Goal: Transaction & Acquisition: Book appointment/travel/reservation

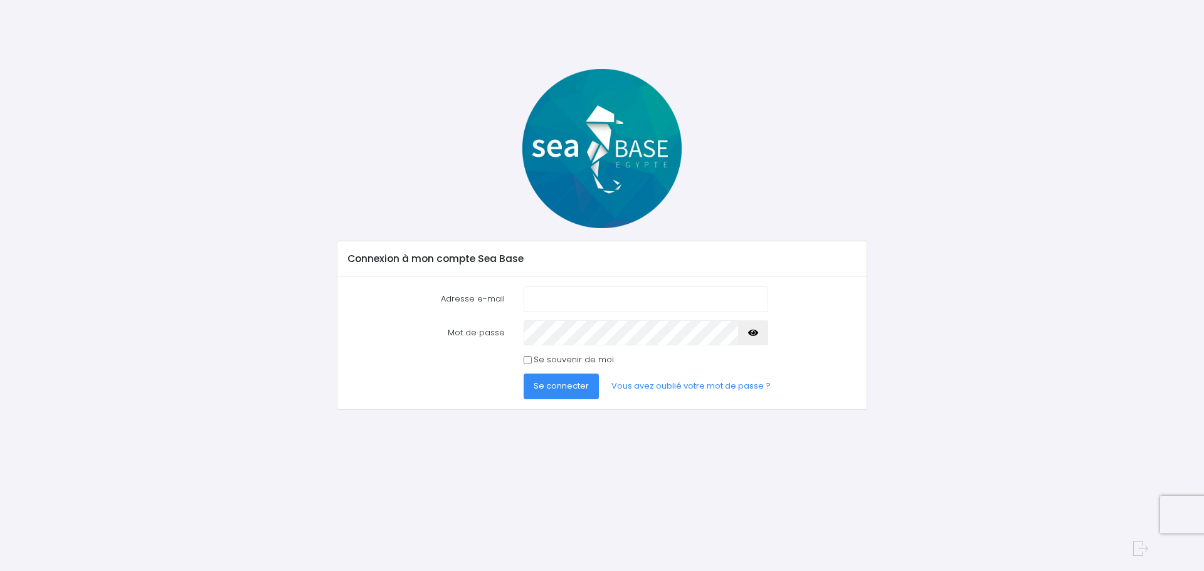
type input "[EMAIL_ADDRESS][DOMAIN_NAME]"
click at [576, 392] on button "Se connecter" at bounding box center [560, 386] width 75 height 25
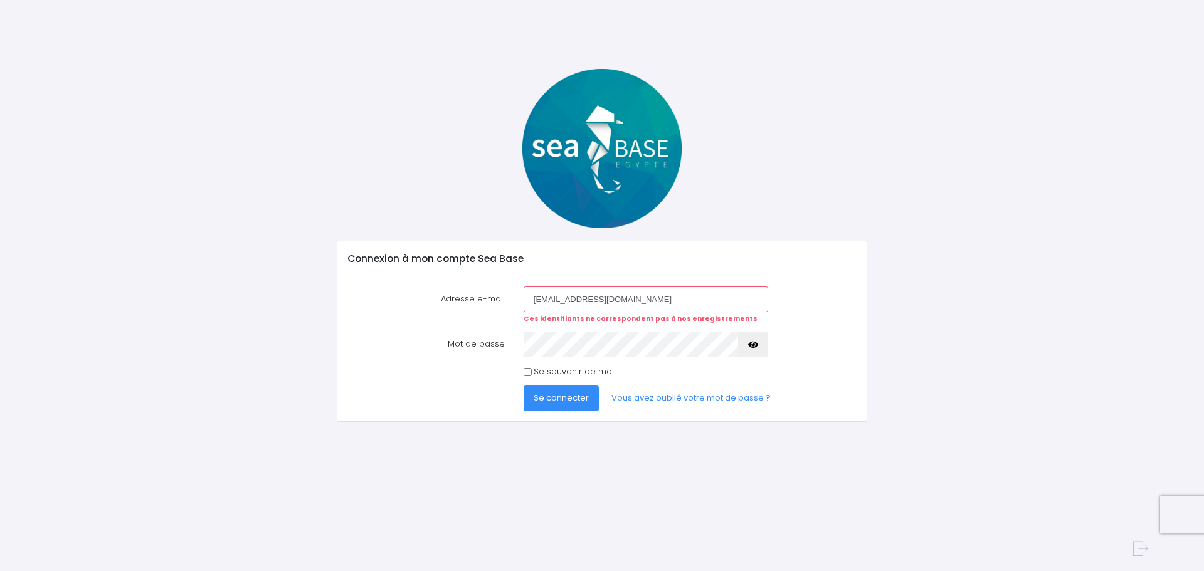
click at [527, 372] on input "Se souvenir de moi" at bounding box center [527, 372] width 8 height 8
checkbox input "true"
click at [547, 394] on span "Se connecter" at bounding box center [560, 398] width 55 height 12
click at [756, 345] on icon "button" at bounding box center [753, 345] width 10 height 0
click at [792, 355] on div "Mot de passe" at bounding box center [601, 344] width 527 height 25
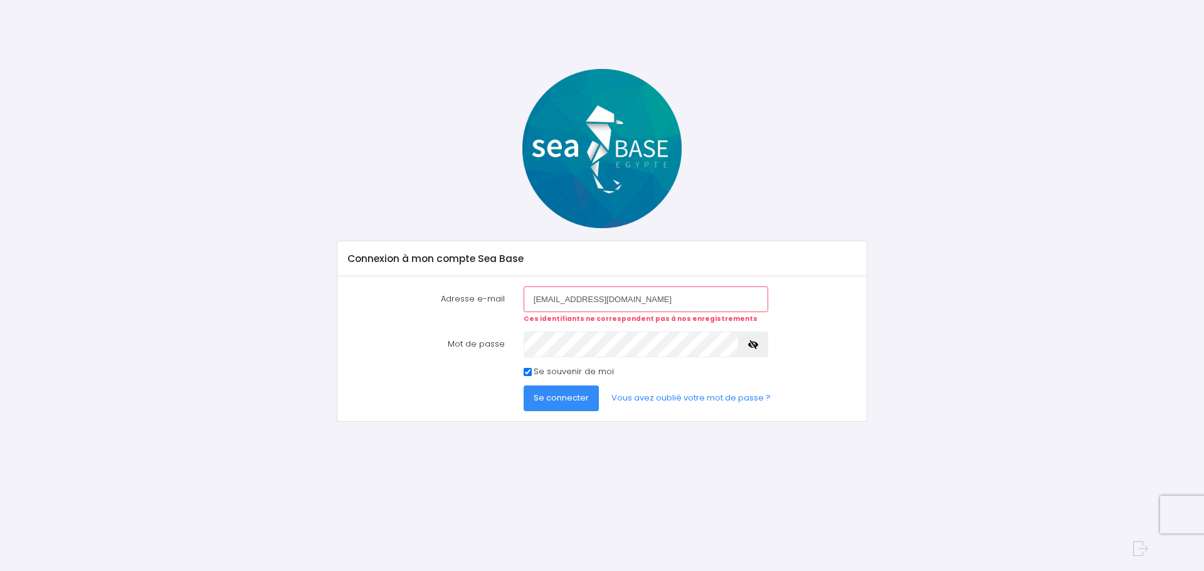
click at [557, 393] on span "Se connecter" at bounding box center [560, 398] width 55 height 12
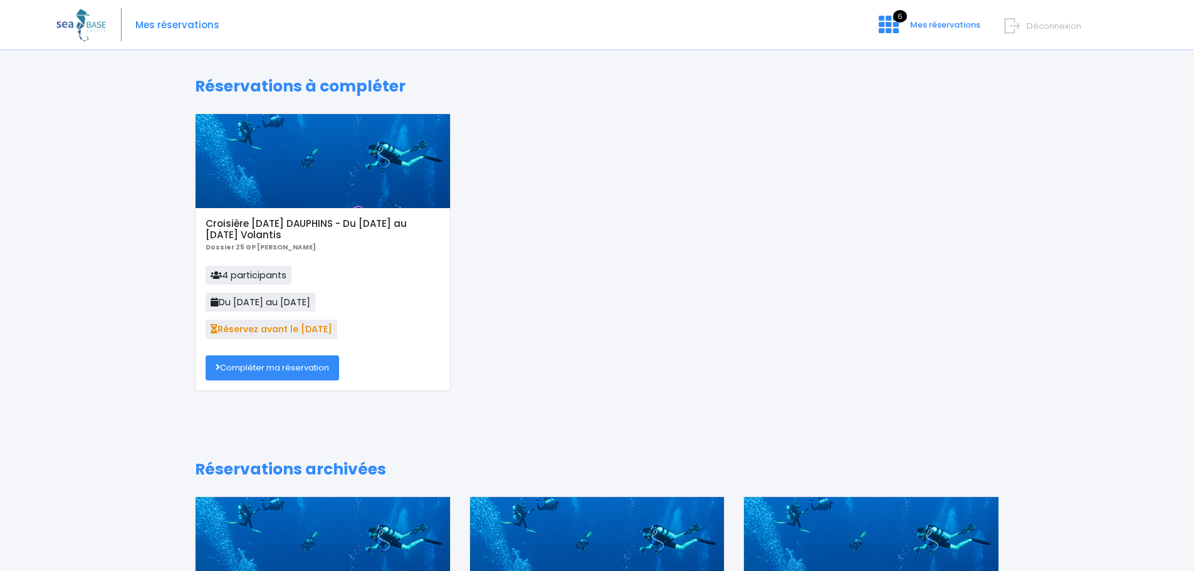
click at [310, 372] on link "Compléter ma réservation" at bounding box center [273, 367] width 134 height 25
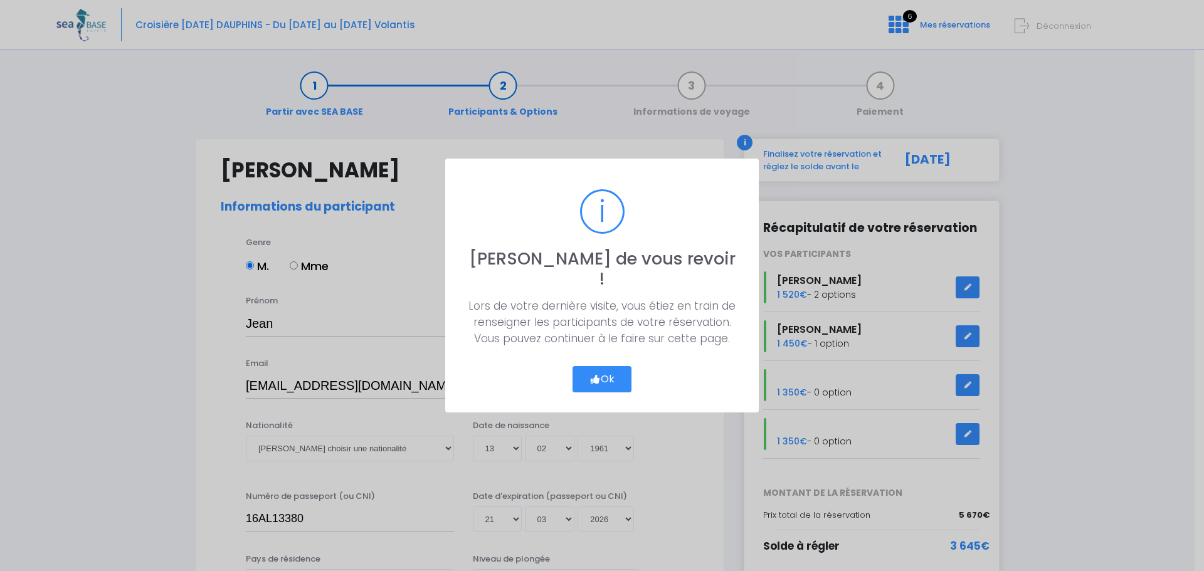
select select "N3"
click at [612, 367] on button "Ok" at bounding box center [601, 379] width 59 height 26
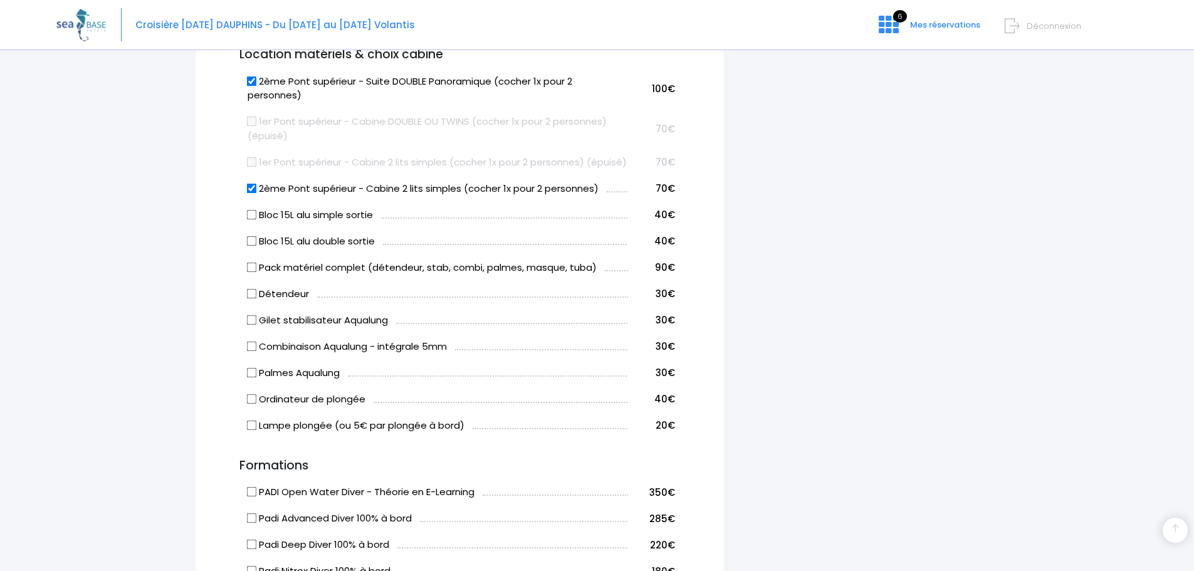
scroll to position [752, 0]
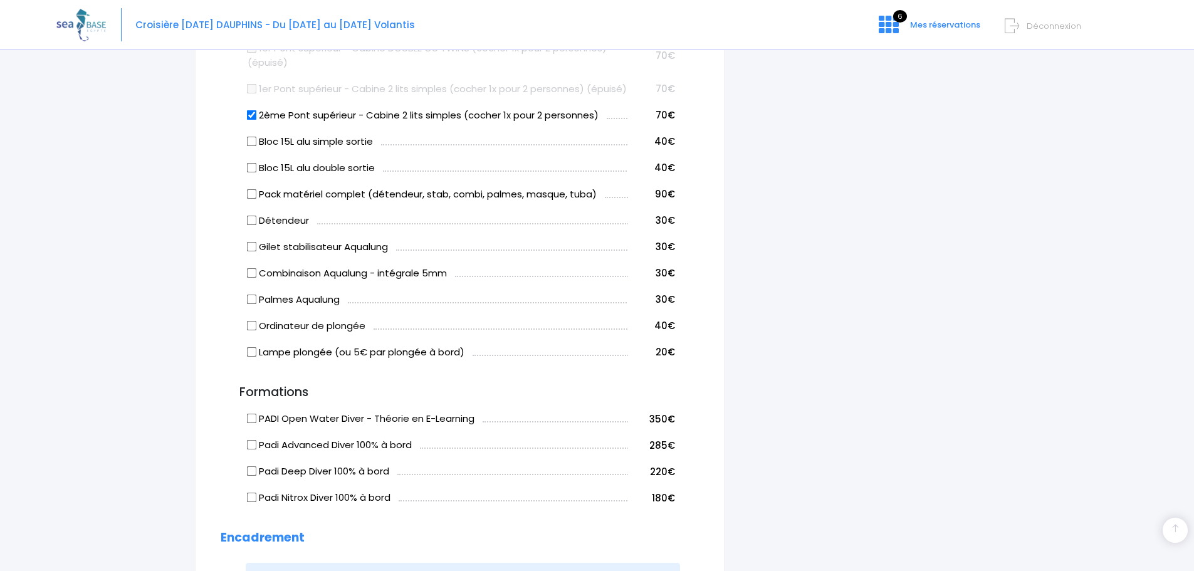
click at [252, 172] on input "Bloc 15L alu double sortie" at bounding box center [252, 167] width 10 height 10
checkbox input "true"
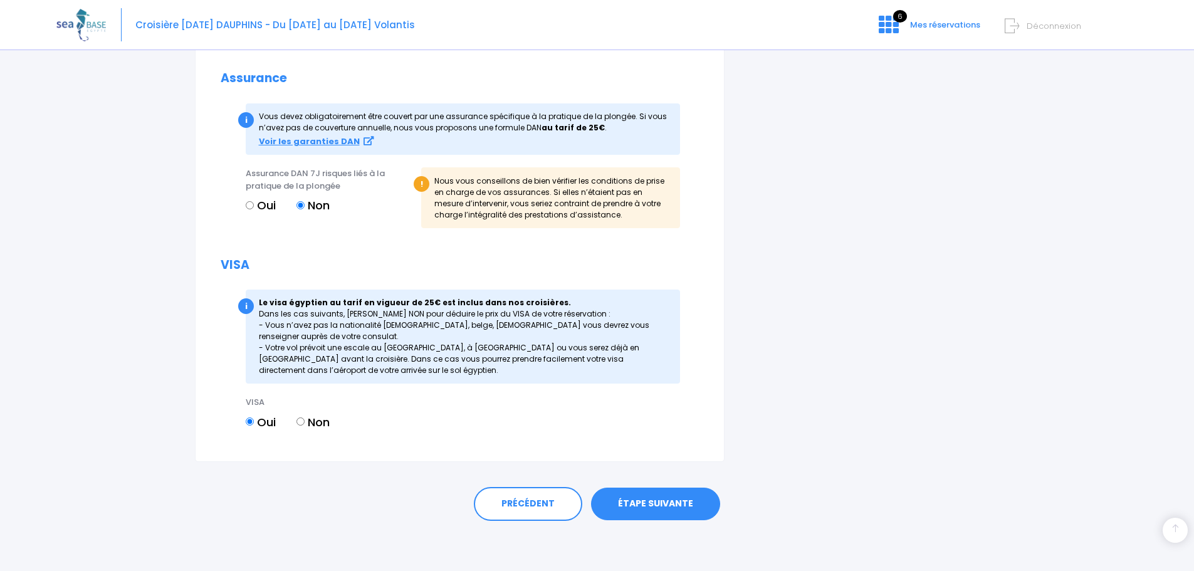
scroll to position [1387, 0]
click at [650, 506] on link "ÉTAPE SUIVANTE" at bounding box center [655, 504] width 129 height 33
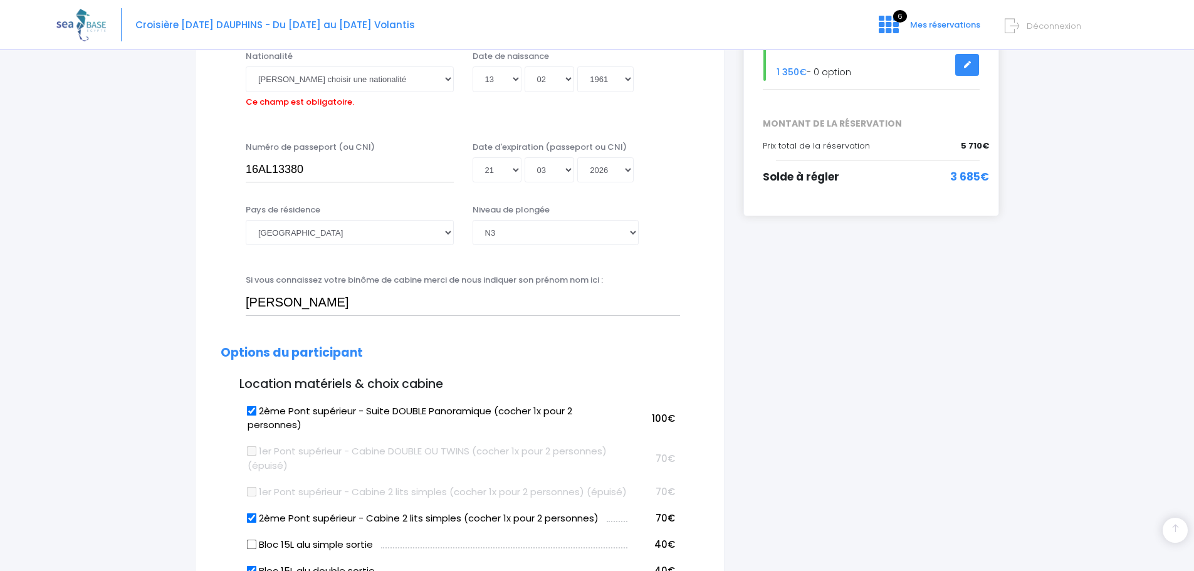
scroll to position [310, 0]
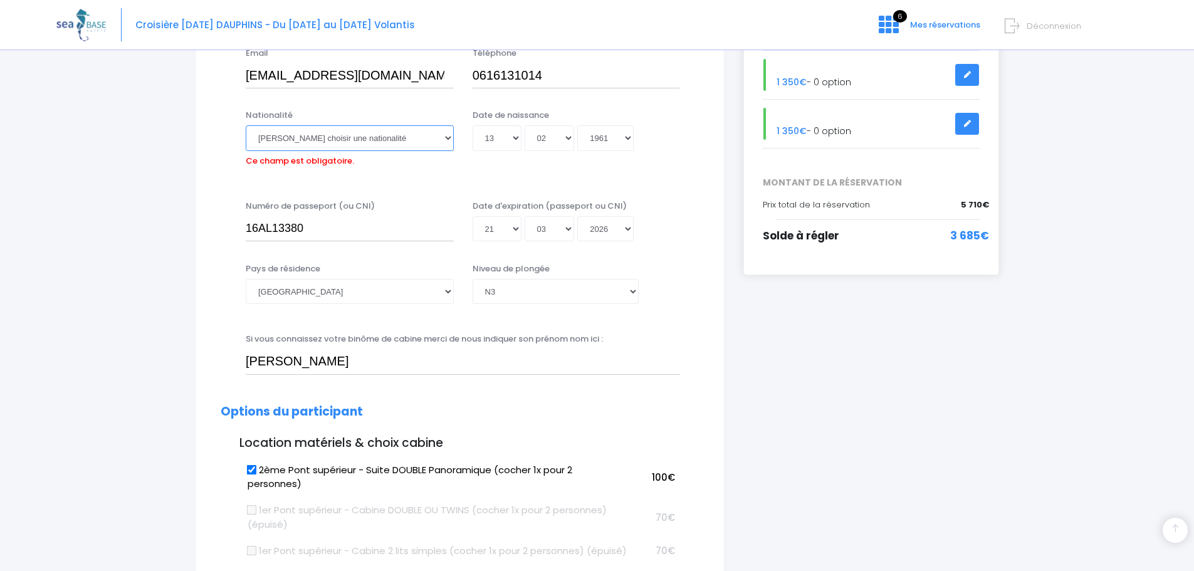
click at [450, 141] on select "Veuillez choisir une nationalité [DEMOGRAPHIC_DATA] Algerienne Allemande [GEOGR…" at bounding box center [350, 137] width 208 height 25
select select "Française"
click at [246, 125] on select "Veuillez choisir une nationalité [DEMOGRAPHIC_DATA] Algerienne Allemande [GEOGR…" at bounding box center [350, 137] width 208 height 25
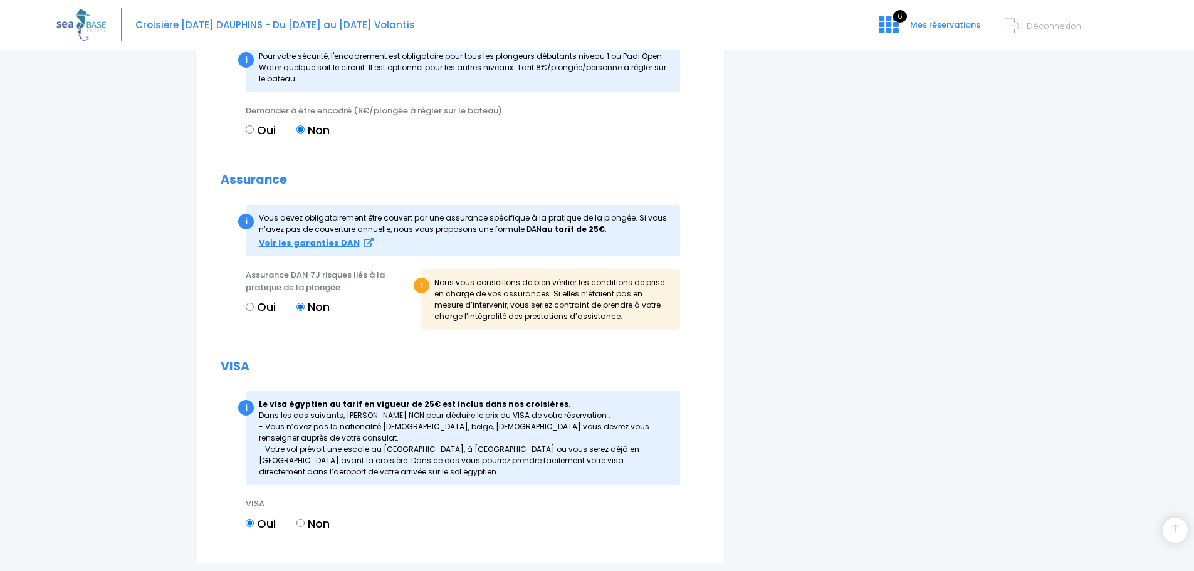
scroll to position [1387, 0]
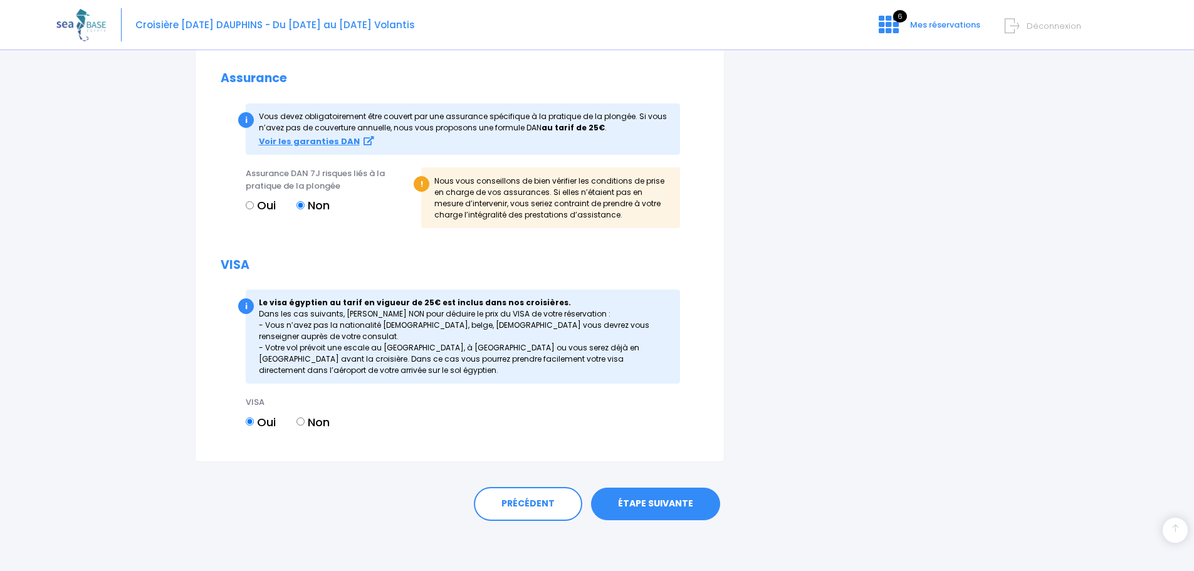
click at [624, 499] on link "ÉTAPE SUIVANTE" at bounding box center [655, 504] width 129 height 33
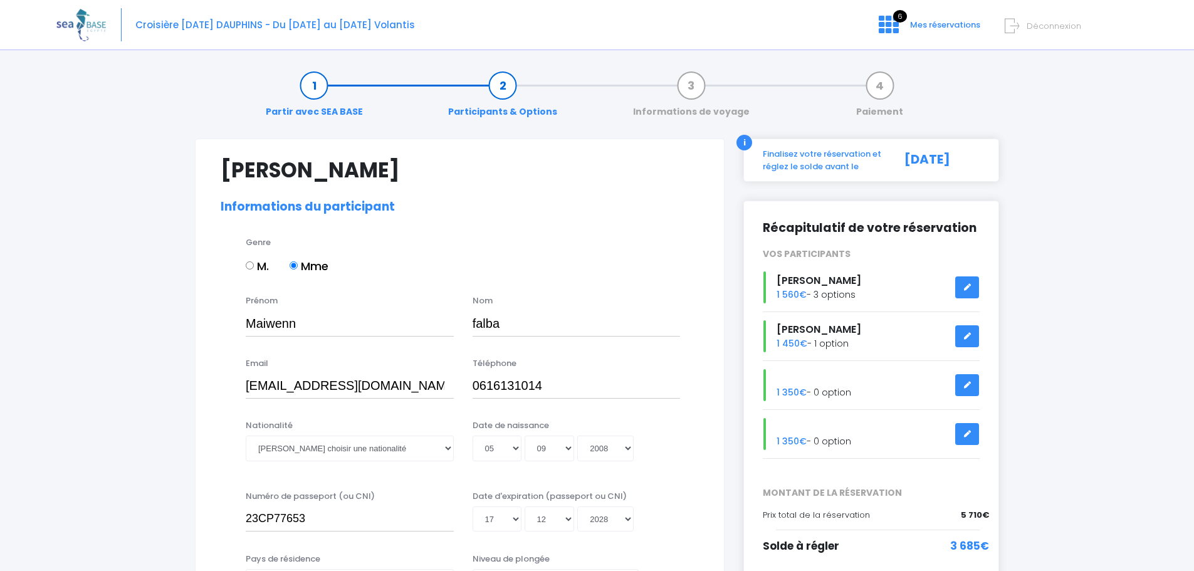
select select "Non plongeur"
click at [965, 389] on link at bounding box center [967, 385] width 24 height 22
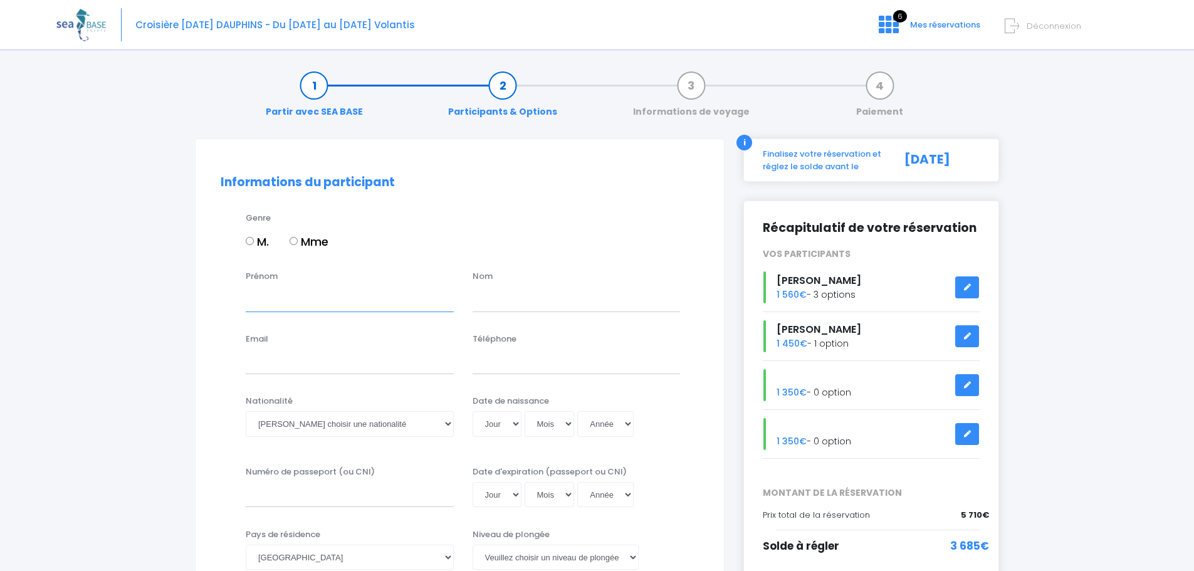
click at [295, 303] on input "Prénom" at bounding box center [350, 298] width 208 height 25
type input "aygline"
type input "[PERSON_NAME]"
type input "aygline.bernardini@gmail.com"
type input "0647607247"
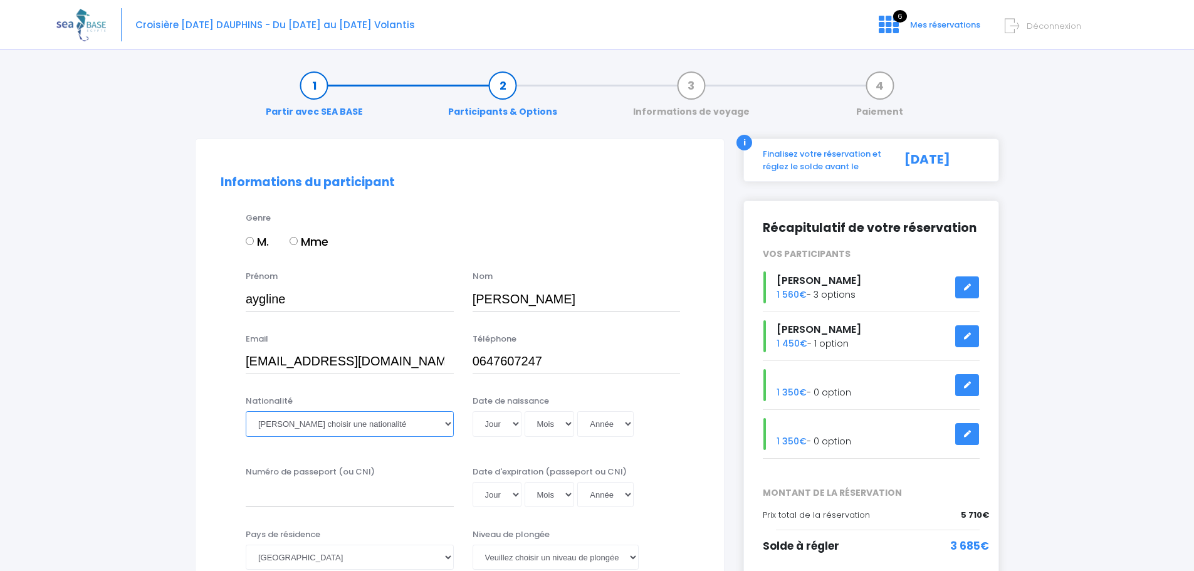
click at [452, 428] on select "Veuillez choisir une nationalité [DEMOGRAPHIC_DATA] Algerienne Allemande [GEOGR…" at bounding box center [350, 423] width 208 height 25
select select "Française"
click at [246, 411] on select "Veuillez choisir une nationalité [DEMOGRAPHIC_DATA] Algerienne Allemande [GEOGR…" at bounding box center [350, 423] width 208 height 25
click at [496, 427] on select "Jour 01 02 03 04 05 06 07 08 09 10 11 12 13 14 15 16 17 18 19 20 21 22 23 24 25…" at bounding box center [497, 423] width 49 height 25
select select "01"
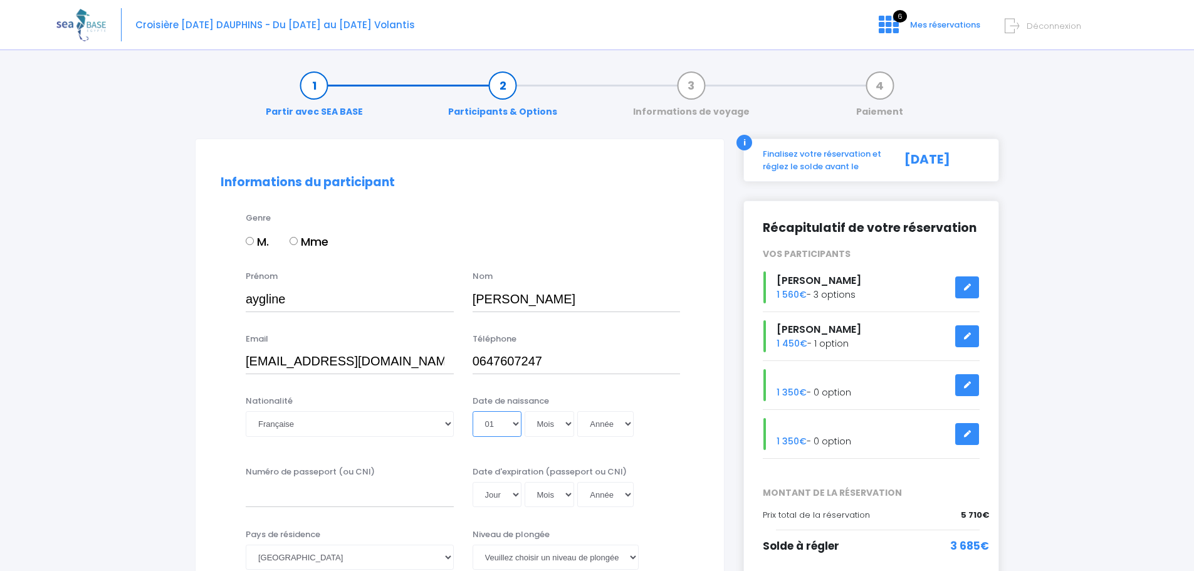
click at [473, 411] on select "Jour 01 02 03 04 05 06 07 08 09 10 11 12 13 14 15 16 17 18 19 20 21 22 23 24 25…" at bounding box center [497, 423] width 49 height 25
click at [569, 425] on select "Mois 01 02 03 04 05 06 07 08 09 10 11 12" at bounding box center [550, 423] width 50 height 25
select select "03"
click at [525, 411] on select "Mois 01 02 03 04 05 06 07 08 09 10 11 12" at bounding box center [550, 423] width 50 height 25
click at [626, 422] on select "Année 2045 2044 2043 2042 2041 2040 2039 2038 2037 2036 2035 2034 2033 2032 203…" at bounding box center [605, 423] width 56 height 25
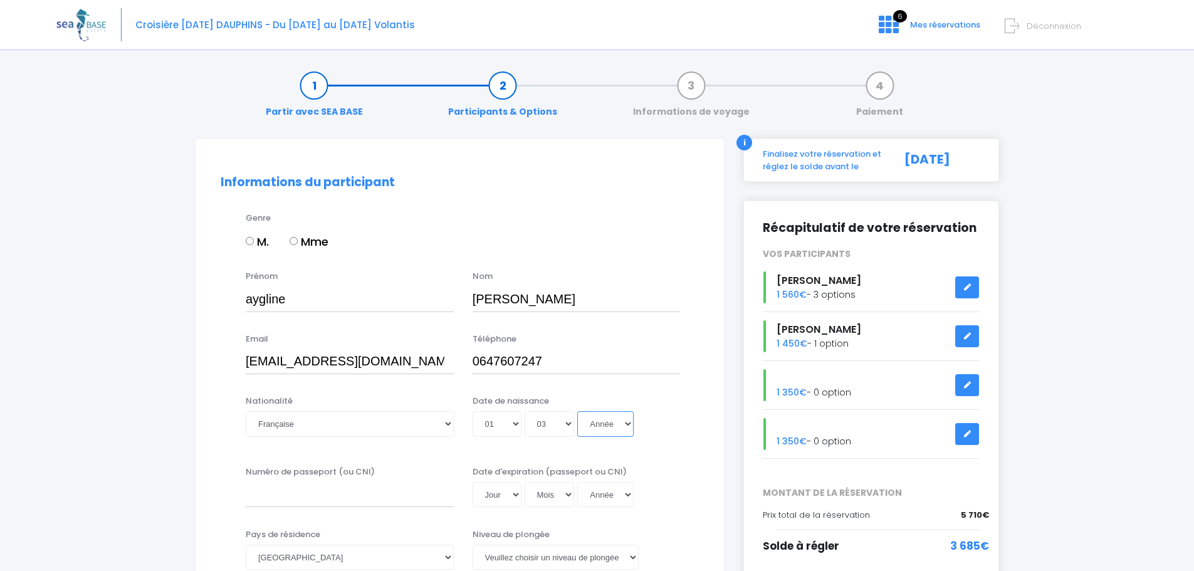
click at [626, 426] on select "Année 2045 2044 2043 2042 2041 2040 2039 2038 2037 2036 2035 2034 2033 2032 203…" at bounding box center [605, 423] width 56 height 25
select select "1980"
click at [577, 411] on select "Année 2045 2044 2043 2042 2041 2040 2039 2038 2037 2036 2035 2034 2033 2032 203…" at bounding box center [605, 423] width 56 height 25
type input "1980-03-01"
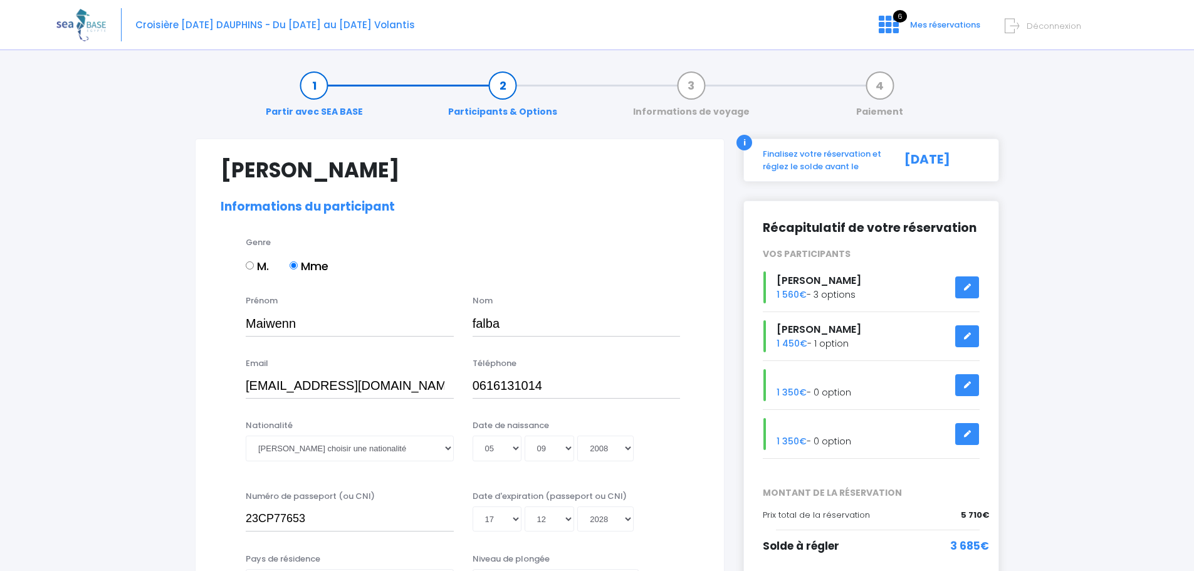
select select "Non plongeur"
select select "Française"
select select "N3"
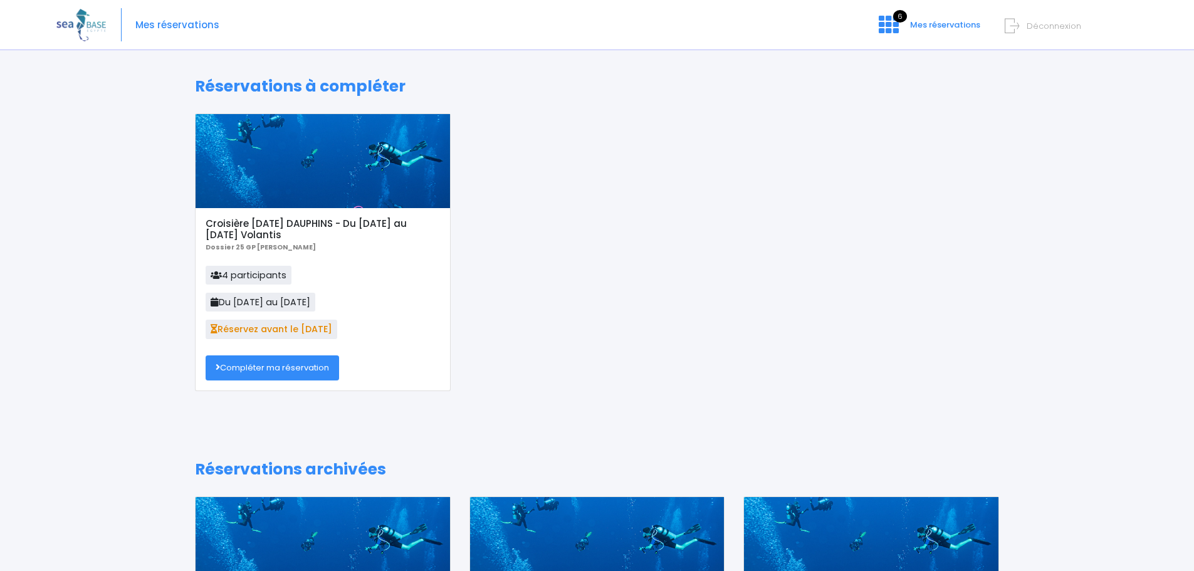
click at [263, 370] on link "Compléter ma réservation" at bounding box center [273, 367] width 134 height 25
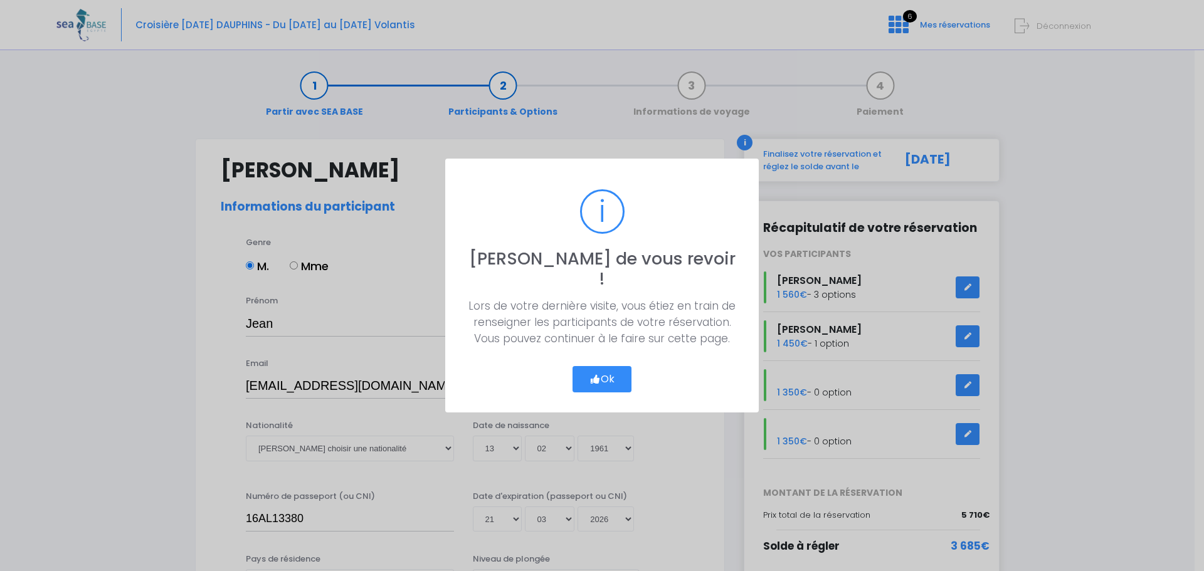
select select "N3"
click at [614, 375] on button "Ok" at bounding box center [601, 379] width 59 height 26
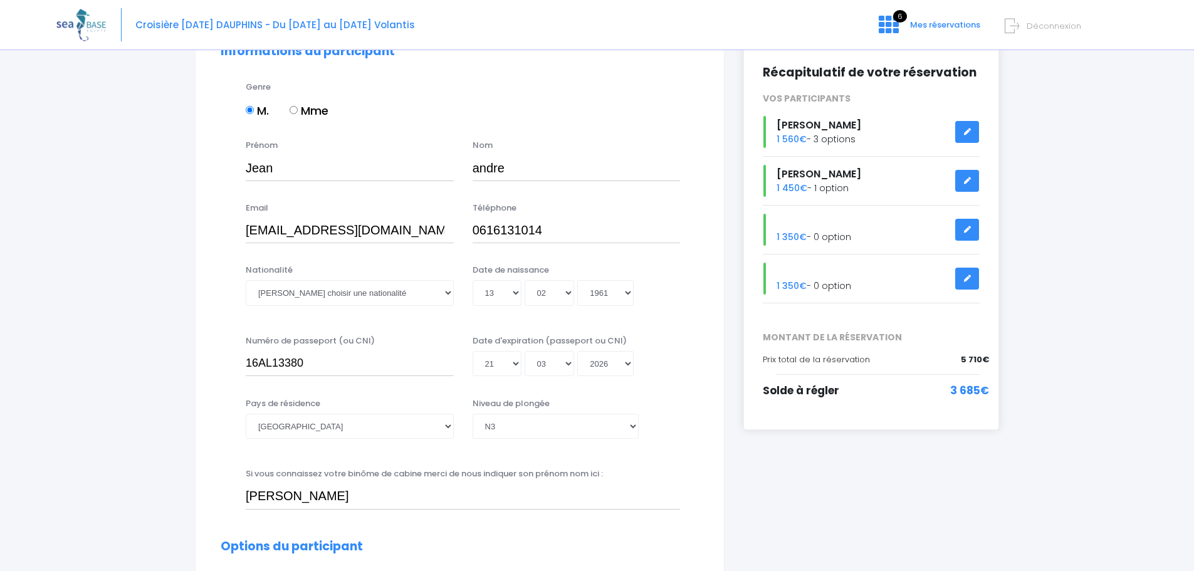
scroll to position [188, 0]
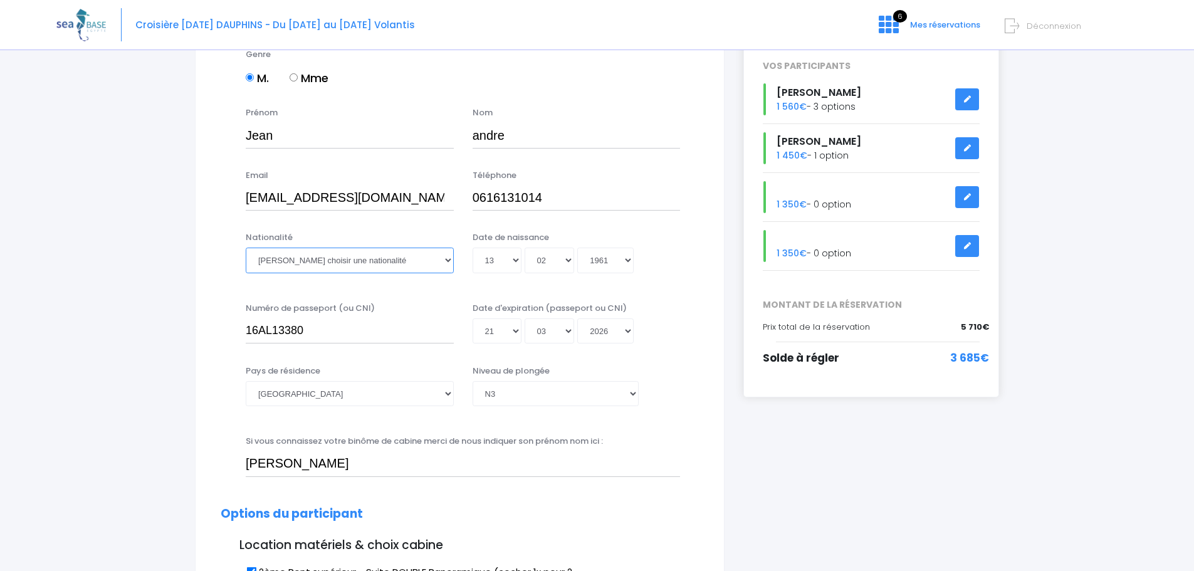
click at [432, 265] on select "Veuillez choisir une nationalité [DEMOGRAPHIC_DATA] Algerienne Allemande [GEOGR…" at bounding box center [350, 260] width 208 height 25
select select "Française"
click at [246, 248] on select "Veuillez choisir une nationalité [DEMOGRAPHIC_DATA] Algerienne Allemande [GEOGR…" at bounding box center [350, 260] width 208 height 25
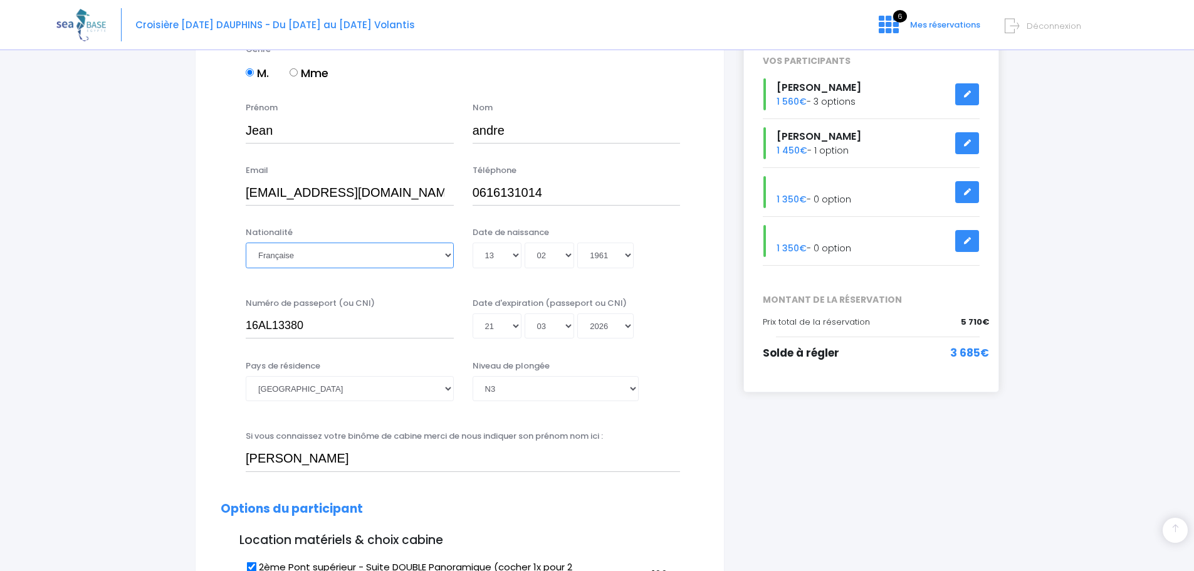
scroll to position [125, 0]
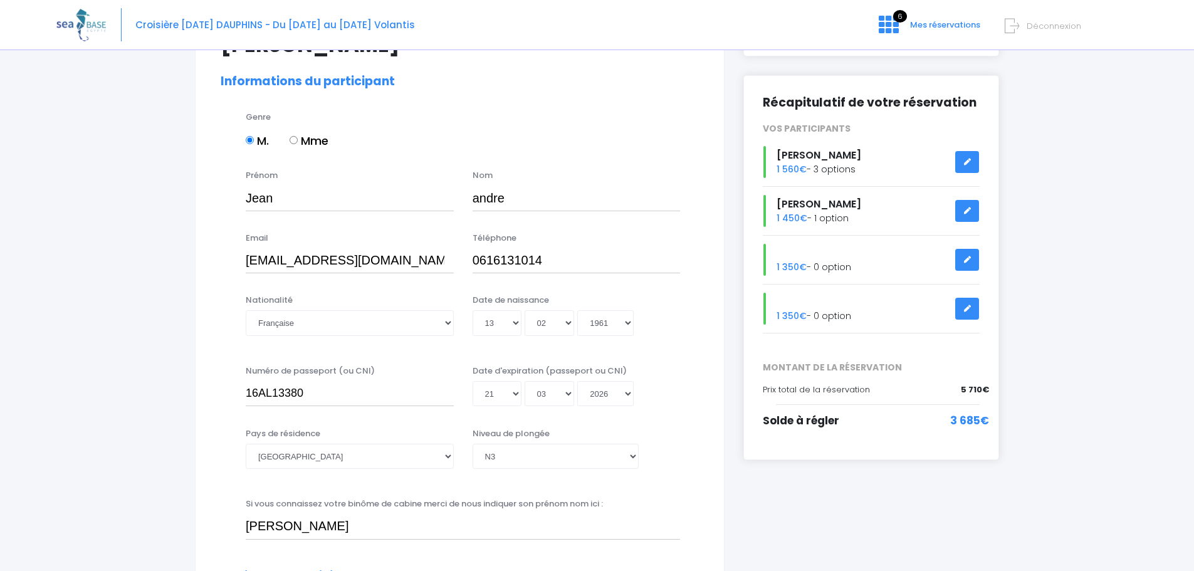
click at [972, 212] on link at bounding box center [967, 211] width 24 height 22
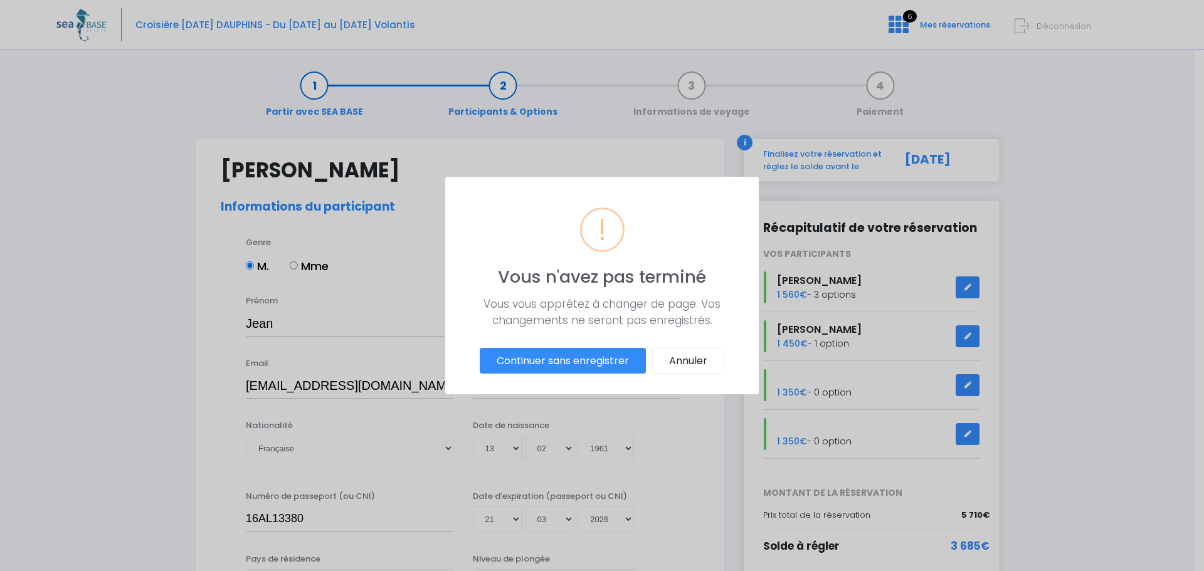
click at [601, 353] on button "Continuer sans enregistrer" at bounding box center [563, 361] width 166 height 26
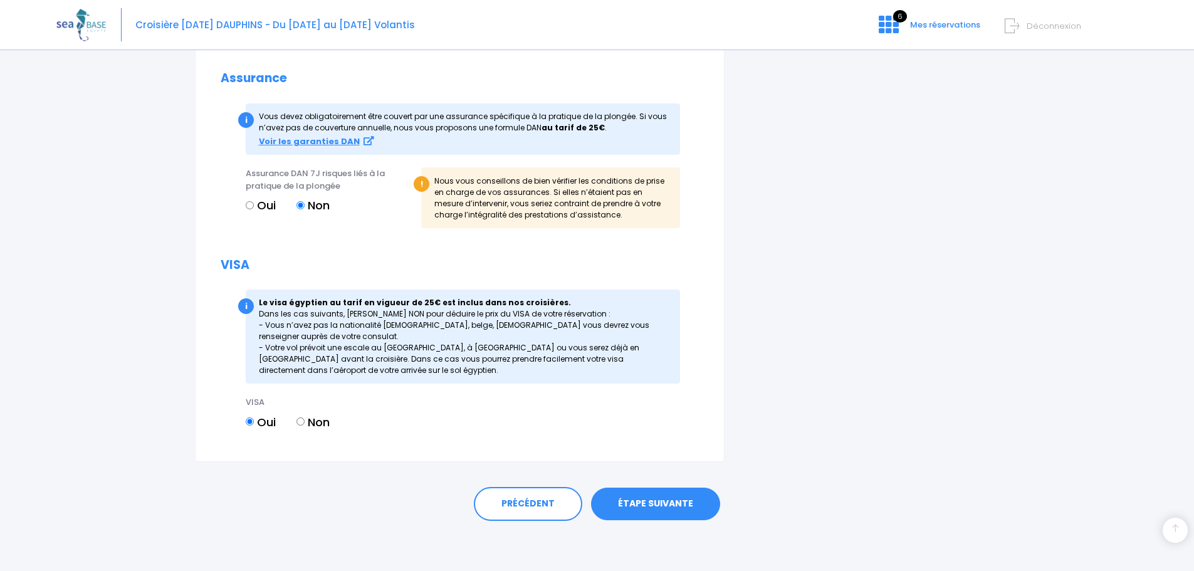
scroll to position [1387, 0]
click at [635, 506] on link "ÉTAPE SUIVANTE" at bounding box center [655, 504] width 129 height 33
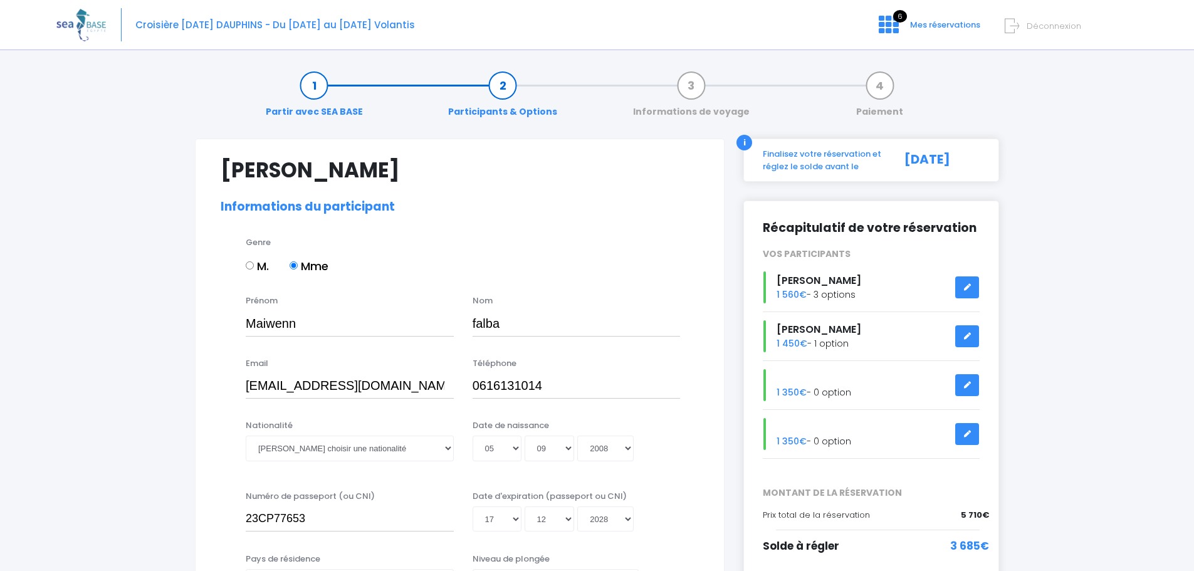
select select "Non plongeur"
click at [308, 323] on input "Maiwenn" at bounding box center [350, 323] width 208 height 25
click at [511, 327] on input "falba" at bounding box center [577, 323] width 208 height 25
type input "f"
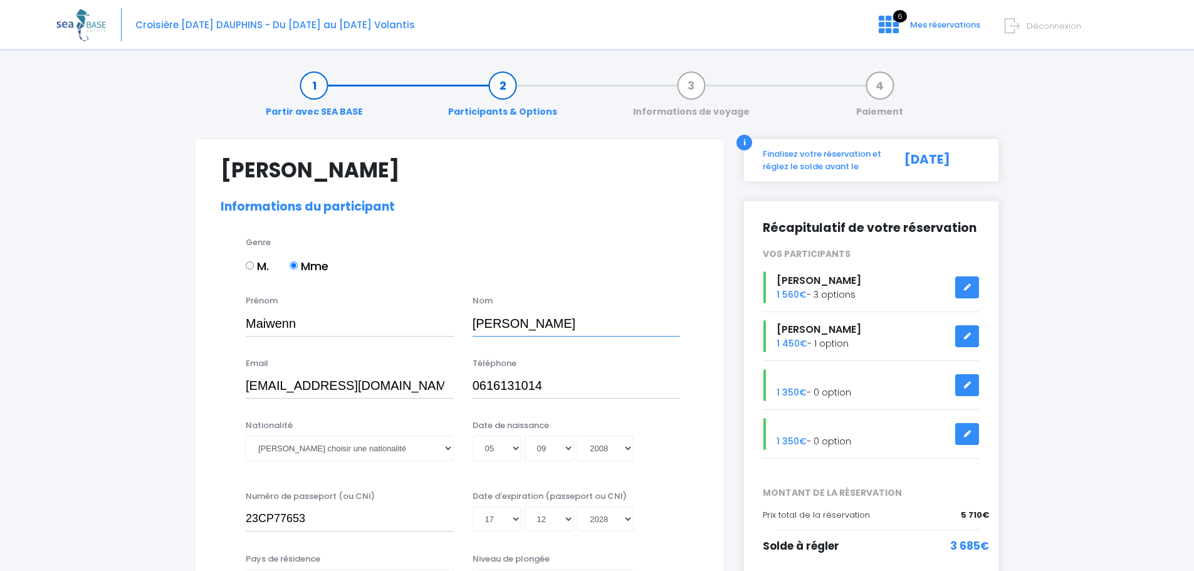
type input "bernardini"
click at [311, 327] on input "Maiwenn" at bounding box center [350, 323] width 208 height 25
type input "M"
type input "aygline"
click at [555, 387] on input "0616131014" at bounding box center [577, 386] width 208 height 25
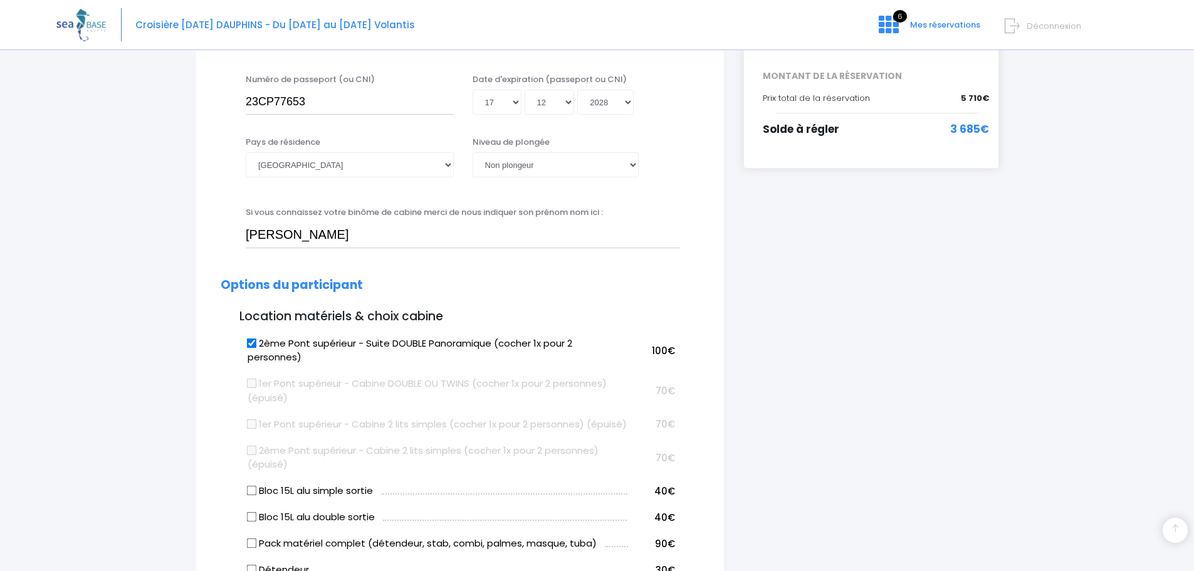
scroll to position [439, 0]
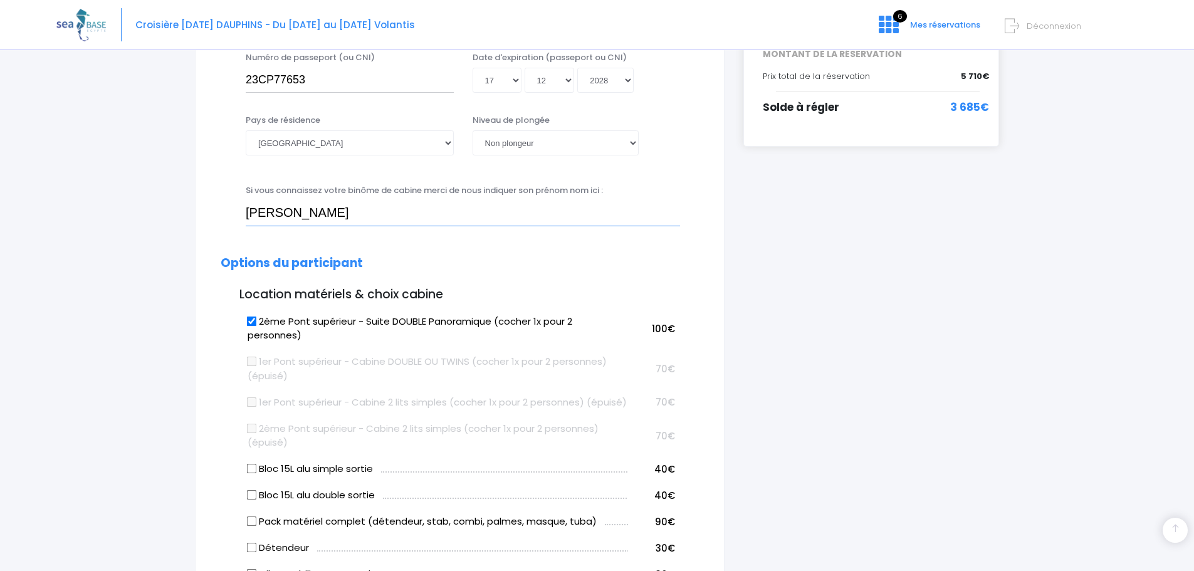
click at [314, 214] on input "giana bruno" at bounding box center [463, 213] width 434 height 25
type input "g"
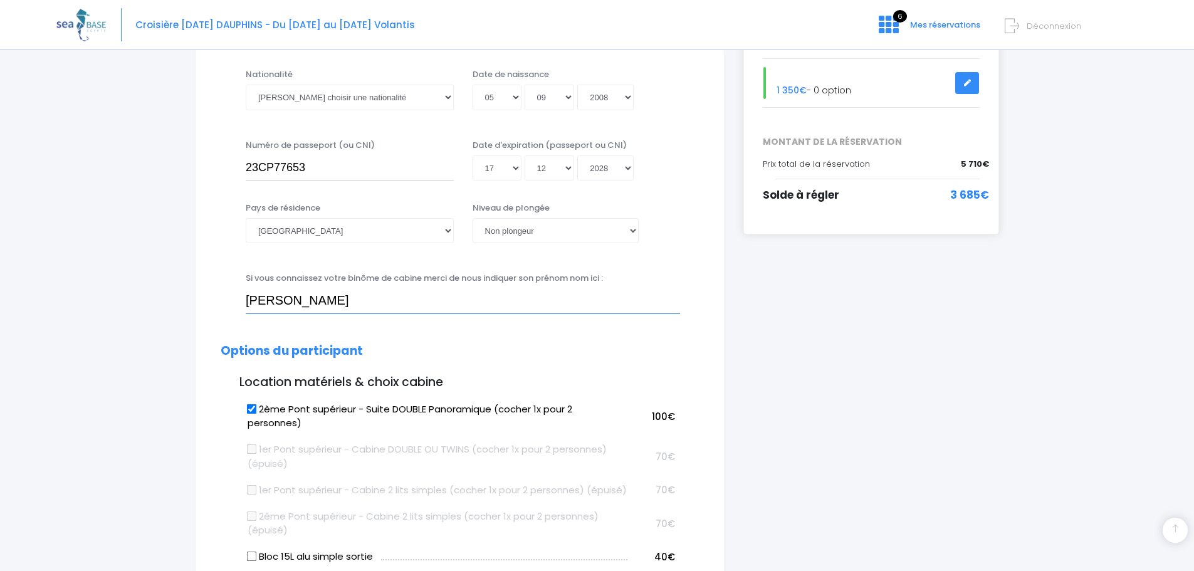
scroll to position [313, 0]
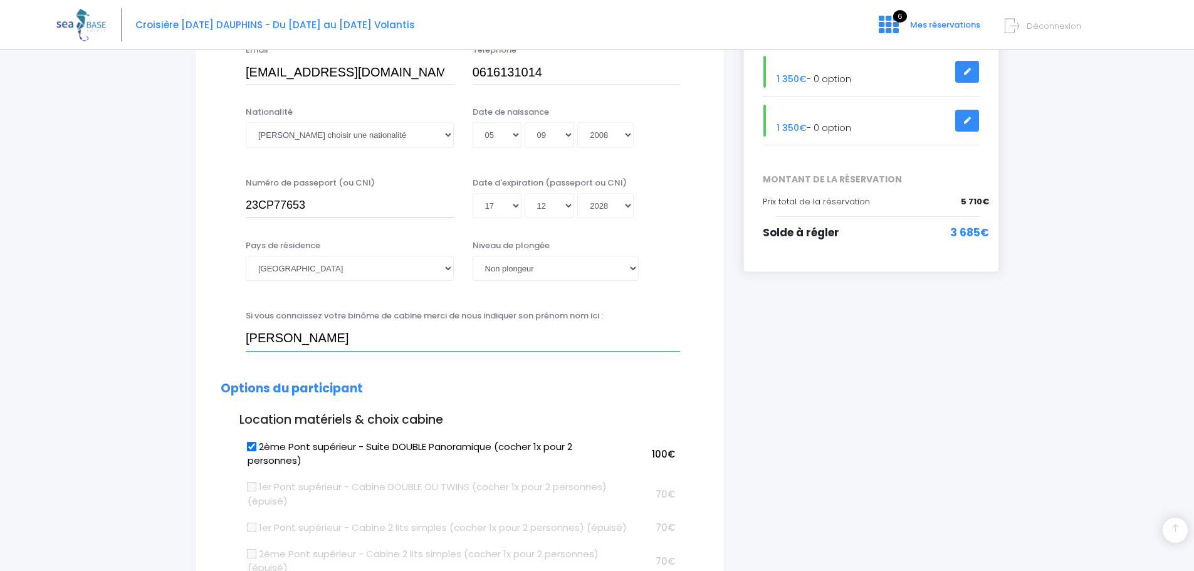
type input "andre jean luc"
click at [631, 266] on select "Veuillez choisir un niveau de plongée Non plongeur Junior OW diver Adventure OW…" at bounding box center [556, 268] width 166 height 25
select select "PADI Open Water diver"
click at [473, 256] on select "[PERSON_NAME] choisir un niveau de plongée Non plongeur Junior OW diver Adventu…" at bounding box center [556, 268] width 166 height 25
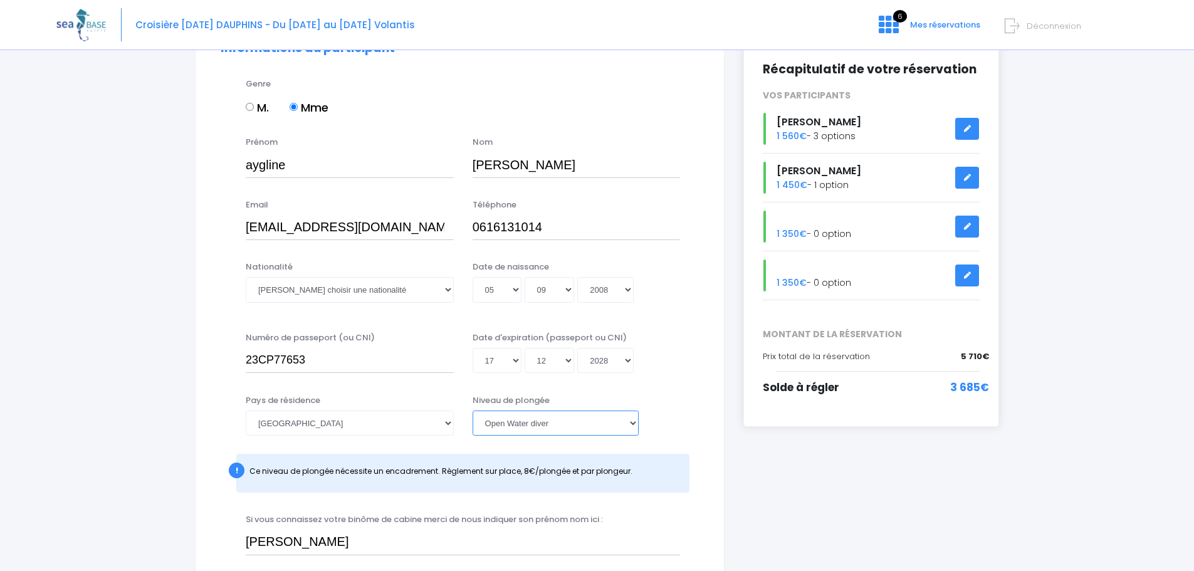
scroll to position [125, 0]
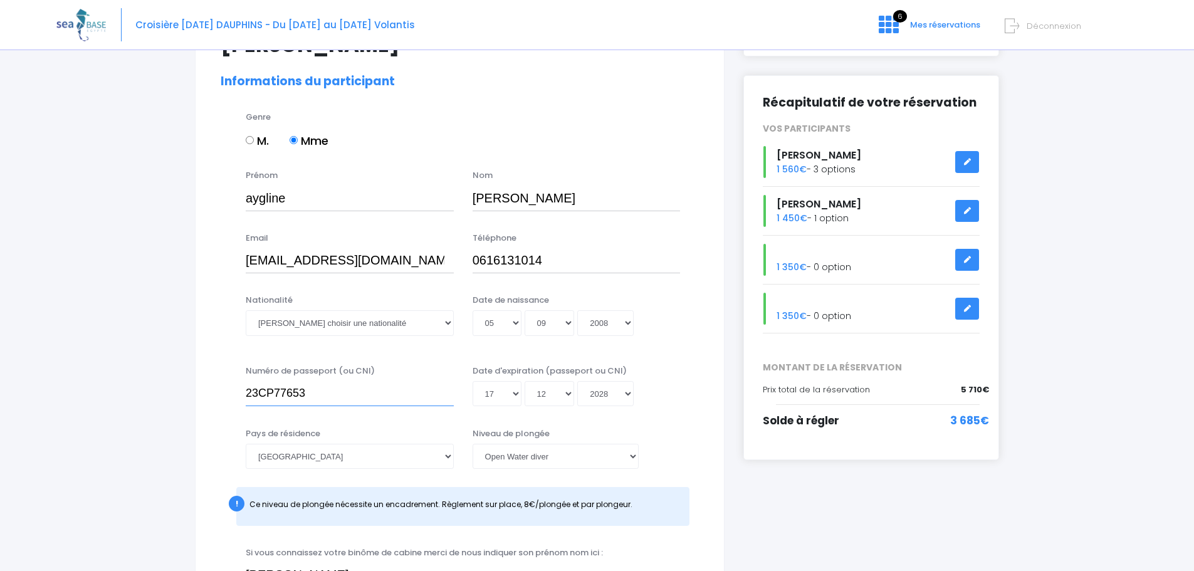
click at [327, 398] on input "23CP77653" at bounding box center [350, 393] width 208 height 25
type input "2"
type input "20AD62427"
click at [512, 396] on select "Jour 01 02 03 04 05 06 07 08 09 10 11 12 13 14 15 16 17 18 19 20 21 22 23 24 25…" at bounding box center [497, 393] width 49 height 25
select select "19"
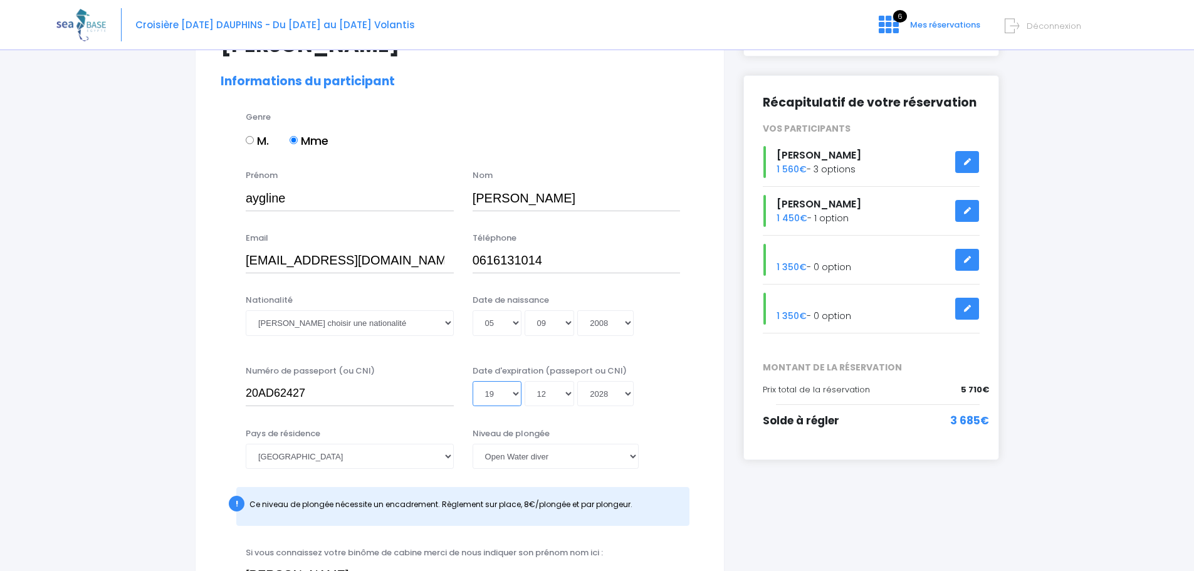
click at [473, 381] on select "Jour 01 02 03 04 05 06 07 08 09 10 11 12 13 14 15 16 17 18 19 20 21 22 23 24 25…" at bounding box center [497, 393] width 49 height 25
type input "2028-12-19"
click at [570, 399] on select "Mois 01 02 03 04 05 06 07 08 09 10 11 12" at bounding box center [550, 393] width 50 height 25
select select "01"
click at [525, 381] on select "Mois 01 02 03 04 05 06 07 08 09 10 11 12" at bounding box center [550, 393] width 50 height 25
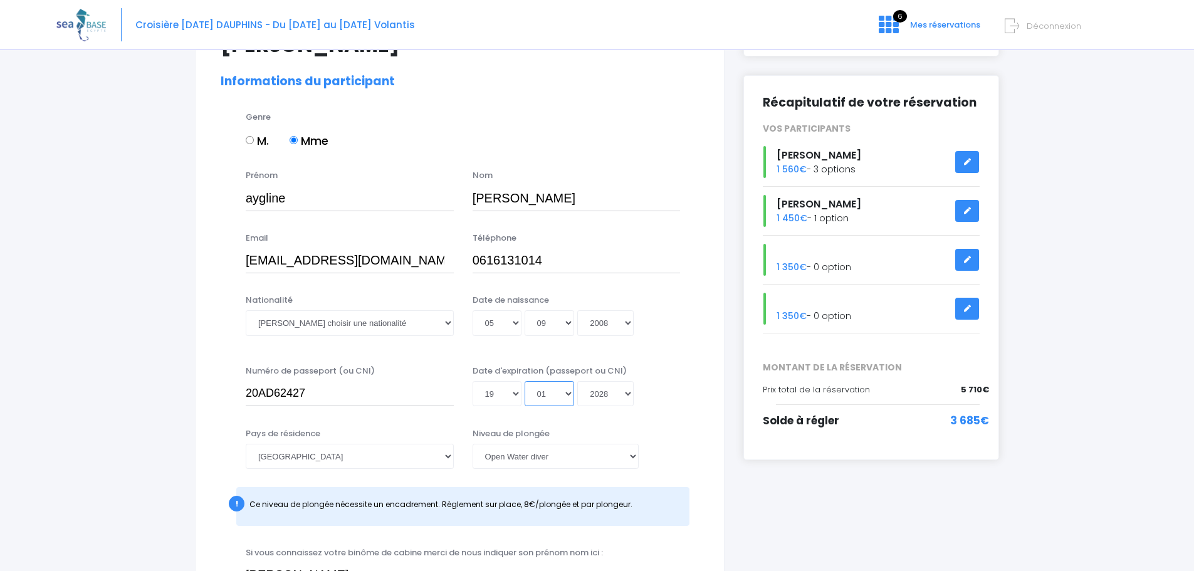
type input "2028-01-19"
click at [627, 401] on select "Année 2045 2044 2043 2042 2041 2040 2039 2038 2037 2036 2035 2034 2033 2032 203…" at bounding box center [605, 393] width 56 height 25
select select "2030"
click at [577, 381] on select "Année 2045 2044 2043 2042 2041 2040 2039 2038 2037 2036 2035 2034 2033 2032 203…" at bounding box center [605, 393] width 56 height 25
type input "2030-01-19"
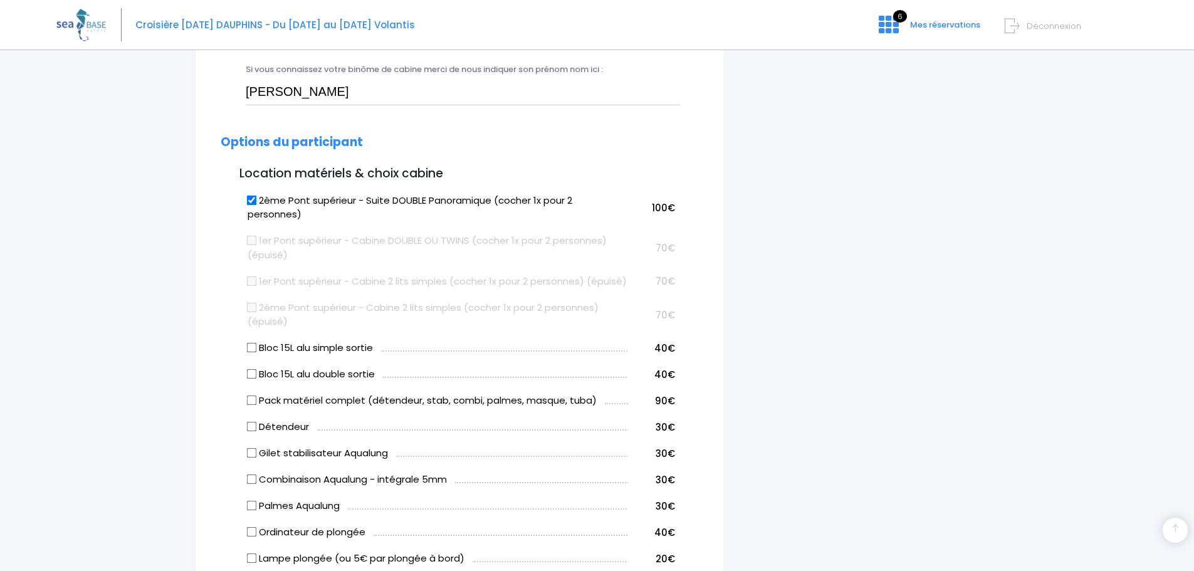
scroll to position [627, 0]
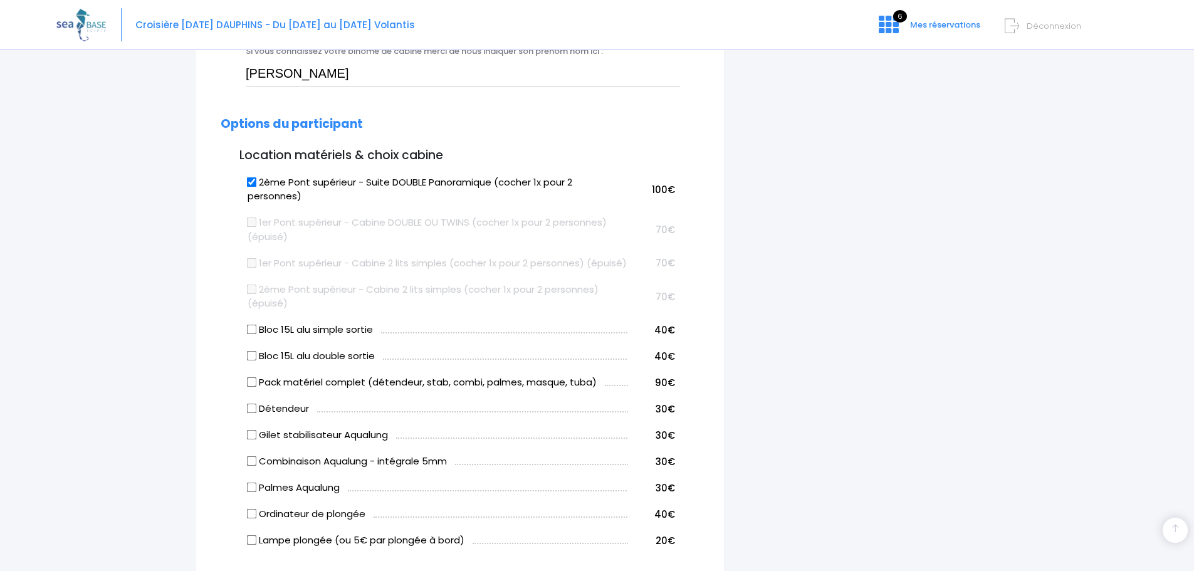
click at [255, 361] on input "Bloc 15L alu double sortie" at bounding box center [252, 356] width 10 height 10
checkbox input "true"
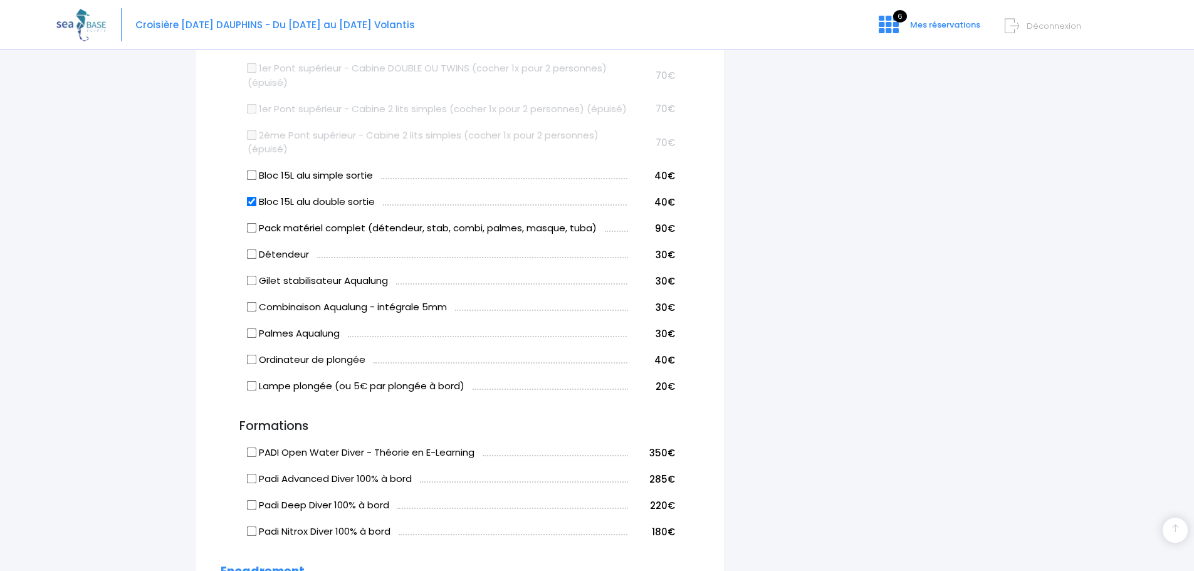
scroll to position [815, 0]
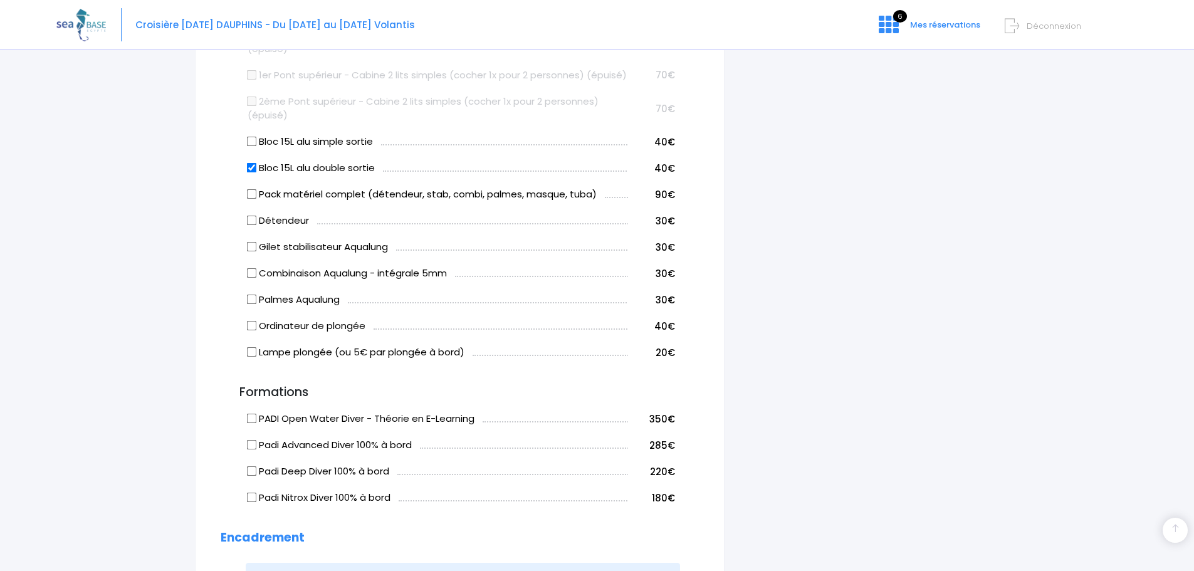
click at [252, 199] on input "Pack matériel complet (détendeur, stab, combi, palmes, masque, tuba)" at bounding box center [252, 194] width 10 height 10
checkbox input "true"
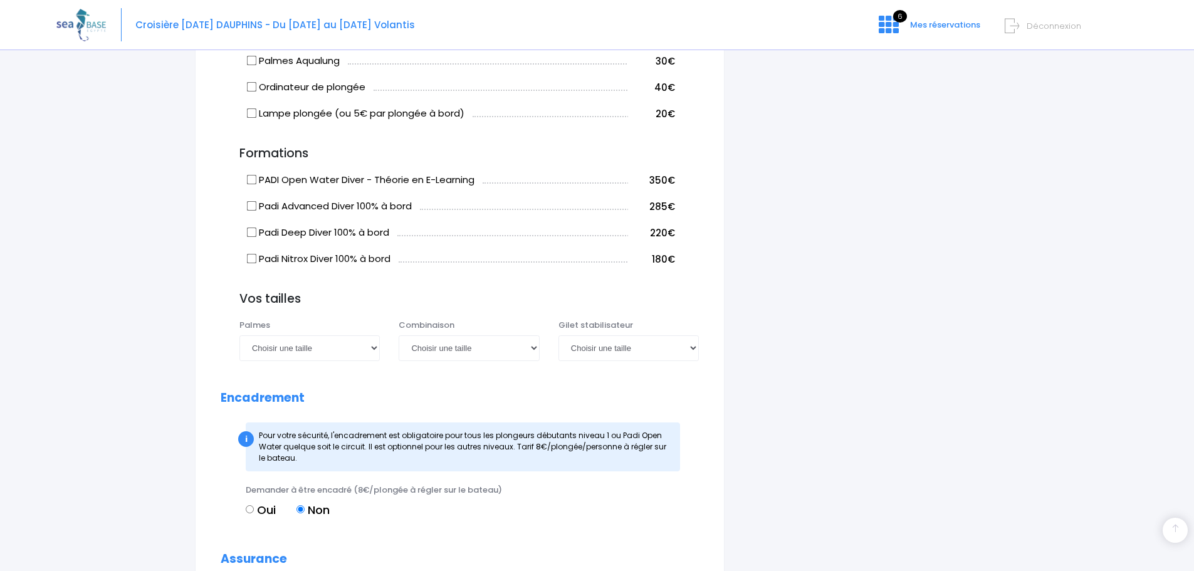
scroll to position [1047, 0]
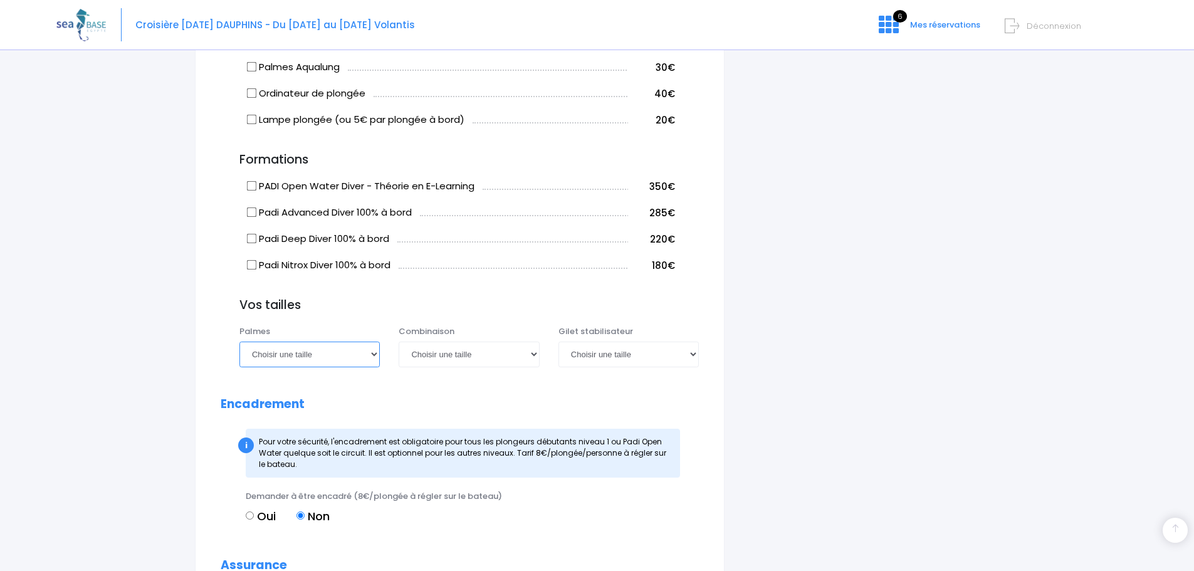
click at [372, 367] on select "Choisir une taille 36/37 38/39 40/41 42/43 44/45 46/47" at bounding box center [309, 354] width 140 height 25
select select "38/39"
click at [239, 355] on select "Choisir une taille 36/37 38/39 40/41 42/43 44/45 46/47" at bounding box center [309, 354] width 140 height 25
click at [536, 367] on select "Choisir une taille XS S M ML L XL XXL" at bounding box center [469, 354] width 140 height 25
select select "L"
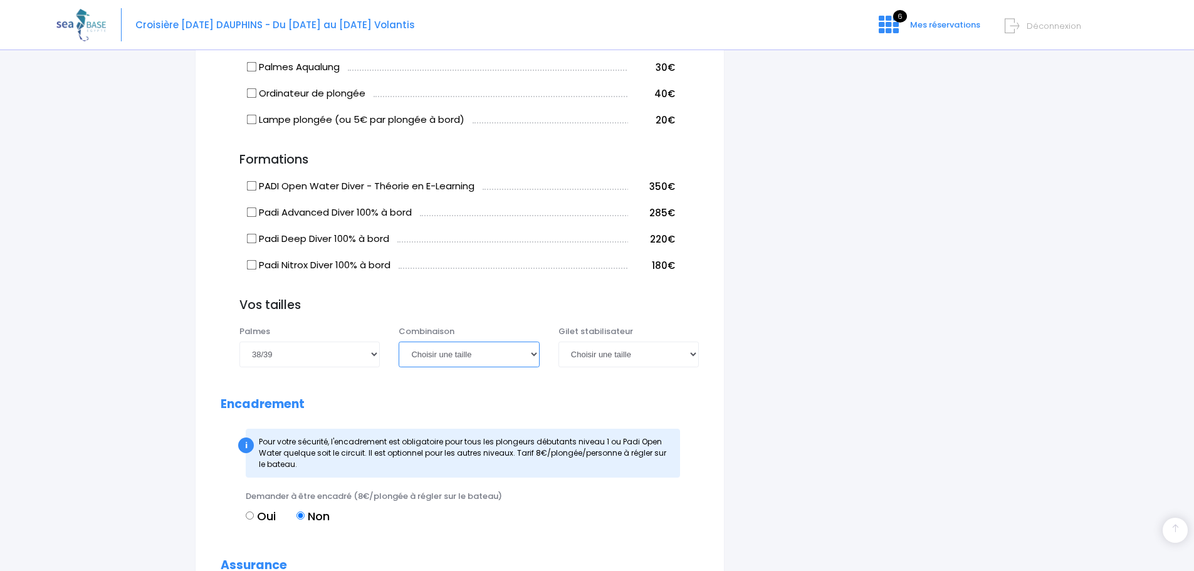
click at [399, 355] on select "Choisir une taille XS S M ML L XL XXL" at bounding box center [469, 354] width 140 height 25
click at [692, 367] on select "Choisir une taille XXS XS S M ML L XL XXL" at bounding box center [629, 354] width 140 height 25
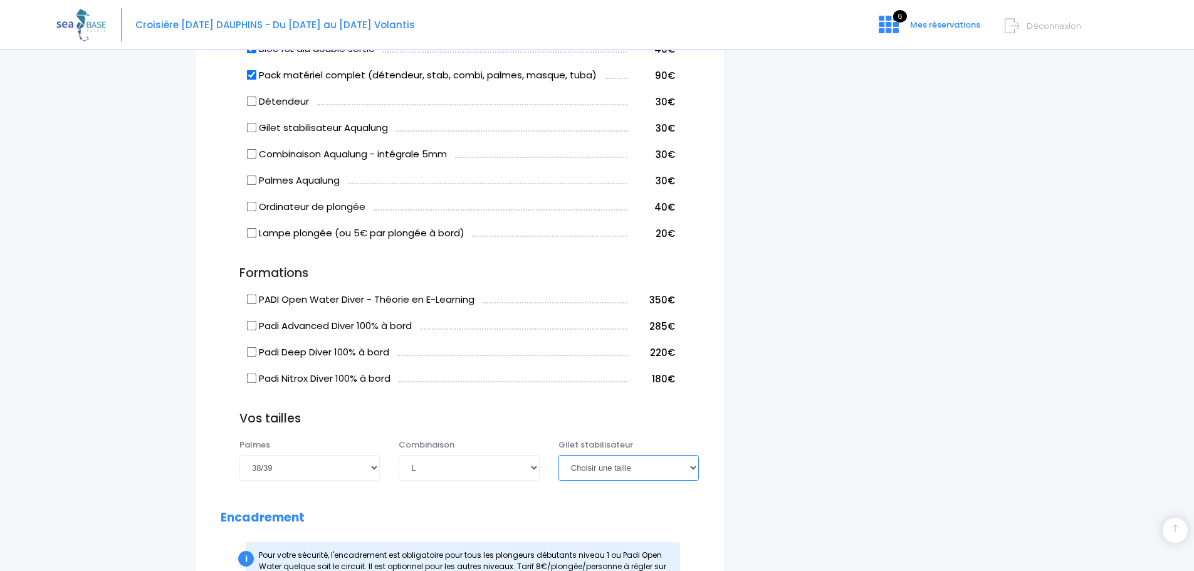
scroll to position [922, 0]
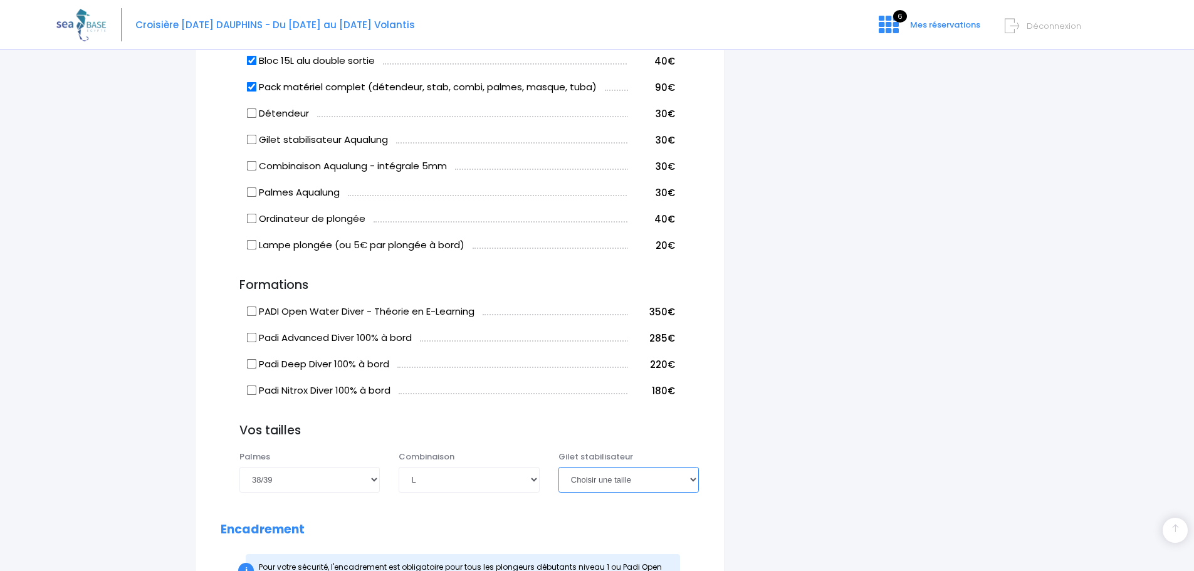
click at [693, 492] on select "Choisir une taille XXS XS S M ML L XL XXL" at bounding box center [629, 479] width 140 height 25
click at [524, 460] on div "Vos tailles Palmes Choisir une taille 36/37 38/39 40/41 42/43 44/45 46/47 Combi…" at bounding box center [460, 462] width 478 height 76
click at [691, 490] on select "Choisir une taille XXS XS S M ML L XL XXL" at bounding box center [629, 479] width 140 height 25
select select "M"
click at [559, 481] on select "Choisir une taille XXS XS S M ML L XL XXL" at bounding box center [629, 479] width 140 height 25
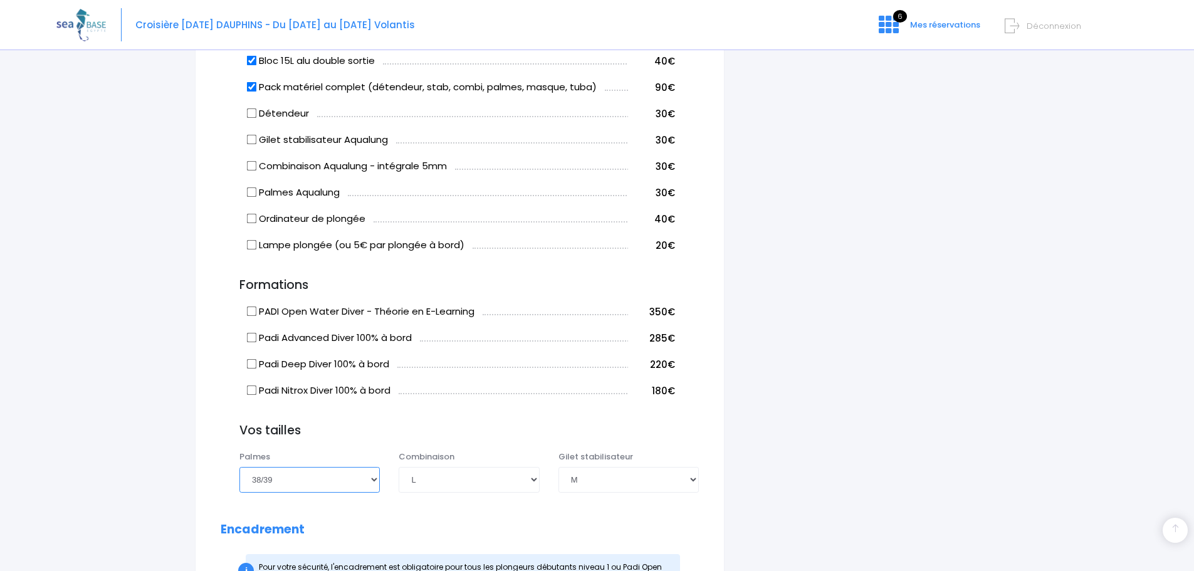
click at [374, 492] on select "Choisir une taille 36/37 38/39 40/41 42/43 44/45 46/47" at bounding box center [309, 479] width 140 height 25
click at [377, 492] on select "Choisir une taille 36/37 38/39 40/41 42/43 44/45 46/47" at bounding box center [309, 479] width 140 height 25
click at [291, 492] on select "Choisir une taille 36/37 38/39 40/41 42/43 44/45 46/47" at bounding box center [309, 479] width 140 height 25
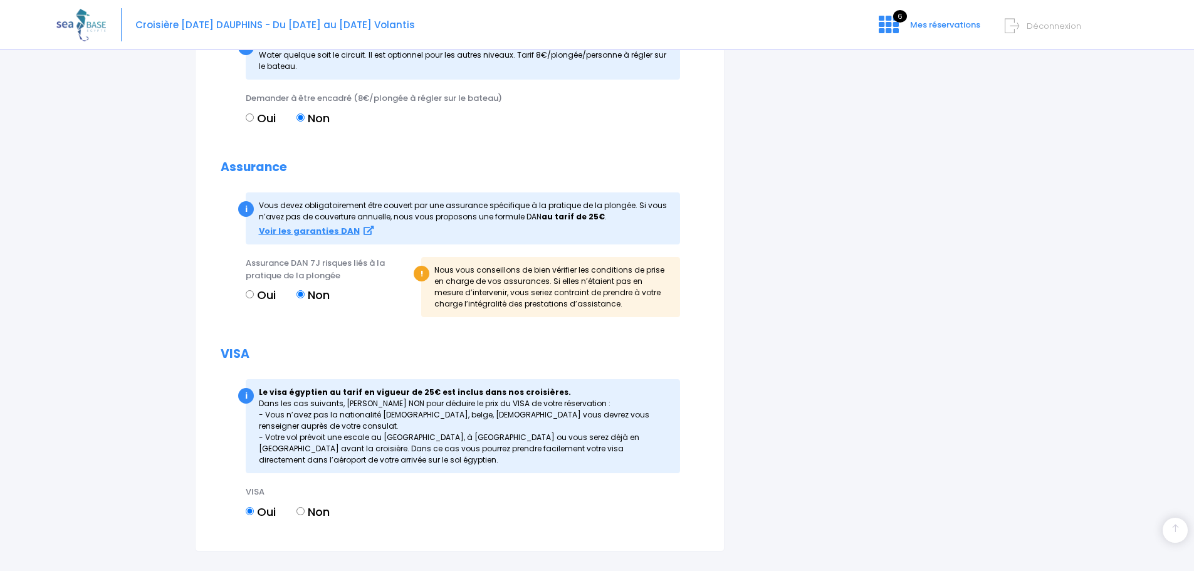
scroll to position [1424, 0]
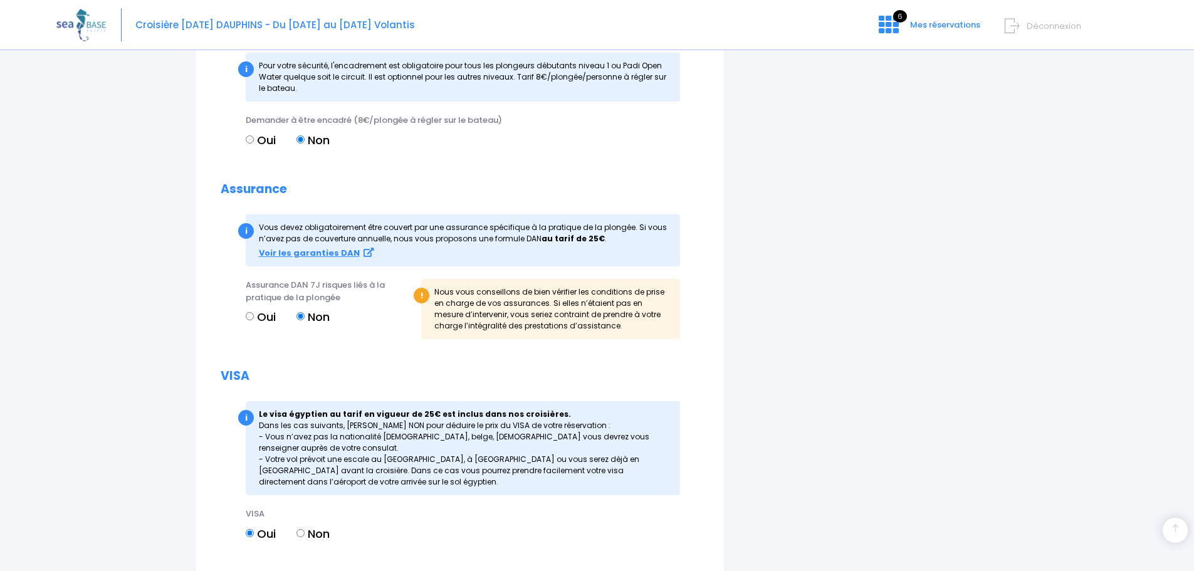
click at [251, 144] on input "Oui" at bounding box center [250, 139] width 8 height 8
radio input "true"
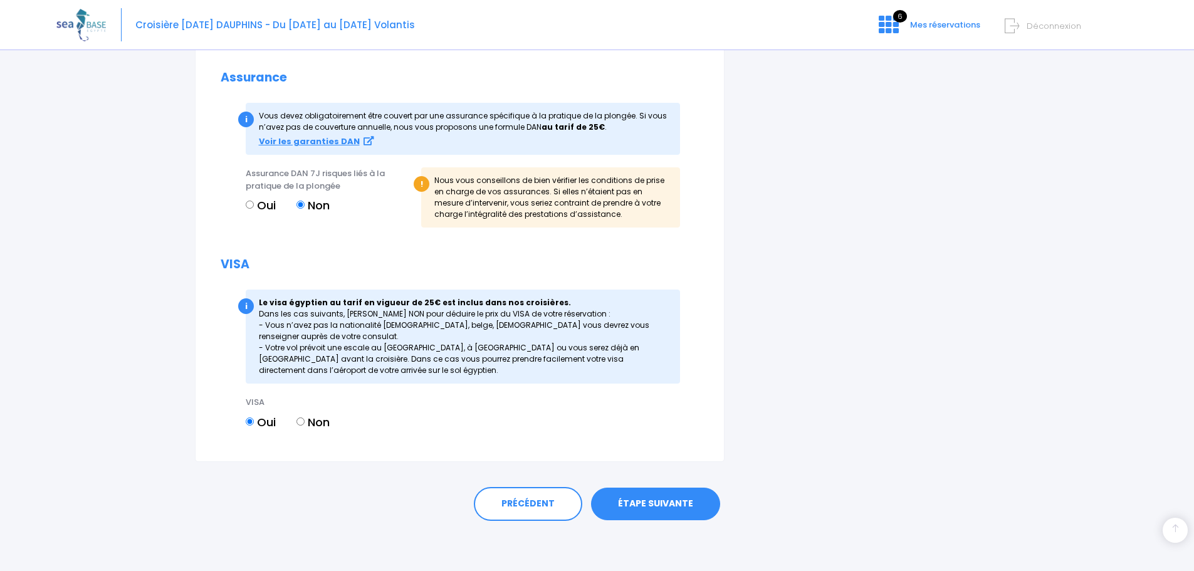
scroll to position [1549, 0]
click at [643, 507] on link "ÉTAPE SUIVANTE" at bounding box center [655, 504] width 129 height 33
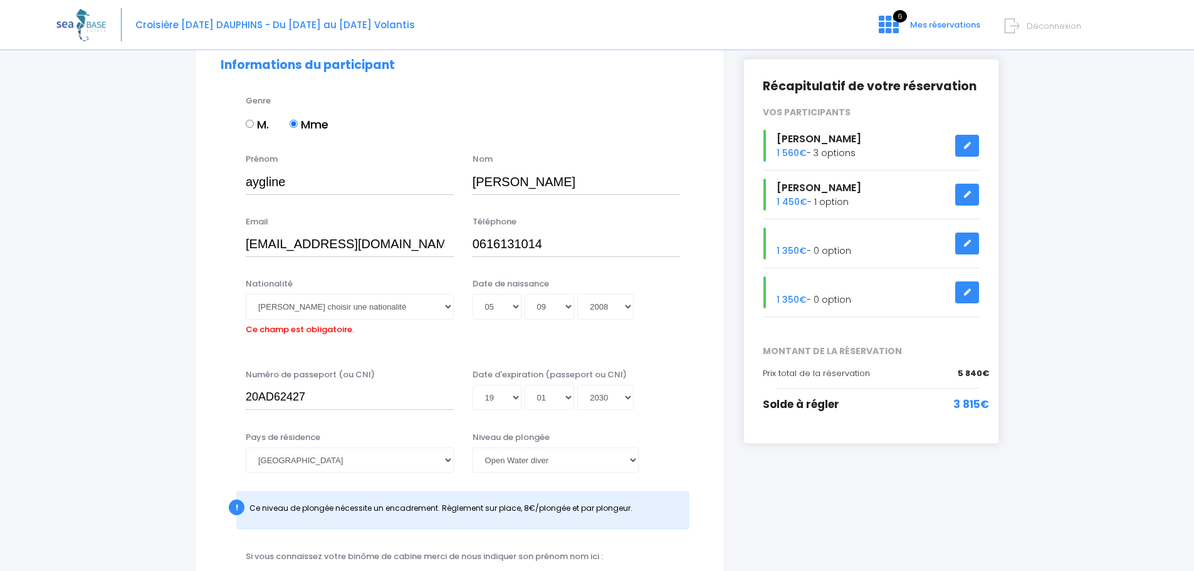
scroll to position [122, 0]
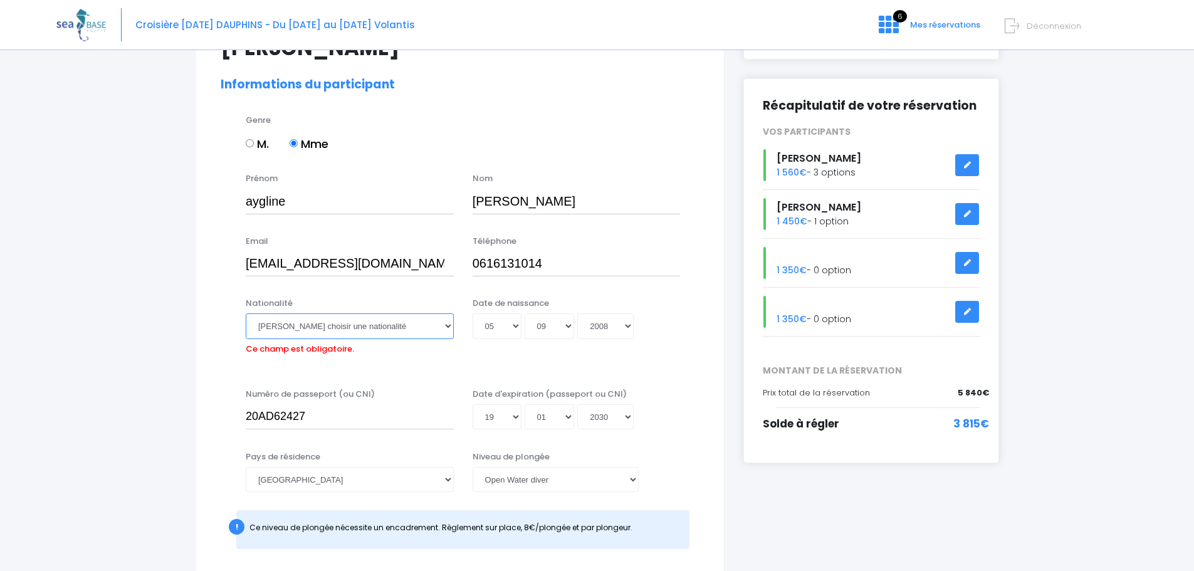
click at [447, 327] on select "Veuillez choisir une nationalité [DEMOGRAPHIC_DATA] Algerienne Allemande [GEOGR…" at bounding box center [350, 325] width 208 height 25
select select "Française"
click at [246, 313] on select "Veuillez choisir une nationalité [DEMOGRAPHIC_DATA] Algerienne Allemande [GEOGR…" at bounding box center [350, 325] width 208 height 25
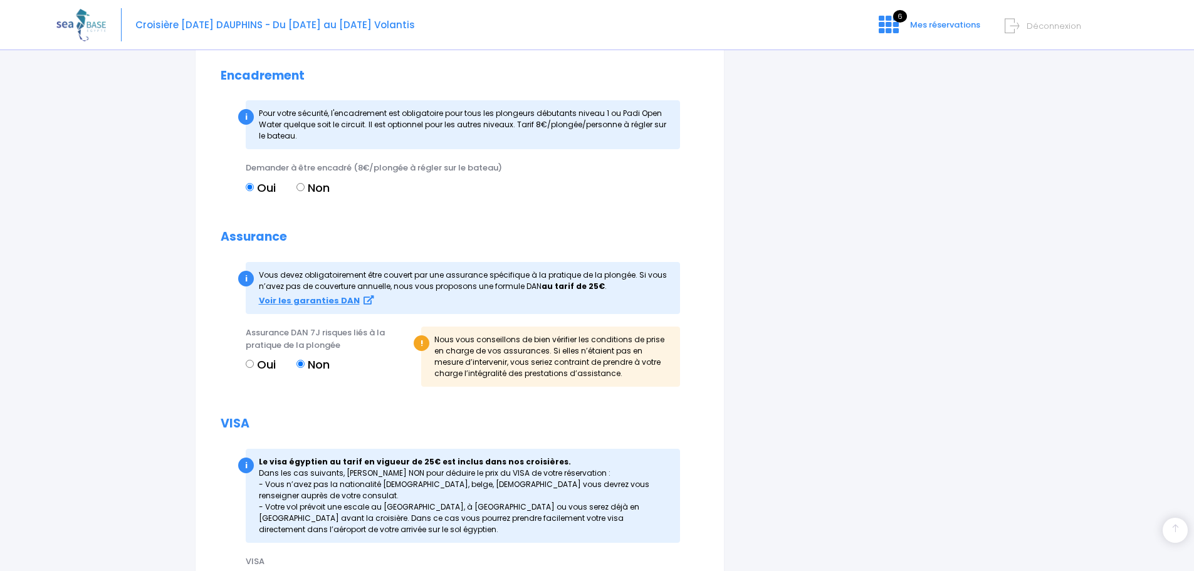
scroll to position [1549, 0]
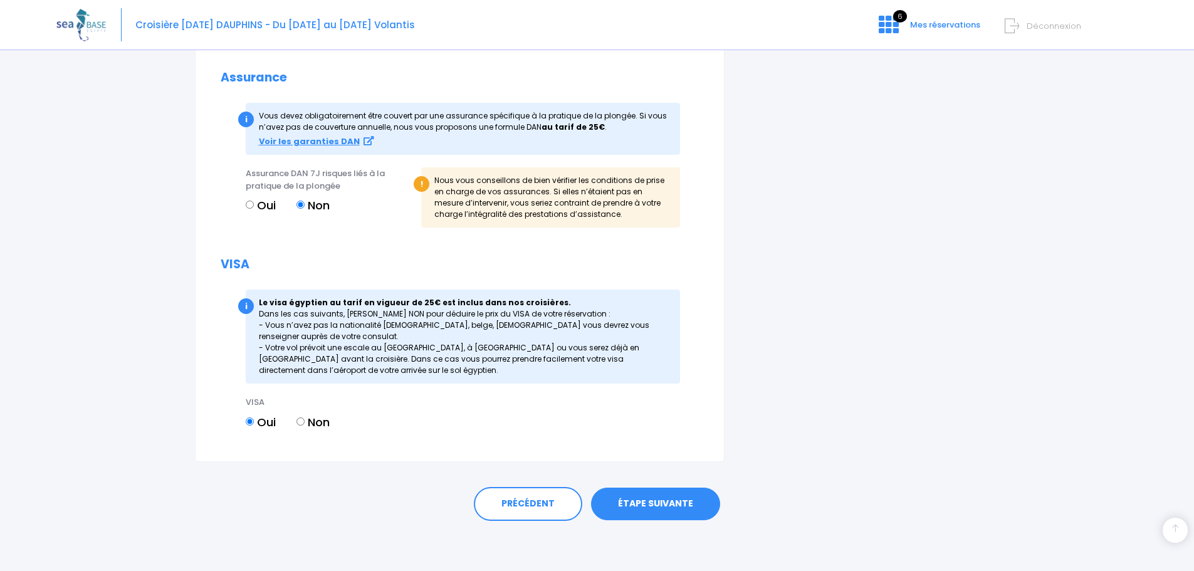
click at [654, 502] on link "ÉTAPE SUIVANTE" at bounding box center [655, 504] width 129 height 33
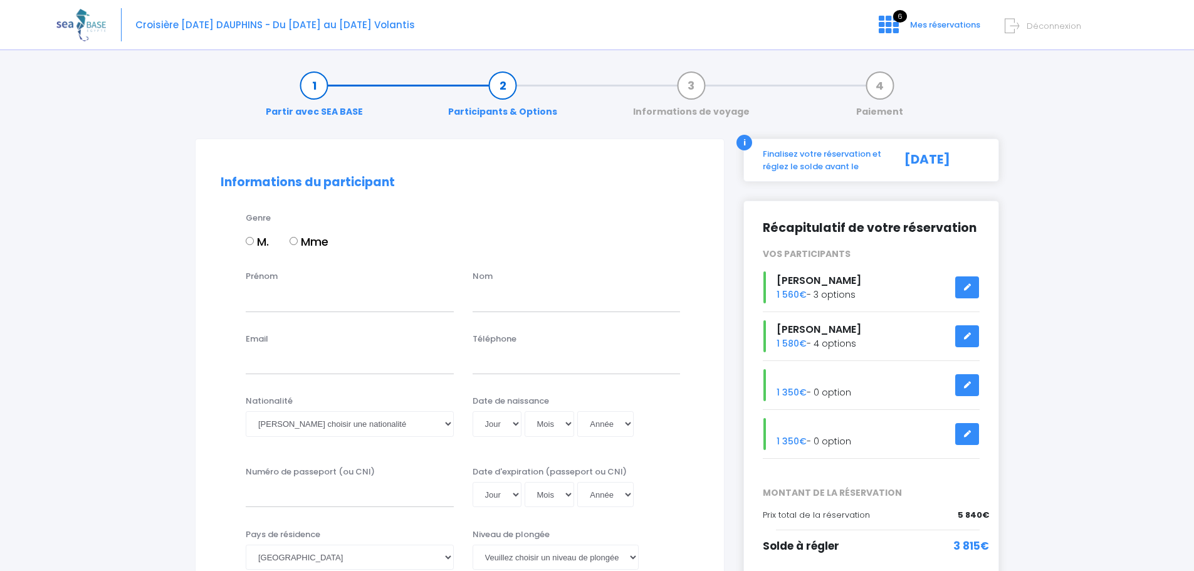
click at [248, 241] on input "M." at bounding box center [250, 241] width 8 height 8
radio input "true"
click at [302, 305] on input "Prénom" at bounding box center [350, 298] width 208 height 25
type input "[PERSON_NAME]"
click at [493, 296] on input "text" at bounding box center [577, 298] width 208 height 25
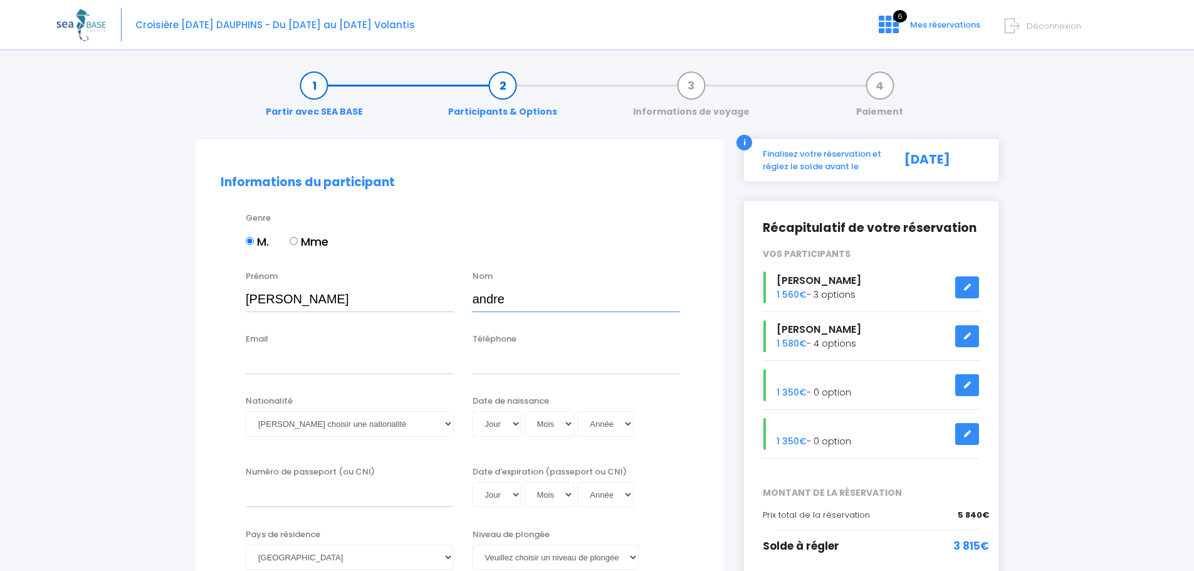
type input "andre"
click at [325, 359] on input "Email" at bounding box center [350, 361] width 208 height 25
type input "[EMAIL_ADDRESS][DOMAIN_NAME]"
type input "0616131014"
click at [422, 422] on select "Veuillez choisir une nationalité Afghane Albanaise Algerienne Allemande America…" at bounding box center [350, 423] width 208 height 25
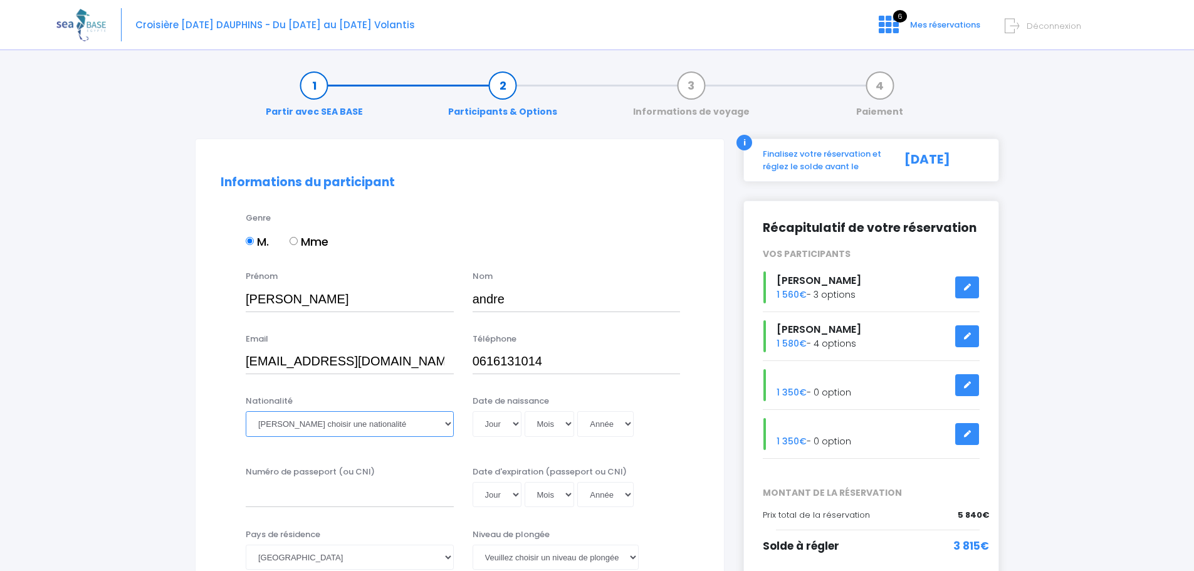
select select "Française"
click at [246, 411] on select "Veuillez choisir une nationalité Afghane Albanaise Algerienne Allemande America…" at bounding box center [350, 423] width 208 height 25
click at [632, 559] on select "Veuillez choisir un niveau de plongée Non plongeur Junior OW diver Adventure OW…" at bounding box center [556, 557] width 166 height 25
select select "N2"
click at [473, 545] on select "Veuillez choisir un niveau de plongée Non plongeur Junior OW diver Adventure OW…" at bounding box center [556, 557] width 166 height 25
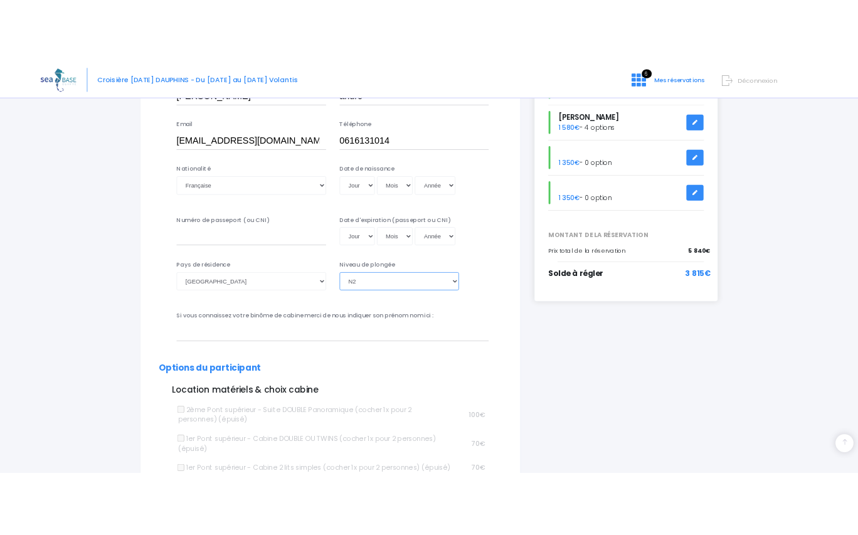
scroll to position [251, 0]
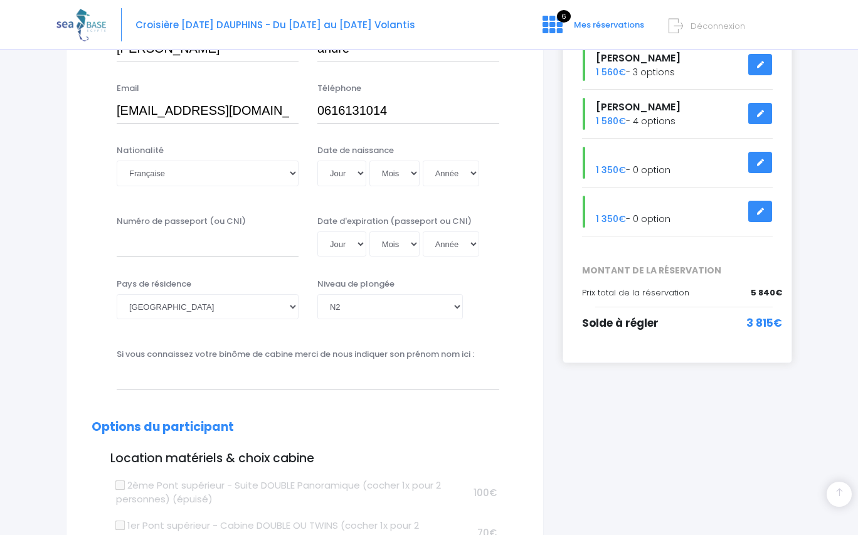
click at [144, 246] on input "Numéro de passeport (ou CNI)" at bounding box center [208, 243] width 182 height 25
type input "22DK04708"
click at [355, 243] on select "Jour 01 02 03 04 05 06 07 08 09 10 11 12 13 14 15 16 17 18 19 20 21 22 23 24 25…" at bounding box center [341, 243] width 49 height 25
drag, startPoint x: 398, startPoint y: 183, endPoint x: 389, endPoint y: 184, distance: 8.8
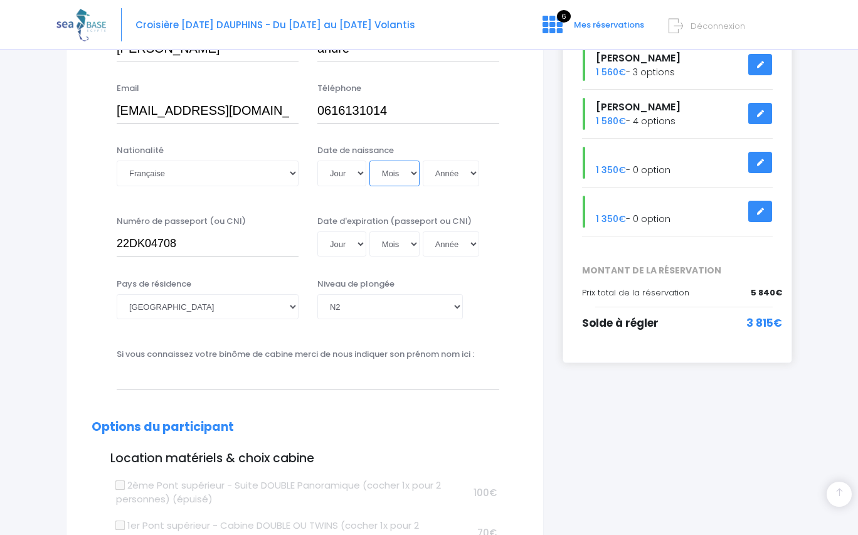
click at [398, 183] on select "Mois 01 02 03 04 05 06 07 08 09 10 11 12" at bounding box center [394, 172] width 50 height 25
click at [363, 178] on select "Jour 01 02 03 04 05 06 07 08 09 10 11 12 13 14 15 16 17 18 19 20 21 22 23 24 25…" at bounding box center [341, 172] width 49 height 25
select select "13"
click at [317, 160] on select "Jour 01 02 03 04 05 06 07 08 09 10 11 12 13 14 15 16 17 18 19 20 21 22 23 24 25…" at bounding box center [341, 172] width 49 height 25
click at [412, 177] on select "Mois 01 02 03 04 05 06 07 08 09 10 11 12" at bounding box center [394, 172] width 50 height 25
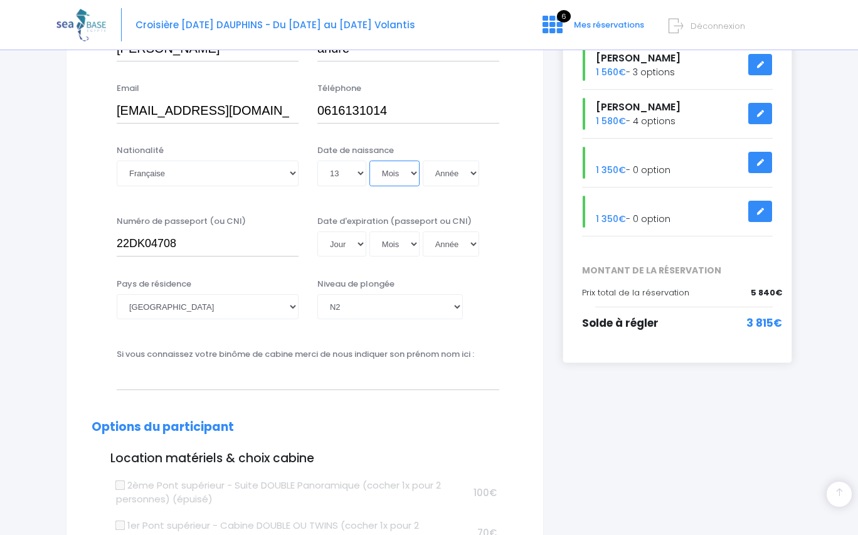
select select "12"
click at [369, 160] on select "Mois 01 02 03 04 05 06 07 08 09 10 11 12" at bounding box center [394, 172] width 50 height 25
click at [473, 172] on select "Année 2045 2044 2043 2042 2041 2040 2039 2038 2037 2036 2035 2034 2033 2032 203…" at bounding box center [450, 172] width 56 height 25
select select "1994"
click at [422, 160] on select "Année 2045 2044 2043 2042 2041 2040 2039 2038 2037 2036 2035 2034 2033 2032 203…" at bounding box center [450, 172] width 56 height 25
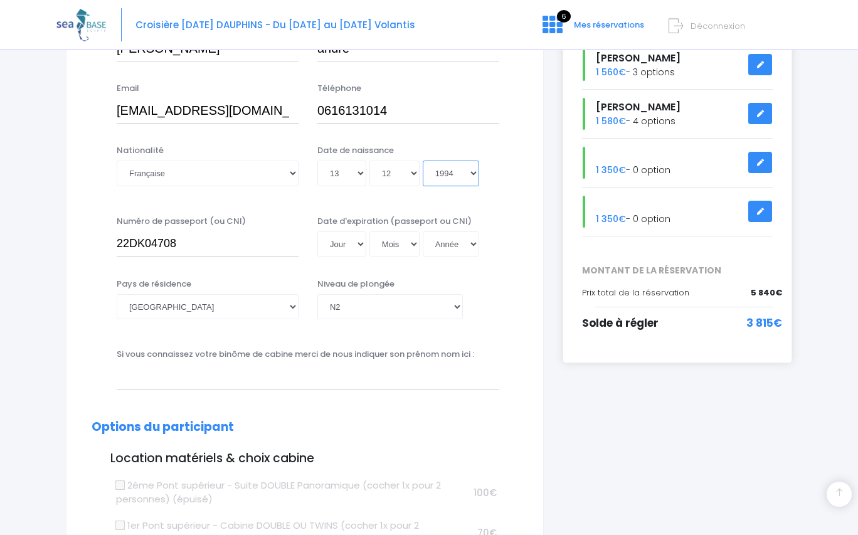
type input "1994-12-13"
click at [342, 241] on select "Jour 01 02 03 04 05 06 07 08 09 10 11 12 13 14 15 16 17 18 19 20 21 22 23 24 25…" at bounding box center [341, 243] width 49 height 25
select select "16"
click at [317, 231] on select "Jour 01 02 03 04 05 06 07 08 09 10 11 12 13 14 15 16 17 18 19 20 21 22 23 24 25…" at bounding box center [341, 243] width 49 height 25
click at [416, 248] on select "Mois 01 02 03 04 05 06 07 08 09 10 11 12" at bounding box center [394, 243] width 50 height 25
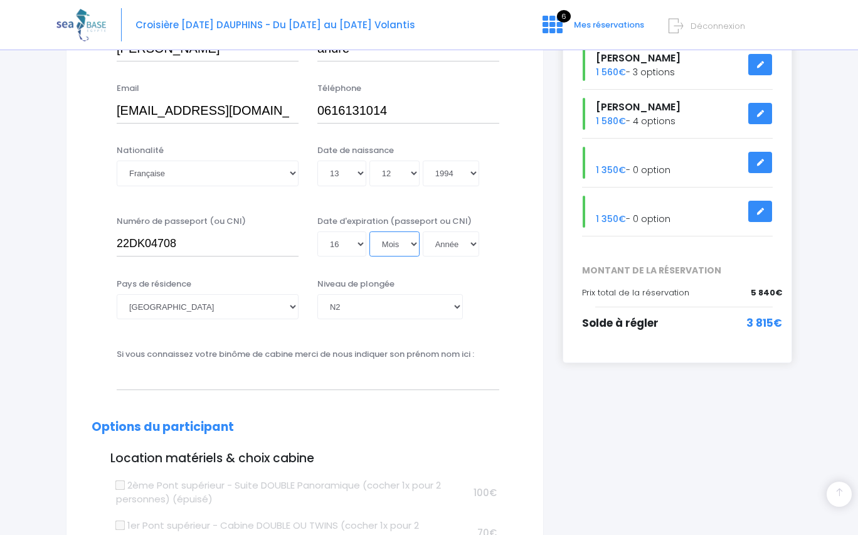
select select "06"
click at [369, 231] on select "Mois 01 02 03 04 05 06 07 08 09 10 11 12" at bounding box center [394, 243] width 50 height 25
click at [446, 242] on select "Année 2045 2044 2043 2042 2041 2040 2039 2038 2037 2036 2035 2034 2033 2032 203…" at bounding box center [450, 243] width 56 height 25
select select "2032"
click at [422, 231] on select "Année 2045 2044 2043 2042 2041 2040 2039 2038 2037 2036 2035 2034 2033 2032 203…" at bounding box center [450, 243] width 56 height 25
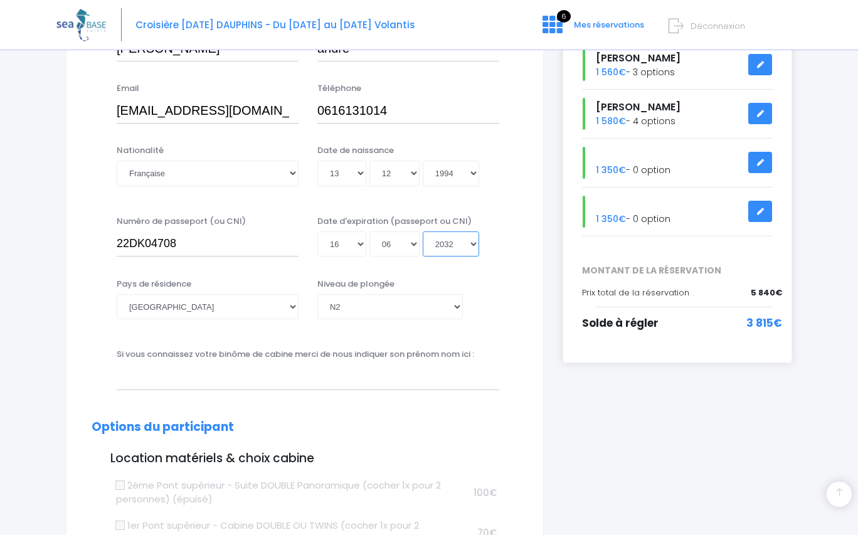
type input "2032-06-16"
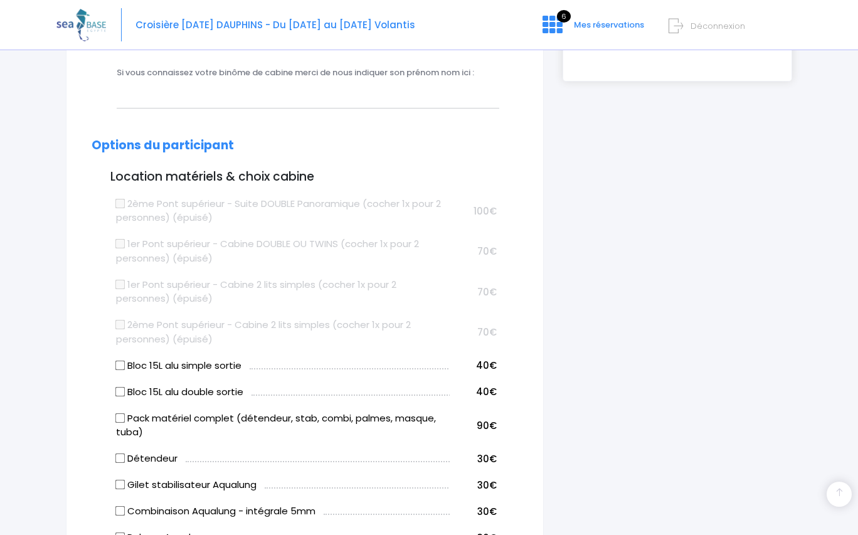
scroll to position [564, 0]
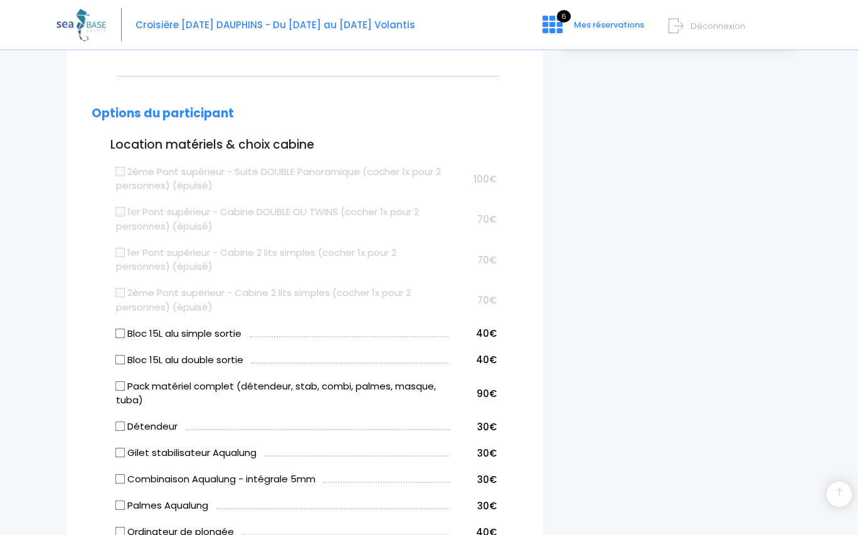
click at [118, 357] on input "Bloc 15L alu double sortie" at bounding box center [120, 359] width 10 height 10
checkbox input "true"
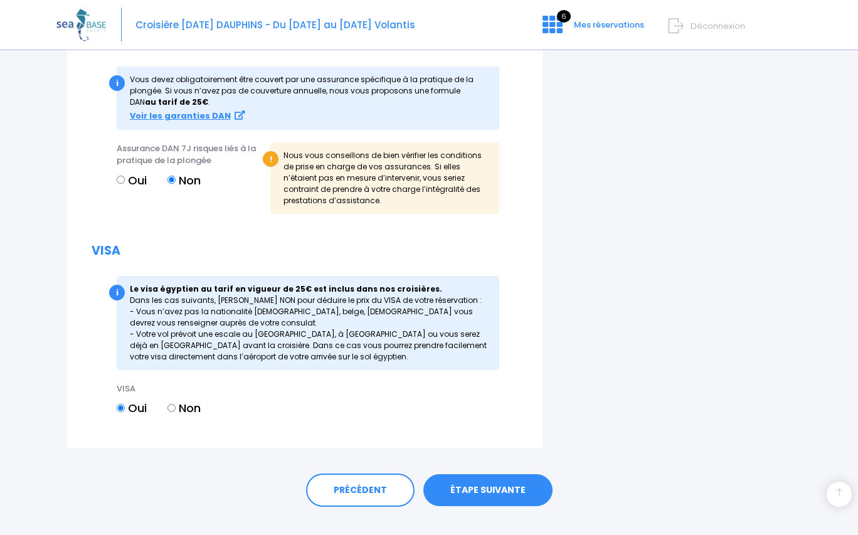
scroll to position [1450, 0]
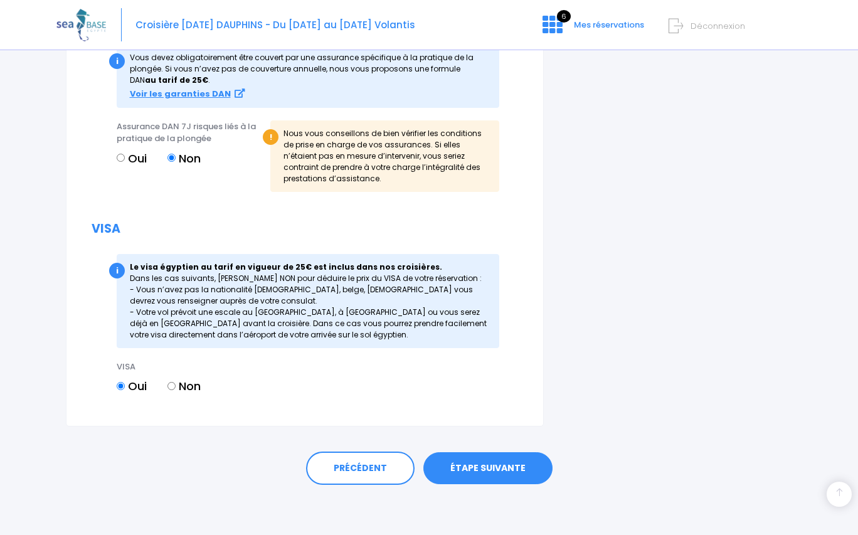
click at [508, 473] on link "ÉTAPE SUIVANTE" at bounding box center [487, 468] width 129 height 33
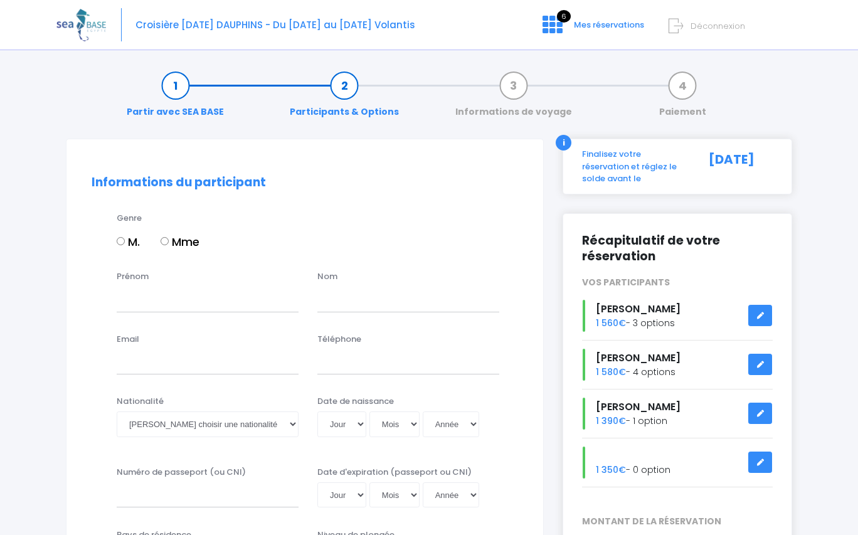
click at [167, 241] on input "Mme" at bounding box center [164, 241] width 8 height 8
radio input "true"
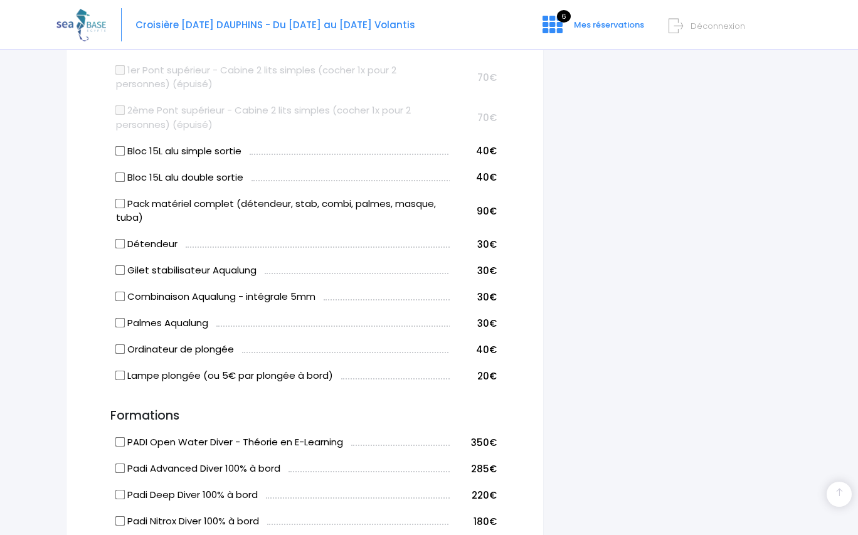
scroll to position [760, 0]
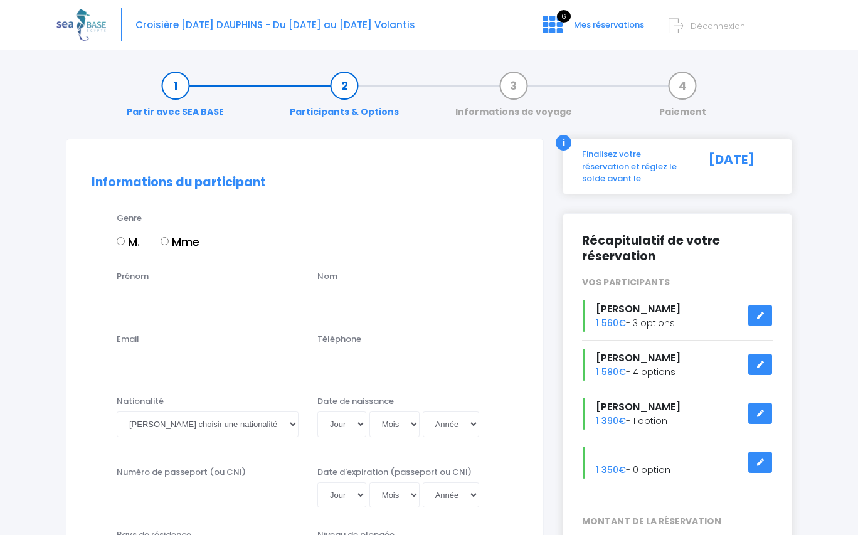
click at [165, 242] on input "Mme" at bounding box center [164, 241] width 8 height 8
radio input "true"
click at [167, 302] on input "Prénom" at bounding box center [208, 298] width 182 height 25
type input "claire"
click at [335, 303] on input "text" at bounding box center [408, 298] width 182 height 25
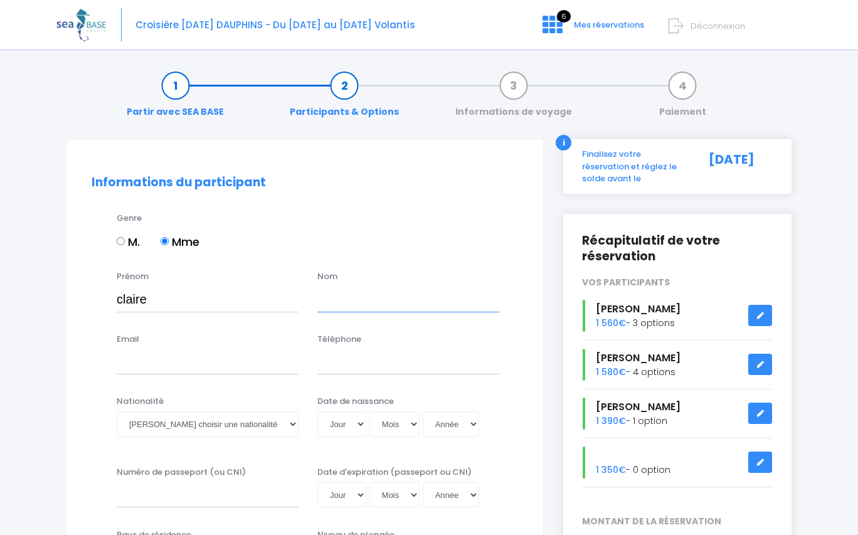
click at [338, 303] on input "text" at bounding box center [408, 298] width 182 height 25
type input "burel"
click at [155, 362] on input "Email" at bounding box center [208, 361] width 182 height 25
type input "[EMAIL_ADDRESS][DOMAIN_NAME]"
type input "0616131014"
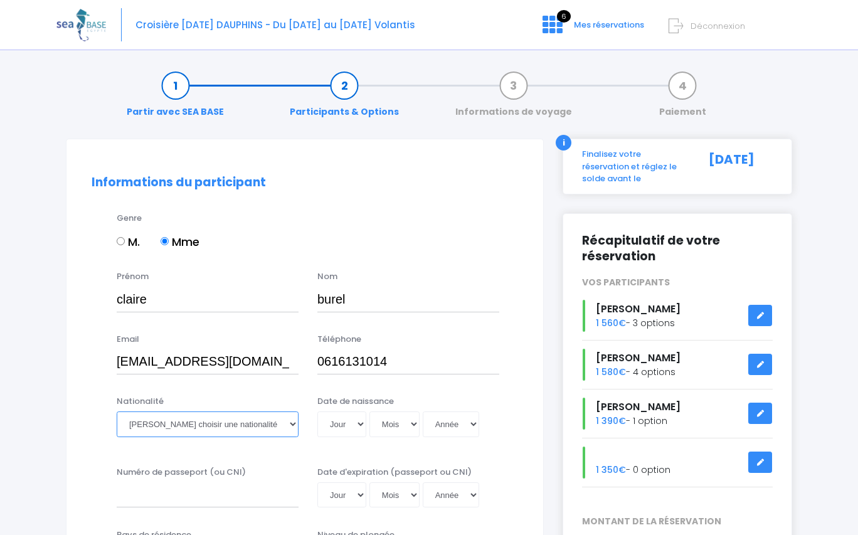
click at [287, 426] on select "Veuillez choisir une nationalité [DEMOGRAPHIC_DATA] Algerienne Allemande [GEOGR…" at bounding box center [208, 423] width 182 height 25
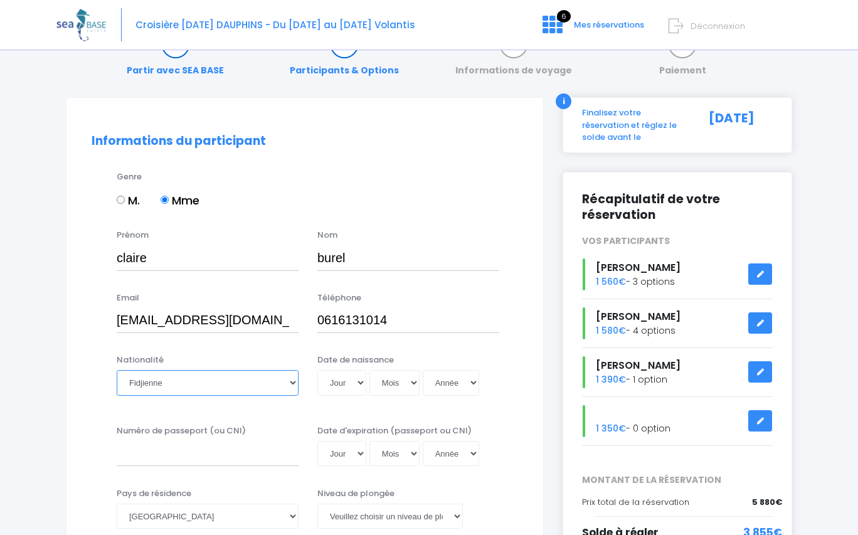
scroll to position [63, 0]
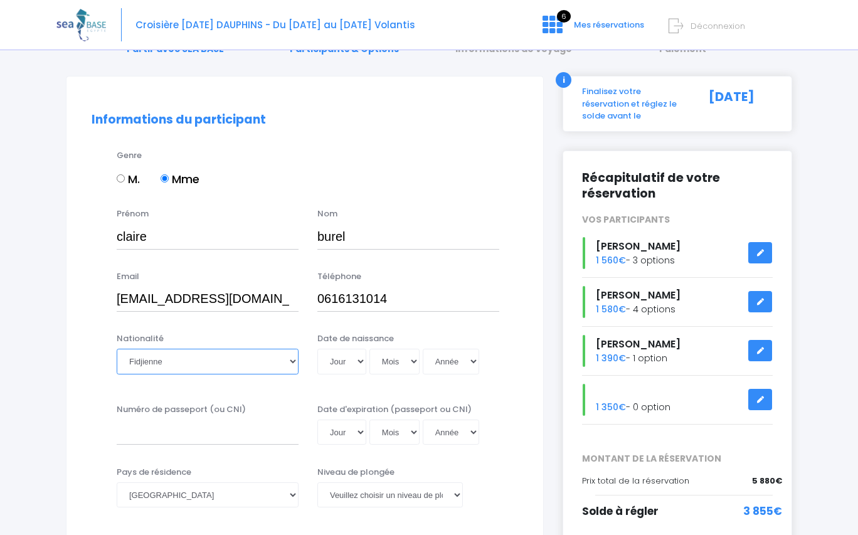
click at [290, 360] on select "Veuillez choisir une nationalité [DEMOGRAPHIC_DATA] Algerienne Allemande [GEOGR…" at bounding box center [208, 361] width 182 height 25
select select "Française"
click at [117, 349] on select "Veuillez choisir une nationalité [DEMOGRAPHIC_DATA] Algerienne Allemande [GEOGR…" at bounding box center [208, 361] width 182 height 25
click at [360, 364] on select "Jour 01 02 03 04 05 06 07 08 09 10 11 12 13 14 15 16 17 18 19 20 21 22 23 24 25…" at bounding box center [341, 361] width 49 height 25
select select "11"
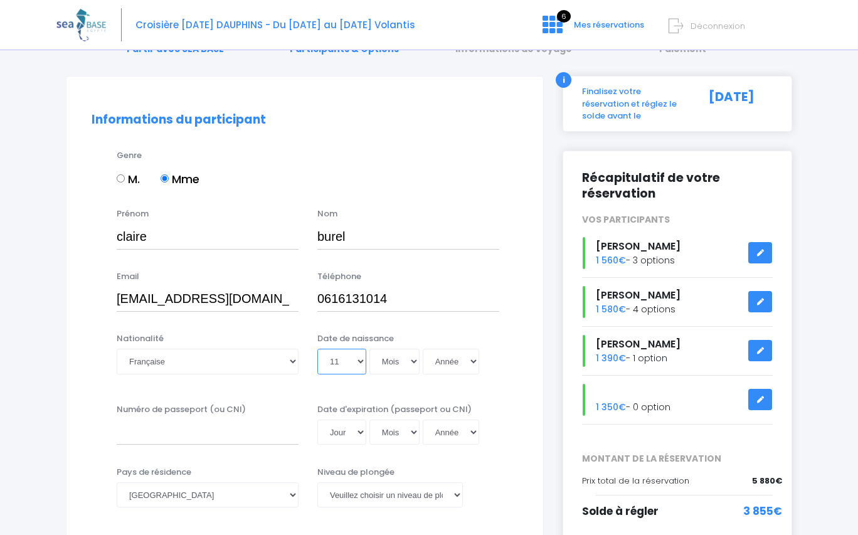
click at [317, 349] on select "Jour 01 02 03 04 05 06 07 08 09 10 11 12 13 14 15 16 17 18 19 20 21 22 23 24 25…" at bounding box center [341, 361] width 49 height 25
click at [410, 357] on select "Mois 01 02 03 04 05 06 07 08 09 10 11 12" at bounding box center [394, 361] width 50 height 25
select select "04"
click at [369, 349] on select "Mois 01 02 03 04 05 06 07 08 09 10 11 12" at bounding box center [394, 361] width 50 height 25
click at [470, 360] on select "Année 2045 2044 2043 2042 2041 2040 2039 2038 2037 2036 2035 2034 2033 2032 203…" at bounding box center [450, 361] width 56 height 25
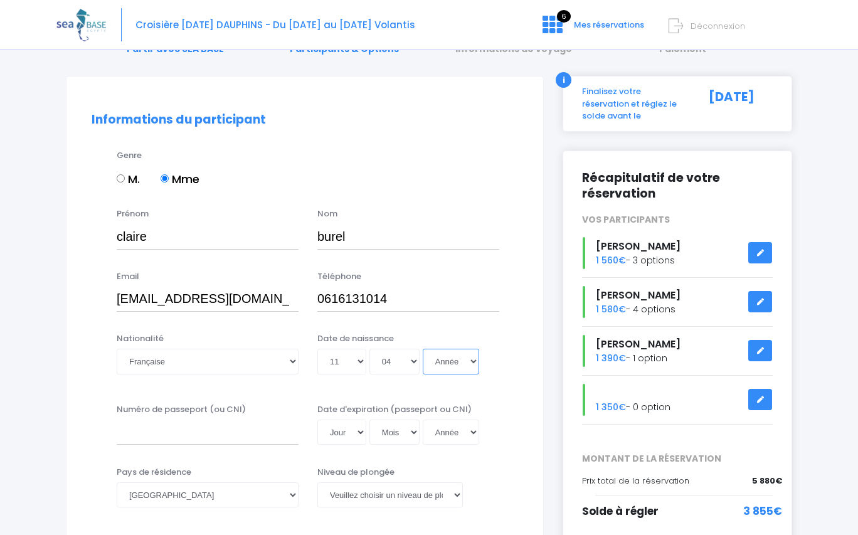
select select "1997"
click at [422, 349] on select "Année 2045 2044 2043 2042 2041 2040 2039 2038 2037 2036 2035 2034 2033 2032 203…" at bounding box center [450, 361] width 56 height 25
type input "[DATE]"
click at [179, 430] on input "Numéro de passeport (ou CNI)" at bounding box center [208, 431] width 182 height 25
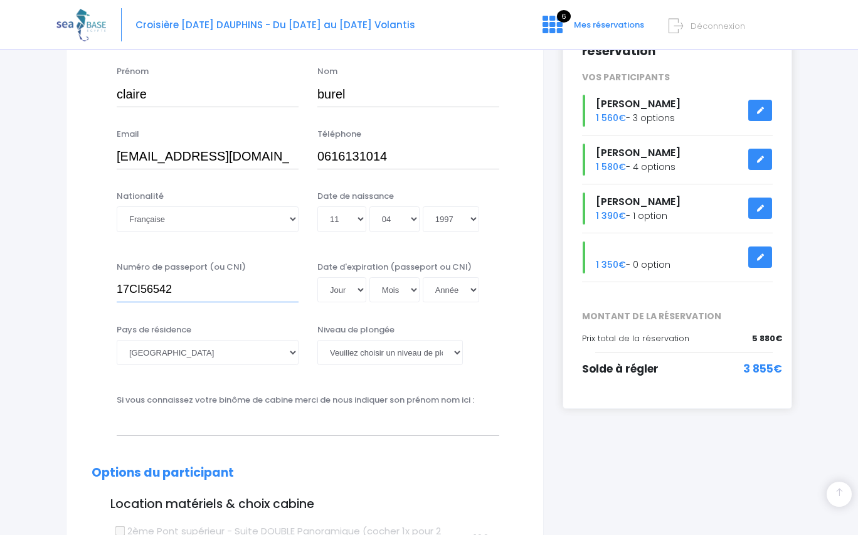
scroll to position [251, 0]
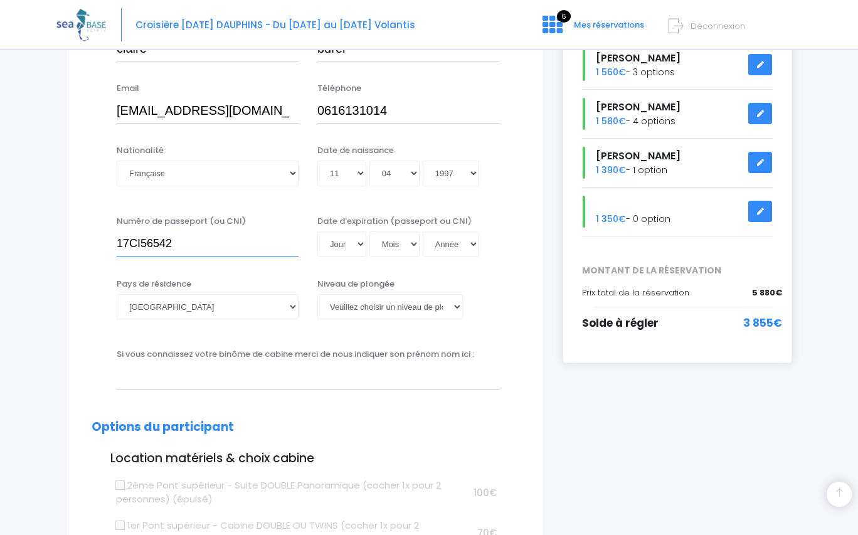
type input "17CI56542"
click at [361, 241] on select "Jour 01 02 03 04 05 06 07 08 09 10 11 12 13 14 15 16 17 18 19 20 21 22 23 24 25…" at bounding box center [341, 243] width 49 height 25
select select "28"
click at [317, 231] on select "Jour 01 02 03 04 05 06 07 08 09 10 11 12 13 14 15 16 17 18 19 20 21 22 23 24 25…" at bounding box center [341, 243] width 49 height 25
click at [414, 249] on select "Mois 01 02 03 04 05 06 07 08 09 10 11 12" at bounding box center [394, 243] width 50 height 25
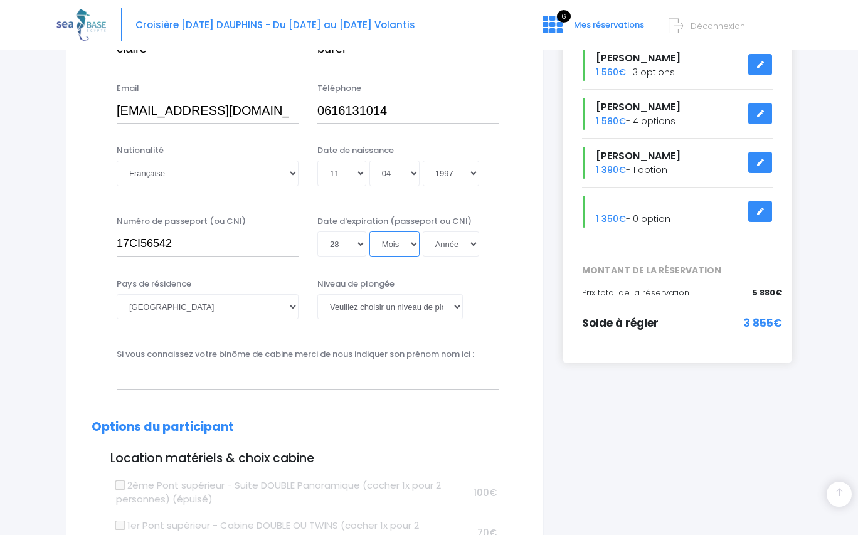
select select "05"
click at [369, 231] on select "Mois 01 02 03 04 05 06 07 08 09 10 11 12" at bounding box center [394, 243] width 50 height 25
click at [471, 244] on select "Année 2045 2044 2043 2042 2041 2040 2039 2038 2037 2036 2035 2034 2033 2032 203…" at bounding box center [450, 243] width 56 height 25
select select "2027"
click at [422, 231] on select "Année 2045 2044 2043 2042 2041 2040 2039 2038 2037 2036 2035 2034 2033 2032 203…" at bounding box center [450, 243] width 56 height 25
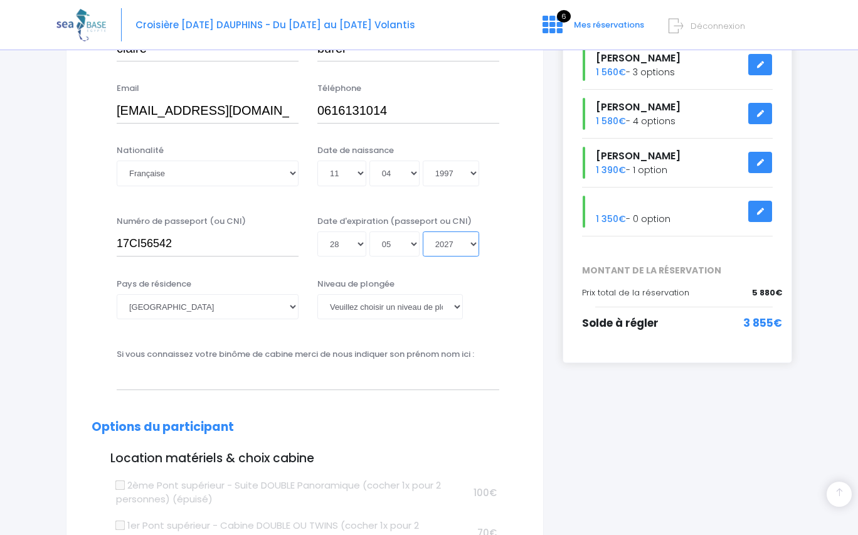
type input "[DATE]"
click at [457, 305] on select "[PERSON_NAME] choisir un niveau de plongée Non plongeur Junior OW diver Adventu…" at bounding box center [389, 306] width 145 height 25
select select "PADI Open Water diver"
click at [317, 294] on select "[PERSON_NAME] choisir un niveau de plongée Non plongeur Junior OW diver Adventu…" at bounding box center [389, 306] width 145 height 25
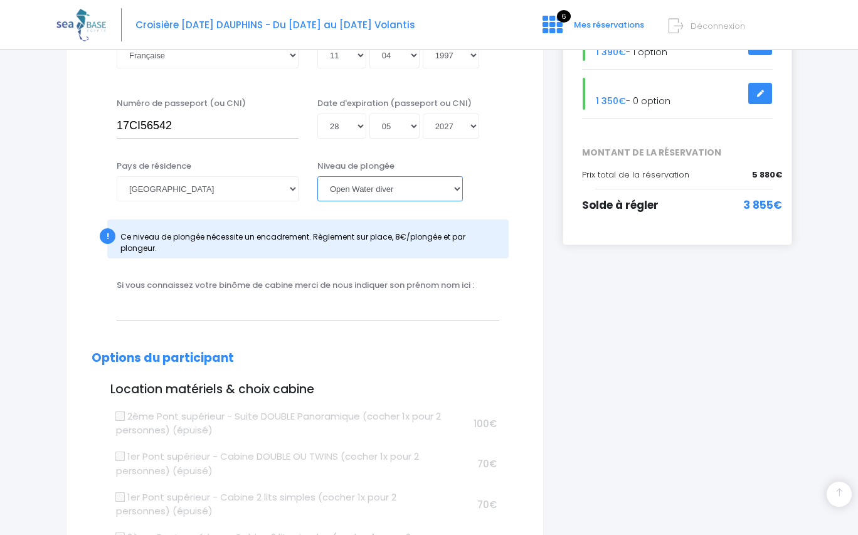
scroll to position [376, 0]
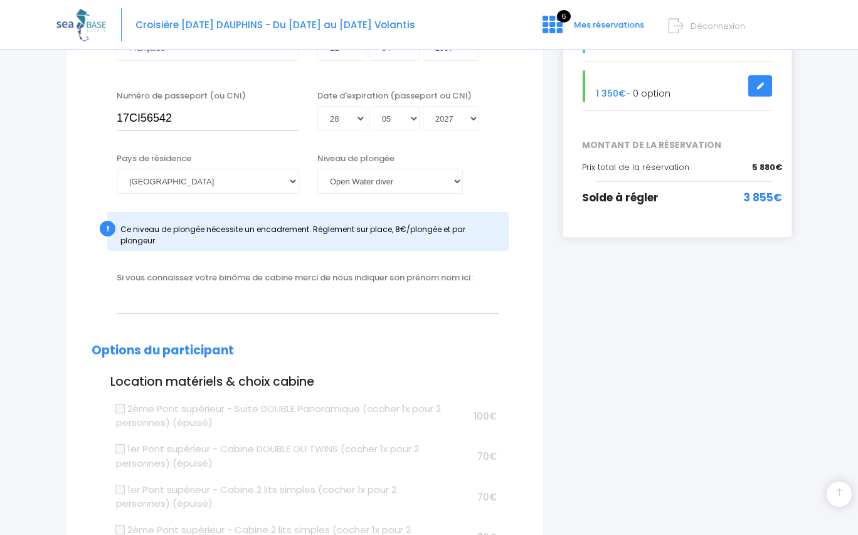
click at [248, 277] on label "Si vous connaissez votre binôme de cabine merci de nous indiquer son prénom nom…" at bounding box center [295, 277] width 357 height 13
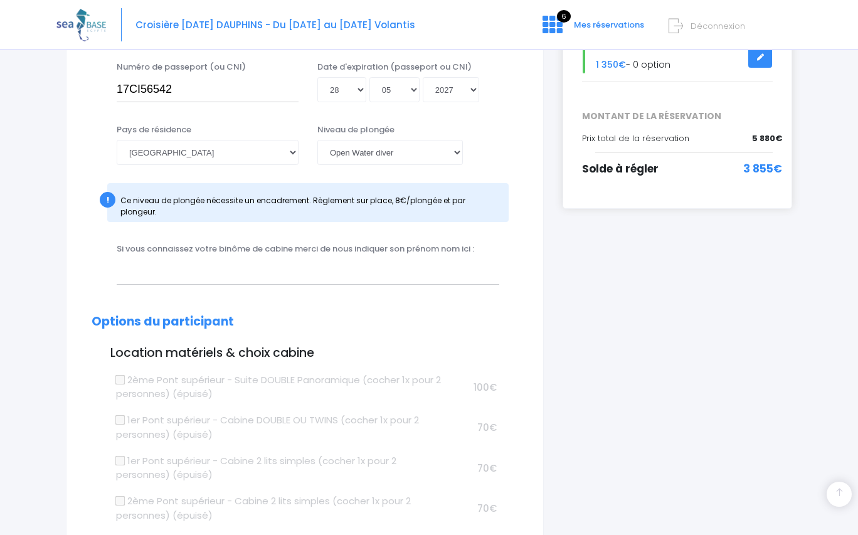
scroll to position [408, 0]
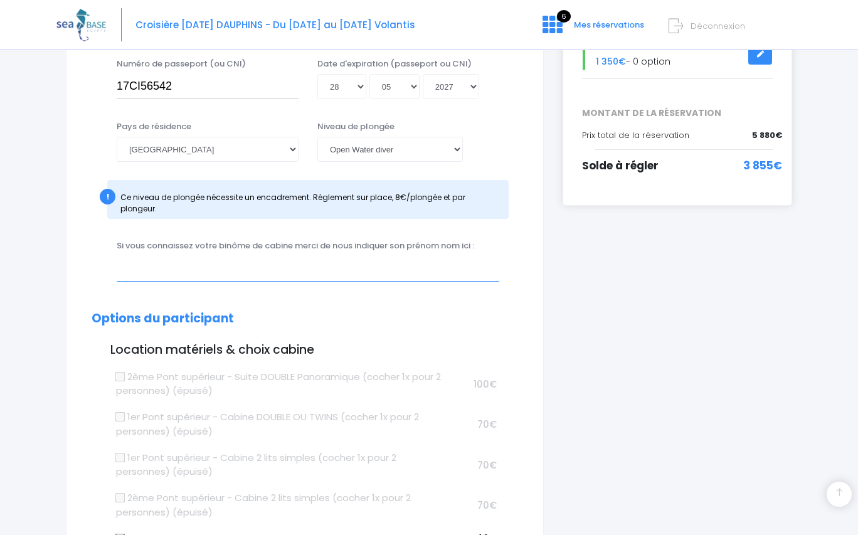
click at [191, 260] on input "text" at bounding box center [308, 268] width 382 height 25
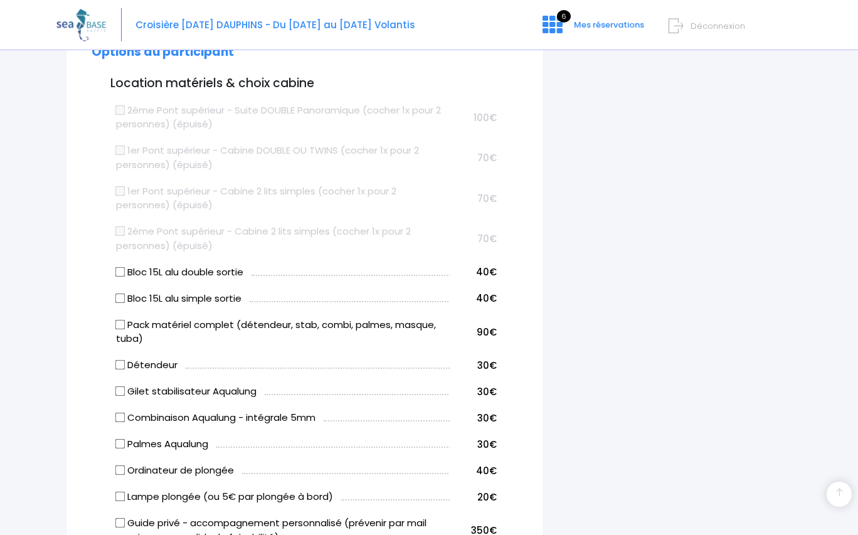
scroll to position [784, 0]
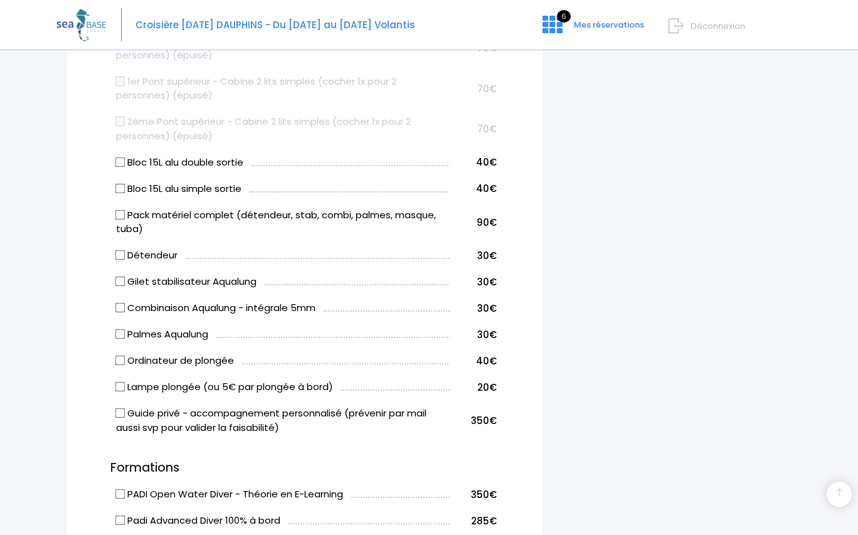
type input "[PERSON_NAME]"
click at [121, 161] on input "Bloc 15L alu double sortie" at bounding box center [120, 162] width 10 height 10
checkbox input "true"
click at [120, 214] on input "Pack matériel complet (détendeur, stab, combi, palmes, masque, tuba)" at bounding box center [120, 214] width 10 height 10
click at [118, 214] on input "Pack matériel complet (détendeur, stab, combi, palmes, masque, tuba)" at bounding box center [120, 214] width 10 height 10
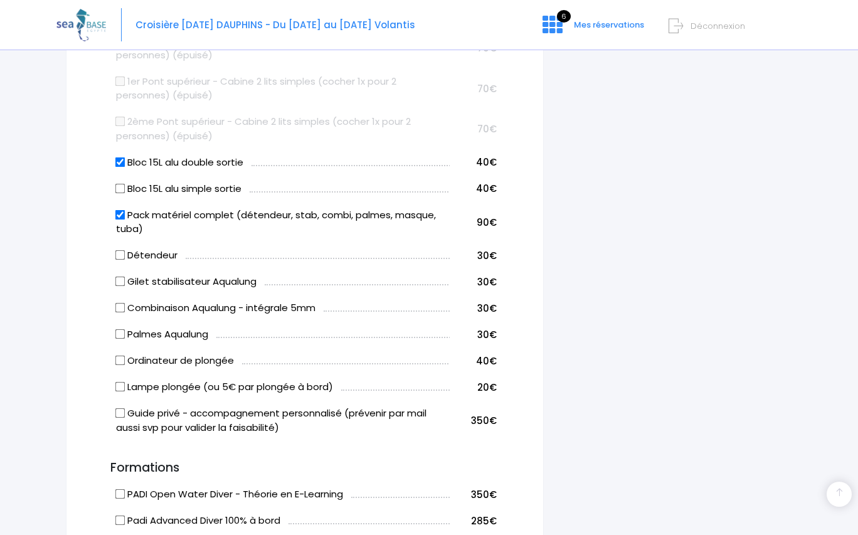
checkbox input "false"
click at [120, 280] on input "Gilet stabilisateur Aqualung" at bounding box center [120, 281] width 10 height 10
checkbox input "true"
click at [122, 255] on input "Détendeur" at bounding box center [120, 255] width 10 height 10
checkbox input "true"
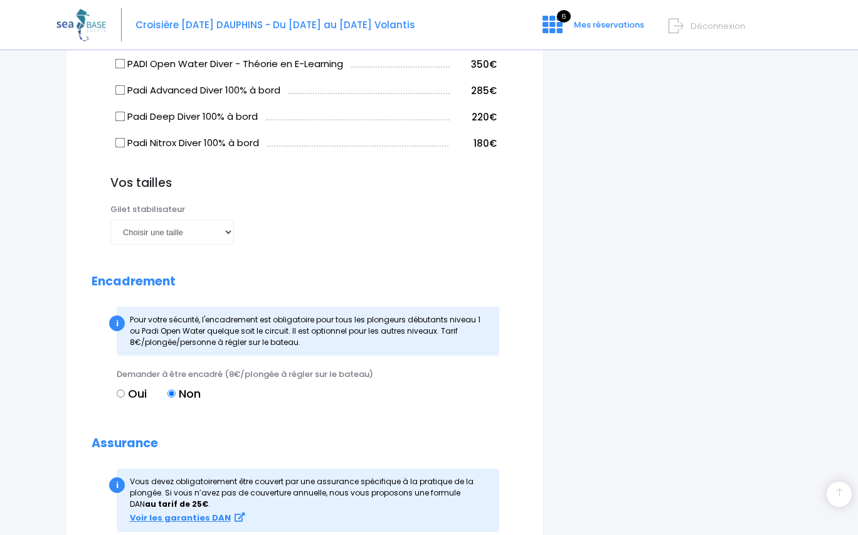
scroll to position [1223, 0]
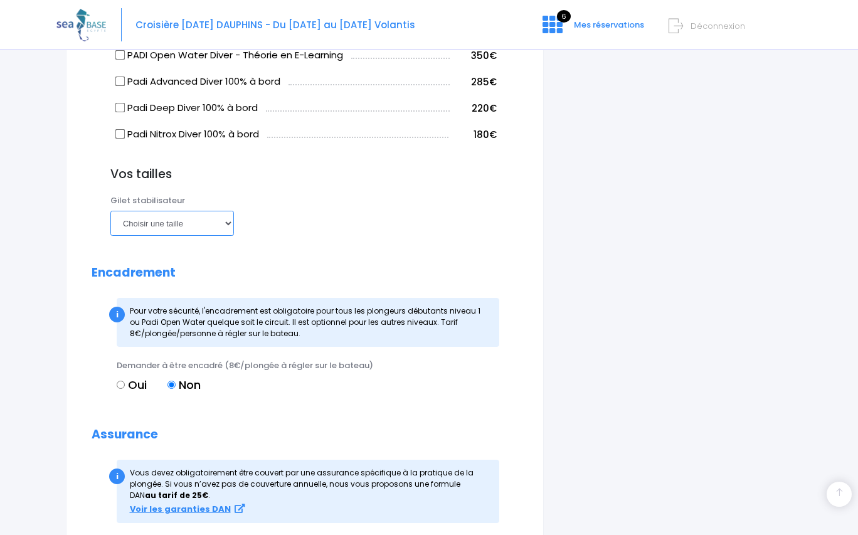
click at [225, 225] on select "Choisir une taille XXS XS S M ML L XL XXL" at bounding box center [171, 223] width 123 height 25
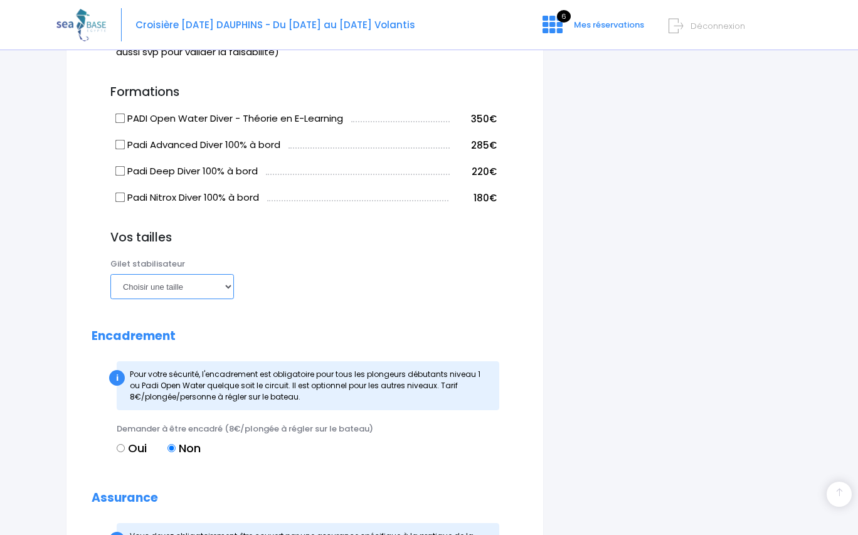
scroll to position [1160, 0]
click at [228, 286] on select "Choisir une taille XXS XS S M ML L XL XXL" at bounding box center [171, 285] width 123 height 25
select select "XS"
click at [110, 273] on select "Choisir une taille XXS XS S M ML L XL XXL" at bounding box center [171, 285] width 123 height 25
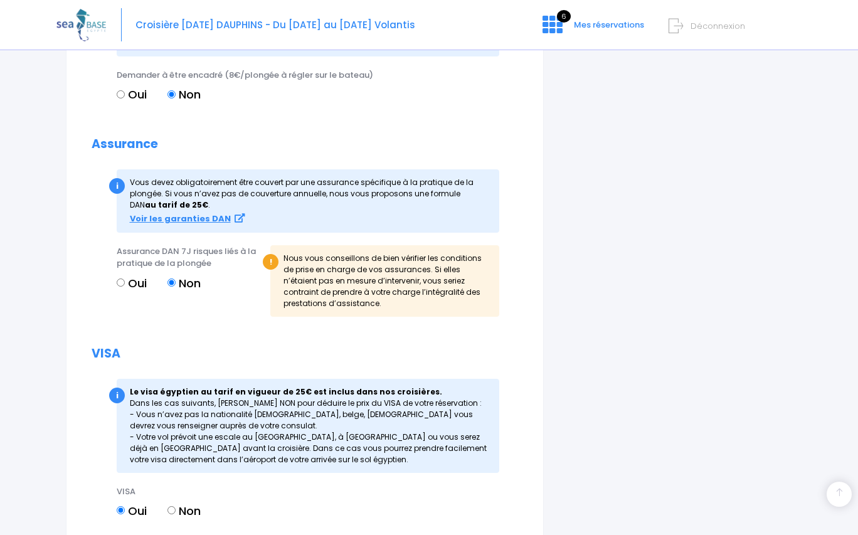
scroll to position [1513, 0]
click at [122, 283] on input "Oui" at bounding box center [121, 283] width 8 height 8
radio input "true"
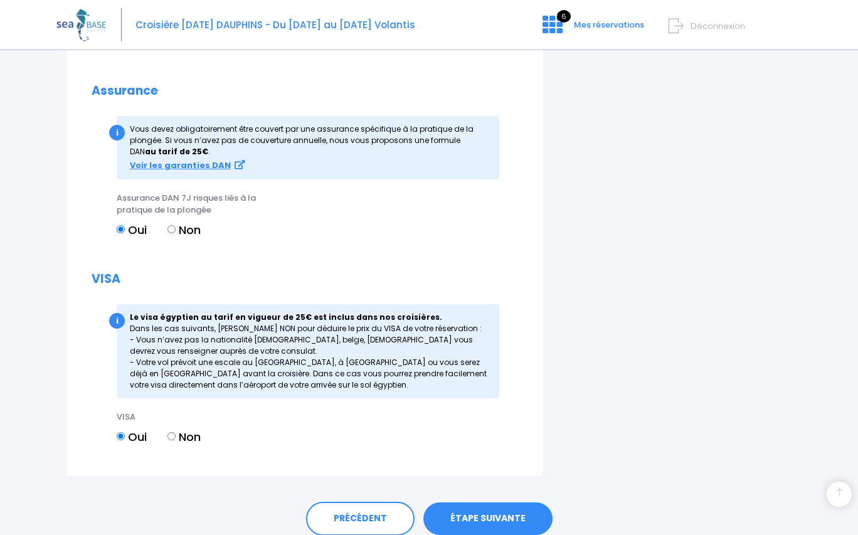
scroll to position [1617, 0]
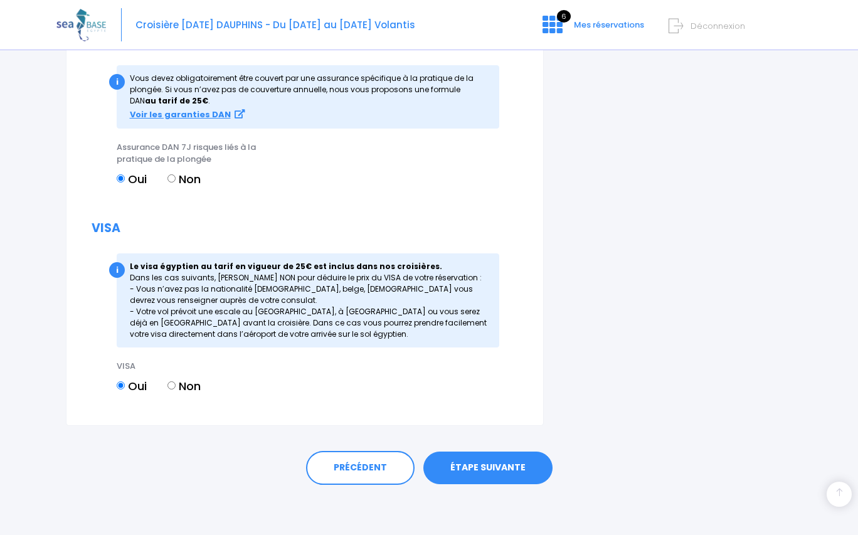
click at [468, 467] on link "ÉTAPE SUIVANTE" at bounding box center [487, 467] width 129 height 33
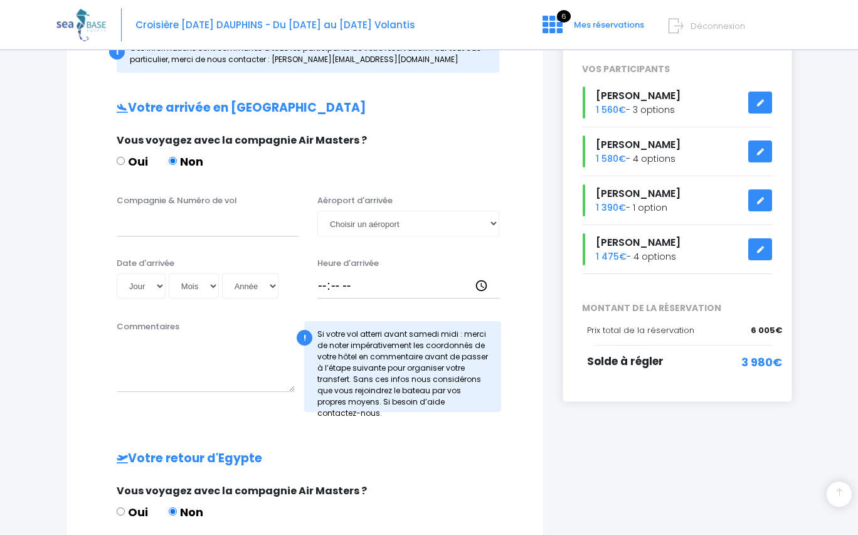
scroll to position [188, 0]
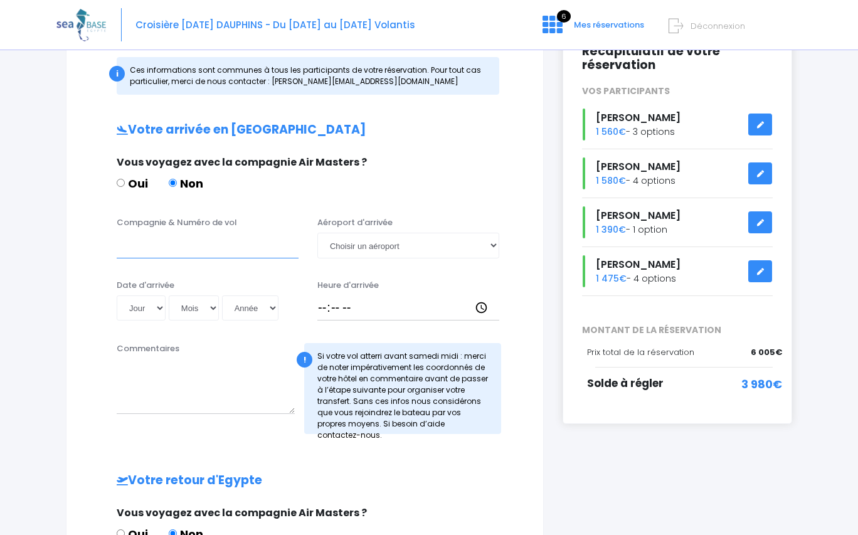
click at [181, 249] on input "Compagnie & Numéro de vol" at bounding box center [208, 245] width 182 height 25
click at [494, 245] on select "Choisir un aéroport [GEOGRAPHIC_DATA][PERSON_NAME]" at bounding box center [408, 245] width 182 height 25
select select "Hurghada"
click at [317, 233] on select "Choisir un aéroport [GEOGRAPHIC_DATA][PERSON_NAME]" at bounding box center [408, 245] width 182 height 25
click at [160, 308] on select "Jour 01 02 03 04 05 06 07 08 09 10 11 12 13 14 15 16 17 18 19 20 21 22 23 24 25…" at bounding box center [141, 307] width 49 height 25
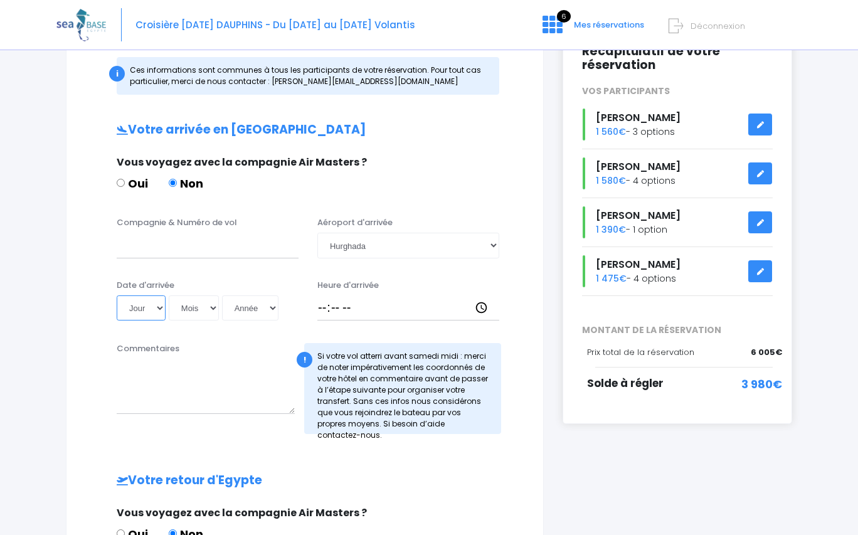
select select "27"
click at [117, 295] on select "Jour 01 02 03 04 05 06 07 08 09 10 11 12 13 14 15 16 17 18 19 20 21 22 23 24 25…" at bounding box center [141, 307] width 49 height 25
click at [212, 308] on select "Mois 01 02 03 04 05 06 07 08 09 10 11 12" at bounding box center [194, 307] width 50 height 25
select select "12"
click at [169, 295] on select "Mois 01 02 03 04 05 06 07 08 09 10 11 12" at bounding box center [194, 307] width 50 height 25
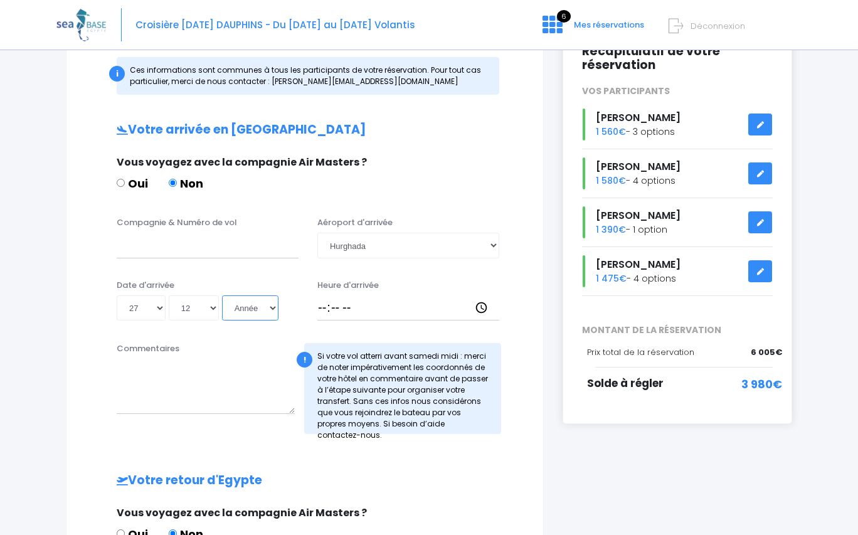
click at [274, 305] on select "Année 2045 2044 2043 2042 2041 2040 2039 2038 2037 2036 2035 2034 2033 2032 203…" at bounding box center [250, 307] width 56 height 25
select select "2025"
click at [222, 295] on select "Année 2045 2044 2043 2042 2041 2040 2039 2038 2037 2036 2035 2034 2033 2032 203…" at bounding box center [250, 307] width 56 height 25
type input "2025-12-27"
click at [332, 303] on input "Heure d'arrivée" at bounding box center [408, 307] width 182 height 25
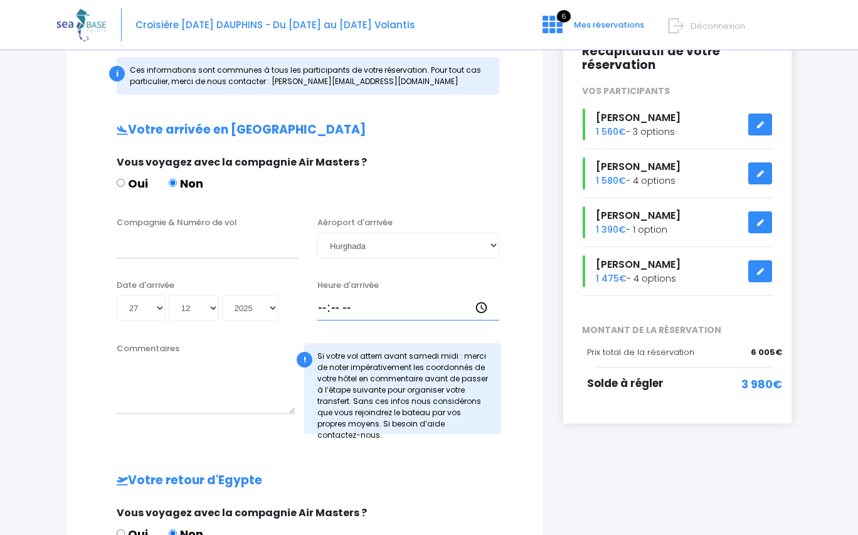
click at [327, 305] on input "Heure d'arrivée" at bounding box center [408, 307] width 182 height 25
click at [322, 307] on input "Heure d'arrivée" at bounding box center [408, 307] width 182 height 25
type input "03:45"
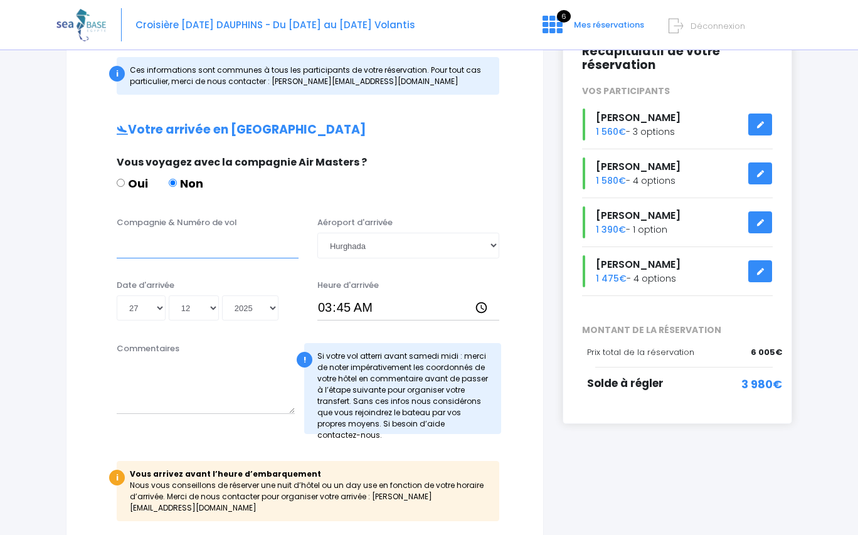
click at [159, 249] on input "Compagnie & Numéro de vol" at bounding box center [208, 245] width 182 height 25
click at [152, 243] on input "turkisch airlines" at bounding box center [208, 245] width 182 height 25
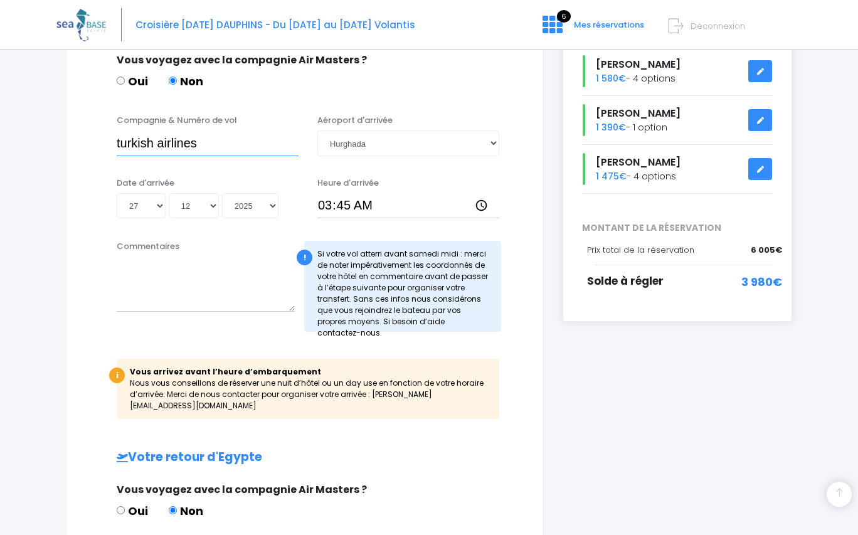
scroll to position [313, 0]
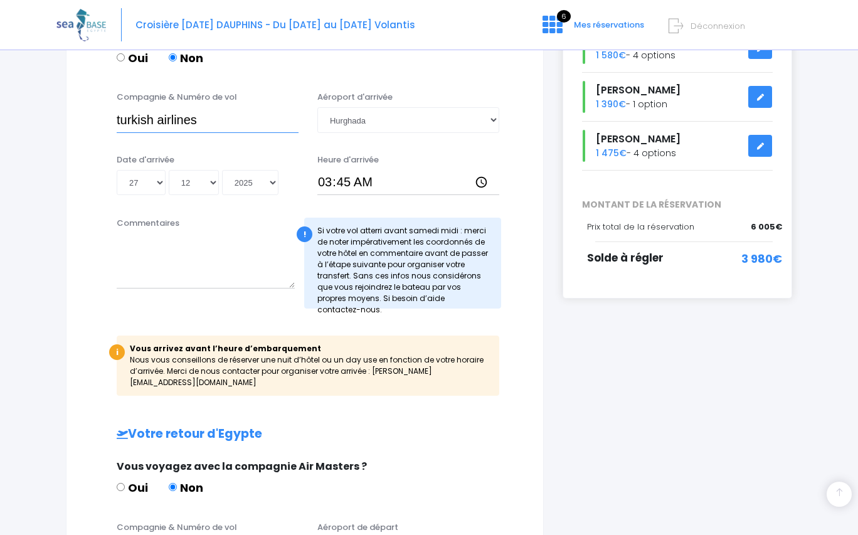
type input "turkish airlines"
click at [207, 273] on textarea "Commentaires" at bounding box center [206, 260] width 178 height 55
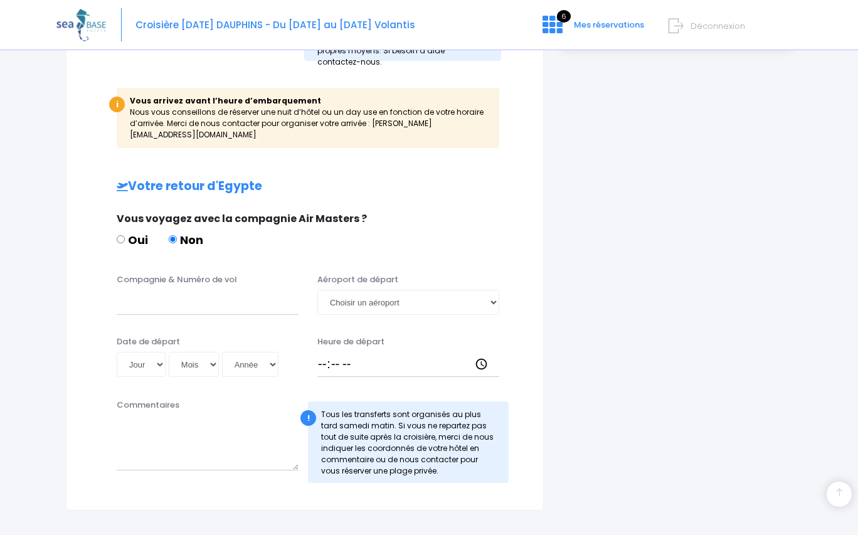
scroll to position [564, 0]
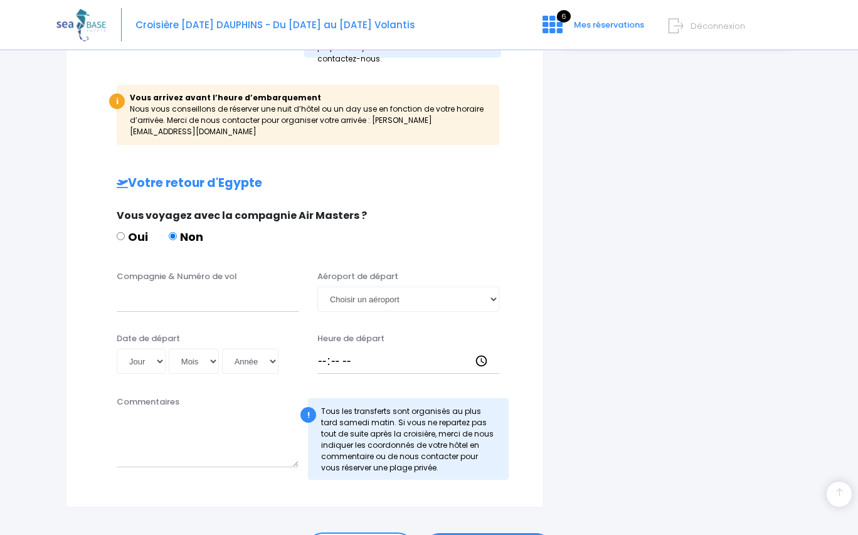
type textarea "hotel sur la marina a deux pas du bateau"
click at [184, 293] on input "Compagnie & Numéro de vol" at bounding box center [208, 298] width 182 height 25
type input "y"
type input "turkish airlines"
click at [488, 286] on select "Choisir un aéroport Hurghada Marsa Alam" at bounding box center [408, 298] width 182 height 25
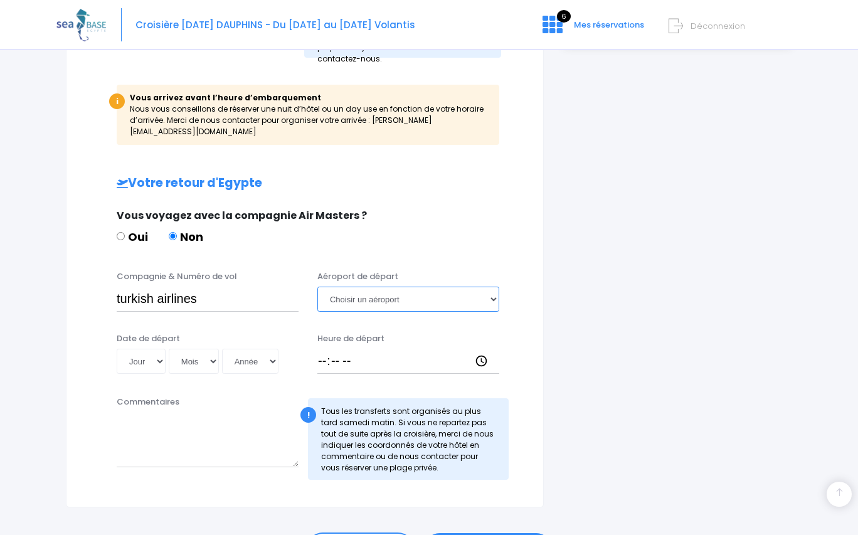
select select "Hurghada"
click at [317, 286] on select "Choisir un aéroport Hurghada Marsa Alam" at bounding box center [408, 298] width 182 height 25
click at [158, 351] on select "Jour 01 02 03 04 05 06 07 08 09 10 11 12 13 14 15 16 17 18 19 20 21 22 23 24 25…" at bounding box center [141, 361] width 49 height 25
select select "03"
click at [117, 349] on select "Jour 01 02 03 04 05 06 07 08 09 10 11 12 13 14 15 16 17 18 19 20 21 22 23 24 25…" at bounding box center [141, 361] width 49 height 25
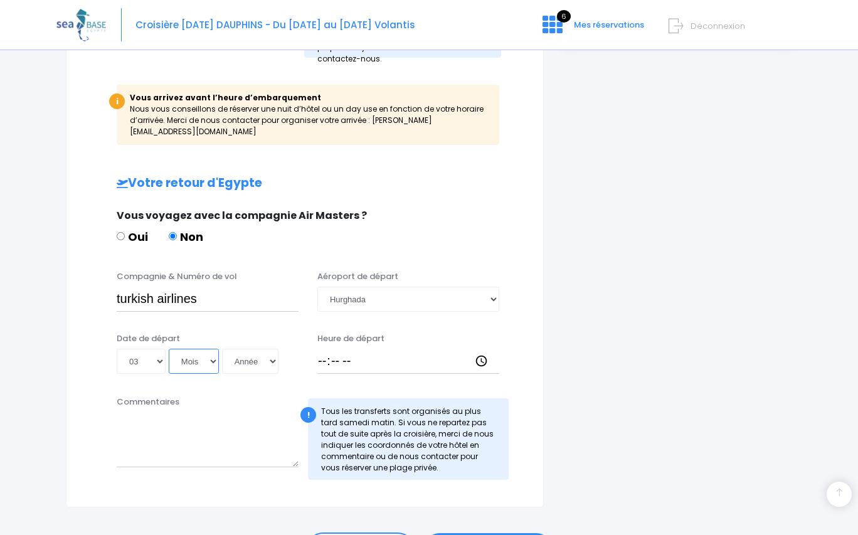
click at [214, 352] on select "Mois 01 02 03 04 05 06 07 08 09 10 11 12" at bounding box center [194, 361] width 50 height 25
select select "01"
click at [169, 349] on select "Mois 01 02 03 04 05 06 07 08 09 10 11 12" at bounding box center [194, 361] width 50 height 25
click at [271, 356] on select "Année 2045 2044 2043 2042 2041 2040 2039 2038 2037 2036 2035 2034 2033 2032 203…" at bounding box center [250, 361] width 56 height 25
select select "2026"
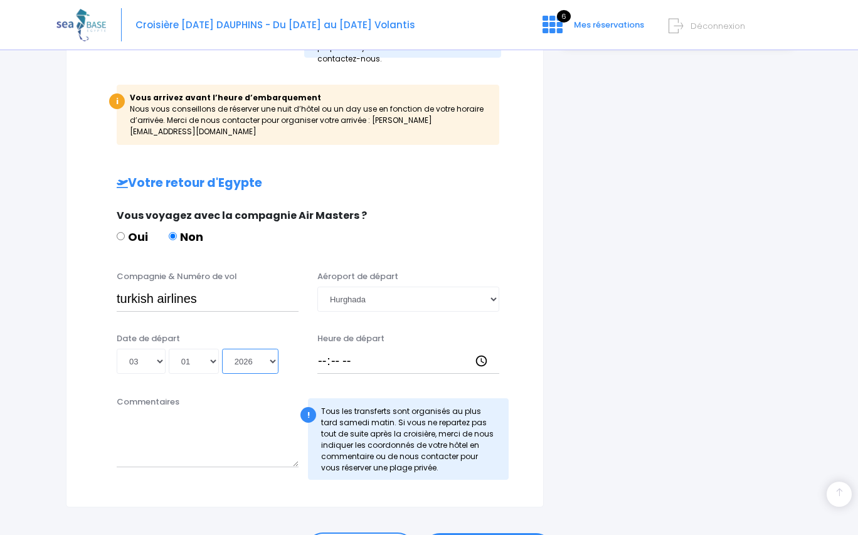
click at [222, 349] on select "Année 2045 2044 2043 2042 2041 2040 2039 2038 2037 2036 2035 2034 2033 2032 203…" at bounding box center [250, 361] width 56 height 25
type input "2026-01-03"
click at [327, 349] on input "Heure de départ" at bounding box center [408, 361] width 182 height 25
type input "05:15"
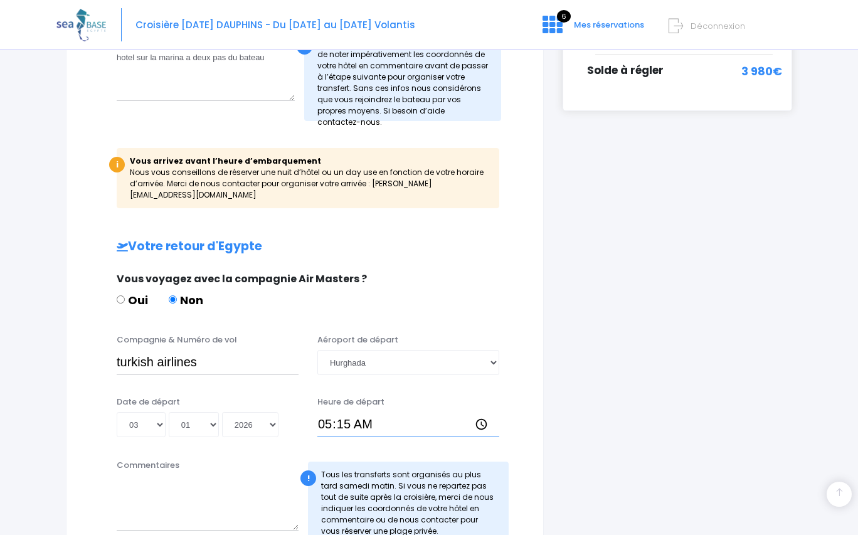
scroll to position [572, 0]
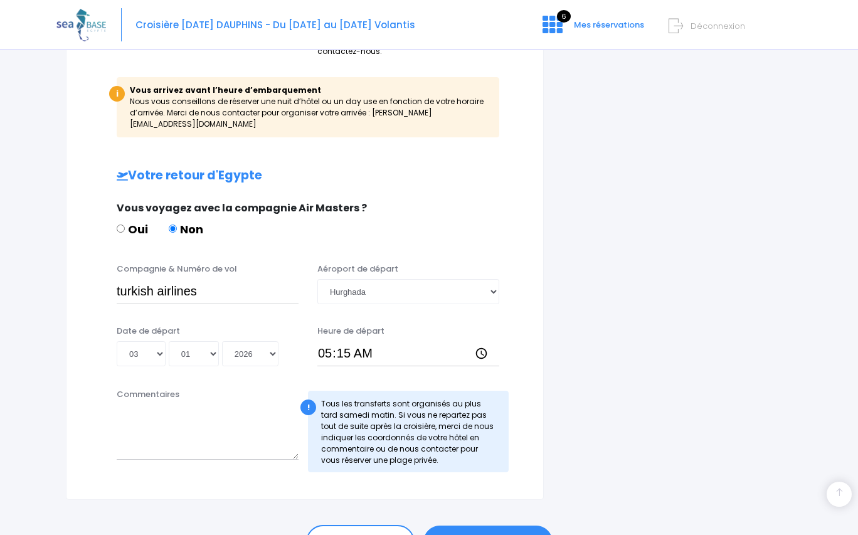
click at [475, 525] on link "ÉTAPE SUIVANTE" at bounding box center [487, 541] width 129 height 33
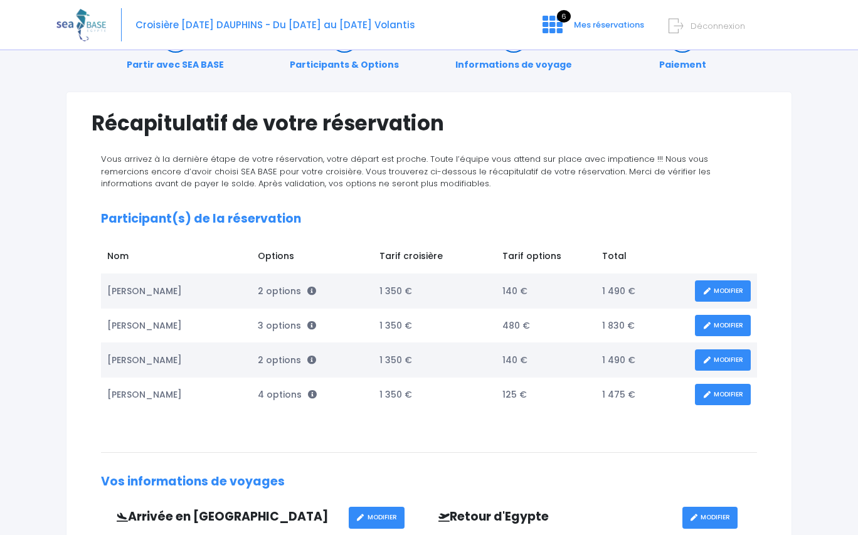
scroll to position [45, 0]
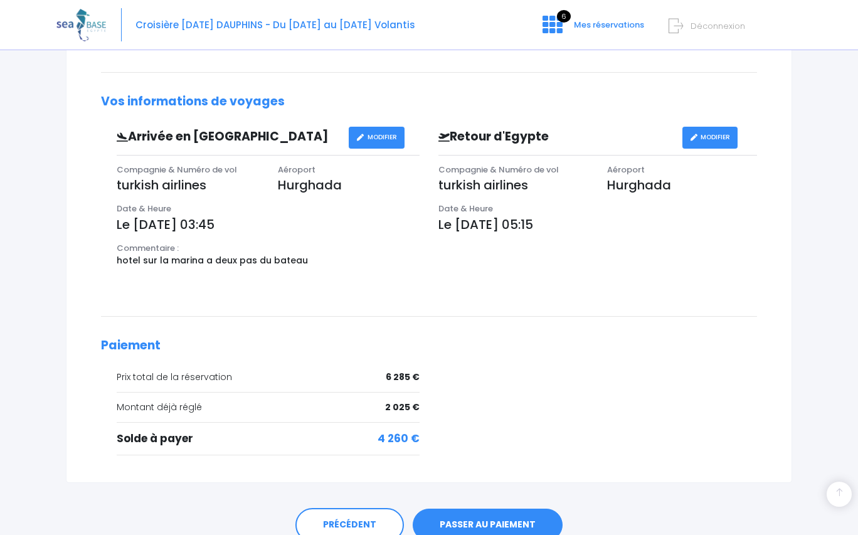
scroll to position [484, 0]
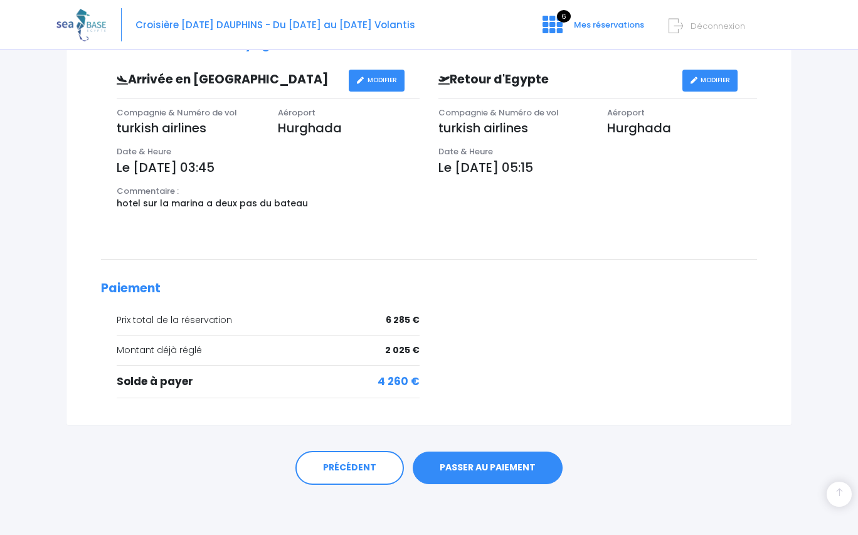
click at [501, 462] on link "PASSER AU PAIEMENT" at bounding box center [487, 467] width 150 height 33
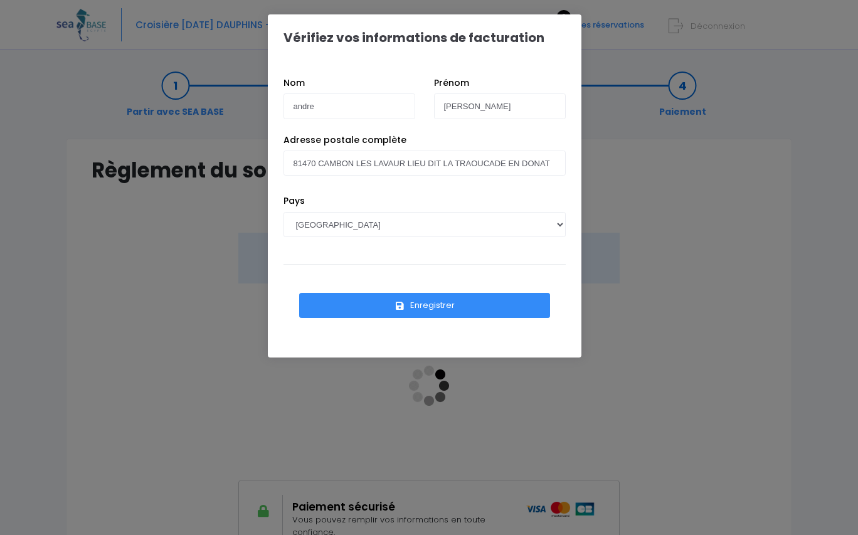
click at [426, 304] on button "Enregistrer" at bounding box center [424, 305] width 251 height 25
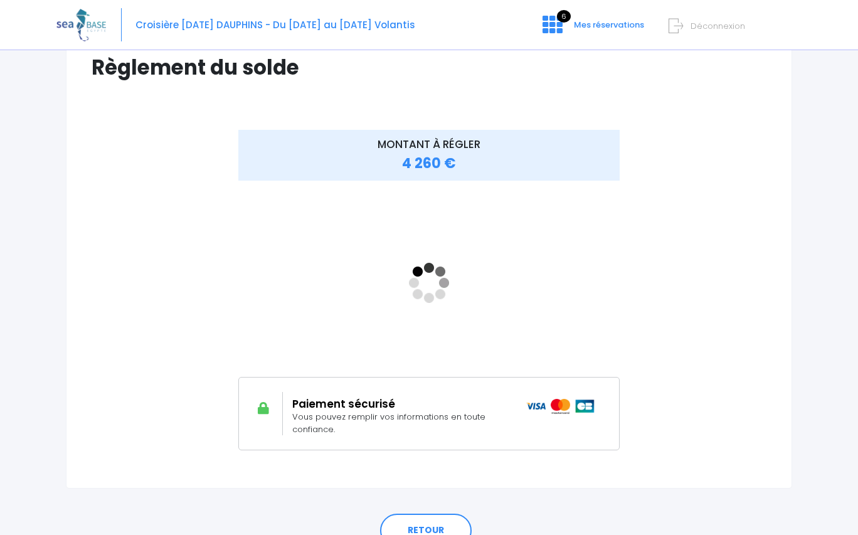
scroll to position [40, 0]
